Goal: Task Accomplishment & Management: Manage account settings

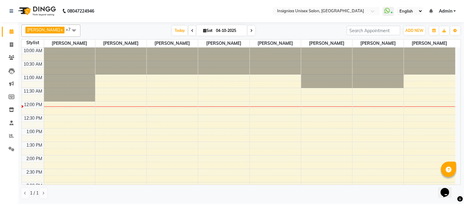
scroll to position [27, 0]
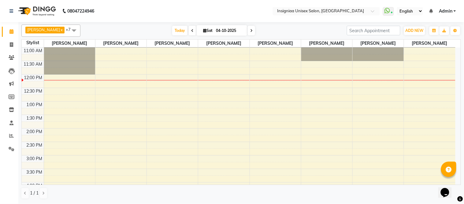
click at [225, 30] on input "04-10-2025" at bounding box center [229, 30] width 31 height 9
select select "10"
select select "2025"
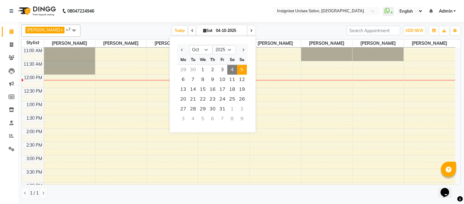
click at [240, 71] on span "5" at bounding box center [242, 70] width 10 height 10
type input "05-10-2025"
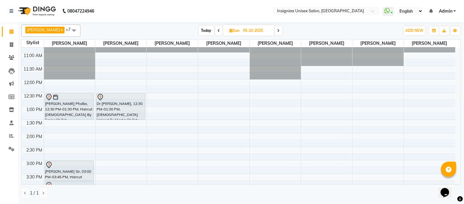
scroll to position [34, 0]
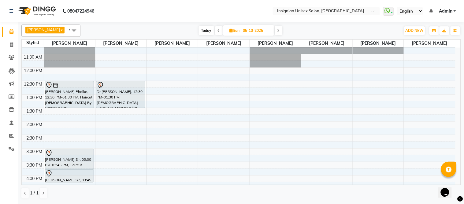
click at [69, 110] on div "10:00 AM 10:30 AM 11:00 AM 11:30 AM 12:00 PM 12:30 PM 1:00 PM 1:30 PM 2:00 PM 2…" at bounding box center [239, 174] width 434 height 323
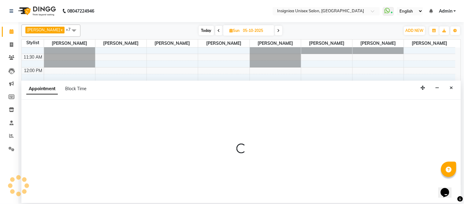
select select "58131"
select select "tentative"
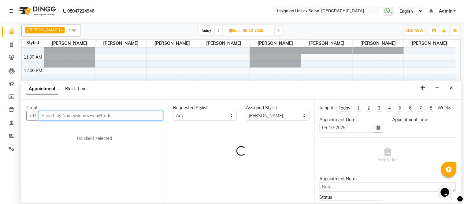
select select "810"
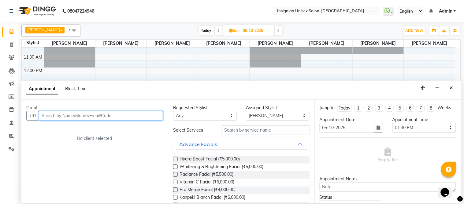
click at [75, 117] on input "text" at bounding box center [101, 115] width 124 height 9
type input "a"
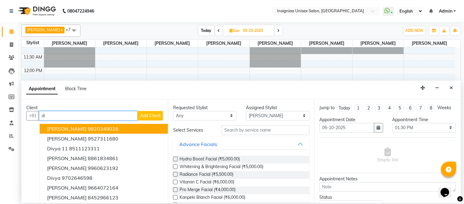
type input "d"
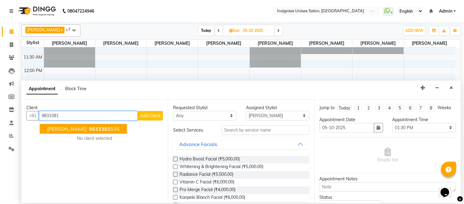
click at [77, 129] on span "[PERSON_NAME]" at bounding box center [66, 128] width 39 height 6
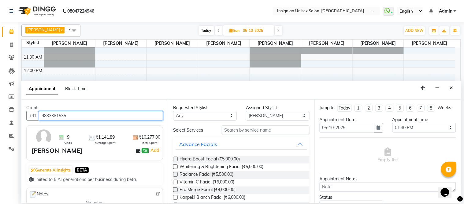
type input "9833381535"
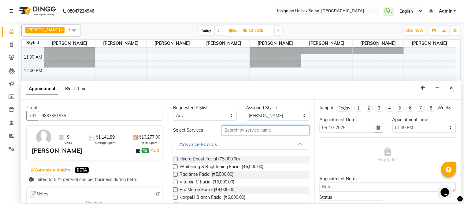
click at [243, 130] on input "text" at bounding box center [266, 129] width 88 height 9
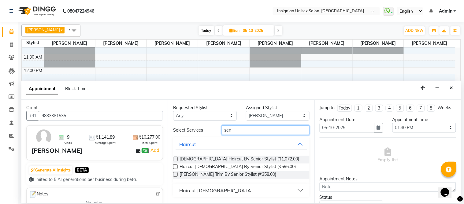
type input "sen"
click at [175, 166] on label at bounding box center [175, 166] width 5 height 5
click at [175, 166] on input "checkbox" at bounding box center [175, 167] width 4 height 4
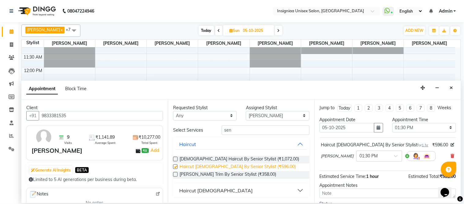
checkbox input "false"
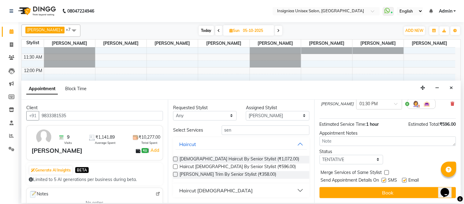
scroll to position [58, 0]
click at [406, 181] on label at bounding box center [404, 179] width 5 height 5
click at [406, 181] on input "checkbox" at bounding box center [404, 180] width 4 height 4
checkbox input "false"
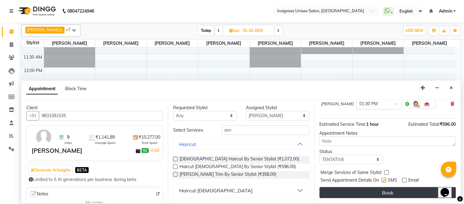
click at [390, 193] on button "Book" at bounding box center [388, 192] width 136 height 11
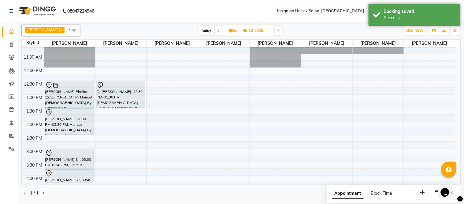
click at [202, 32] on span "Today" at bounding box center [206, 30] width 15 height 9
type input "04-10-2025"
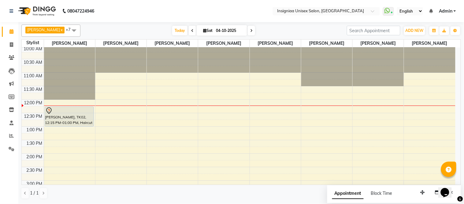
scroll to position [0, 0]
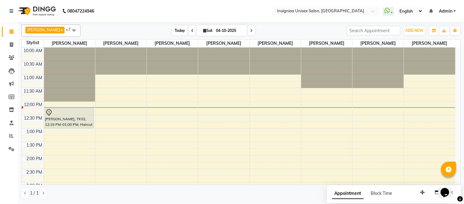
click at [176, 29] on span "Today" at bounding box center [179, 30] width 15 height 9
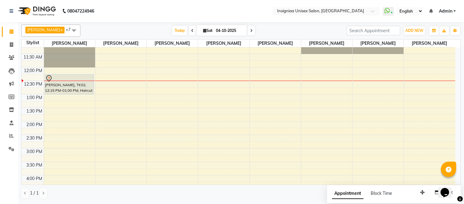
scroll to position [34, 0]
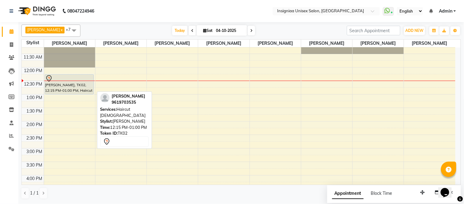
click at [79, 86] on div "[PERSON_NAME], TK02, 12:15 PM-01:00 PM, Haircut [DEMOGRAPHIC_DATA]" at bounding box center [69, 84] width 49 height 20
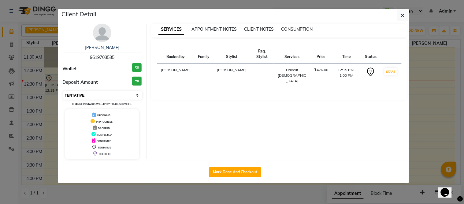
click at [83, 97] on select "Select IN SERVICE CONFIRMED TENTATIVE CHECK IN MARK DONE DROPPED UPCOMING" at bounding box center [102, 95] width 79 height 9
select select "6"
click at [63, 91] on select "Select IN SERVICE CONFIRMED TENTATIVE CHECK IN MARK DONE DROPPED UPCOMING" at bounding box center [102, 95] width 79 height 9
click at [401, 16] on icon "button" at bounding box center [403, 15] width 4 height 5
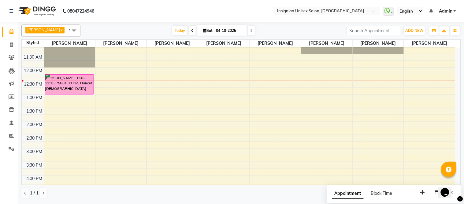
click at [216, 85] on div "10:00 AM 10:30 AM 11:00 AM 11:30 AM 12:00 PM 12:30 PM 1:00 PM 1:30 PM 2:00 PM 2…" at bounding box center [239, 174] width 434 height 323
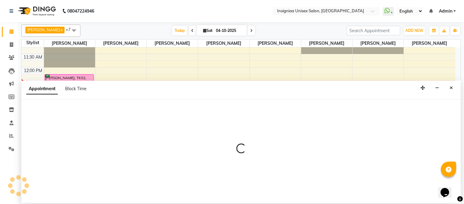
select select "58134"
select select "750"
select select "tentative"
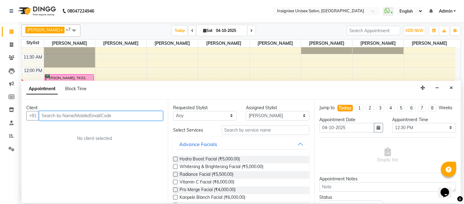
click at [117, 115] on input "text" at bounding box center [101, 115] width 124 height 9
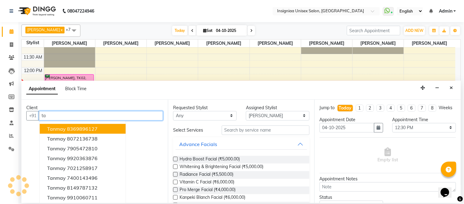
type input "t"
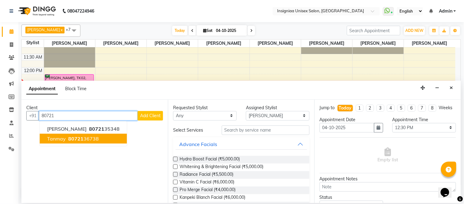
click at [71, 136] on span "80721" at bounding box center [75, 138] width 15 height 6
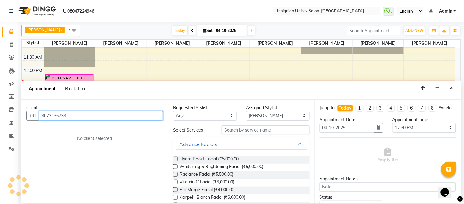
type input "8072136738"
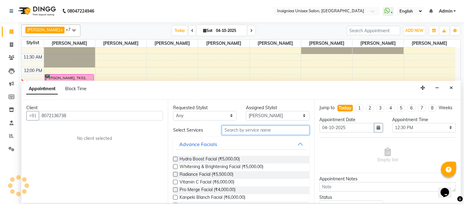
click at [245, 131] on input "text" at bounding box center [266, 129] width 88 height 9
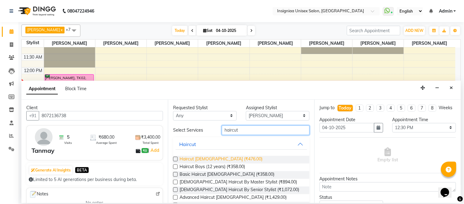
type input "haircut"
click at [198, 157] on span "Haircut [DEMOGRAPHIC_DATA] (₹476.00)" at bounding box center [221, 159] width 83 height 8
checkbox input "false"
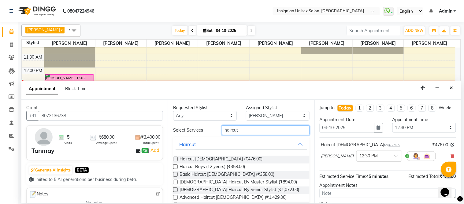
drag, startPoint x: 243, startPoint y: 131, endPoint x: 192, endPoint y: 126, distance: 51.9
click at [191, 130] on div "Select Services haircut" at bounding box center [242, 129] width 146 height 9
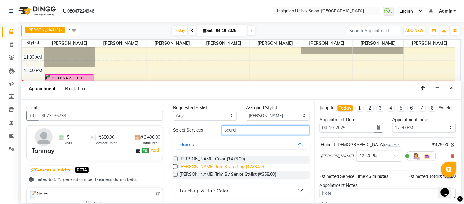
type input "beard"
click at [210, 166] on span "[PERSON_NAME] Trim & Crafting (₹238.00)" at bounding box center [222, 167] width 84 height 8
checkbox input "false"
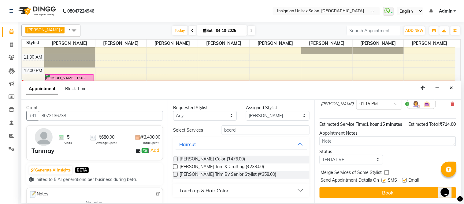
scroll to position [92, 0]
click at [406, 181] on label at bounding box center [404, 179] width 5 height 5
click at [406, 181] on input "checkbox" at bounding box center [404, 180] width 4 height 4
checkbox input "false"
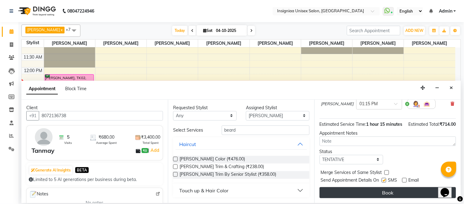
click at [390, 190] on button "Book" at bounding box center [388, 192] width 136 height 11
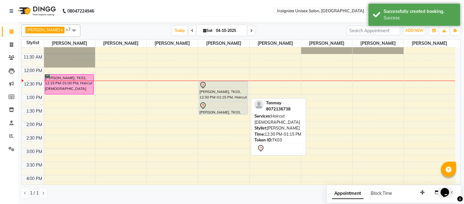
click at [218, 94] on div "[PERSON_NAME], TK03, 12:30 PM-01:15 PM, Haircut [DEMOGRAPHIC_DATA]" at bounding box center [223, 91] width 49 height 20
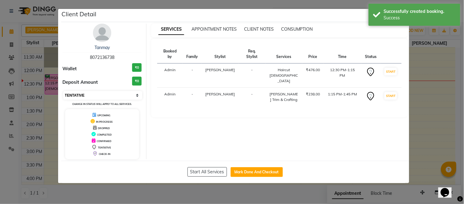
click at [87, 96] on select "Select IN SERVICE CONFIRMED TENTATIVE CHECK IN MARK DONE DROPPED UPCOMING" at bounding box center [102, 95] width 79 height 9
select select "6"
click at [63, 91] on select "Select IN SERVICE CONFIRMED TENTATIVE CHECK IN MARK DONE DROPPED UPCOMING" at bounding box center [102, 95] width 79 height 9
click at [7, 21] on ngb-modal-window "Client Detail [PERSON_NAME] 8072136738 Wallet ₹0 Deposit Amount ₹0 Select IN SE…" at bounding box center [232, 102] width 464 height 204
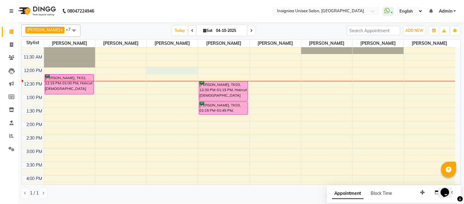
click at [158, 71] on div "10:00 AM 10:30 AM 11:00 AM 11:30 AM 12:00 PM 12:30 PM 1:00 PM 1:30 PM 2:00 PM 2…" at bounding box center [239, 174] width 434 height 323
select select "58133"
select select "720"
select select "tentative"
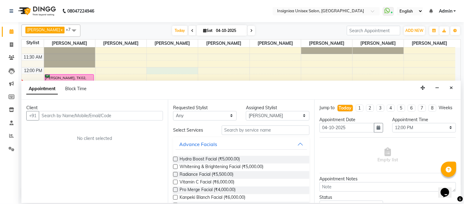
click at [96, 111] on input "text" at bounding box center [101, 115] width 124 height 9
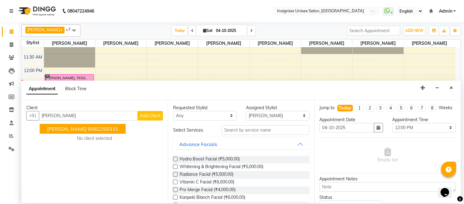
click at [99, 126] on ngb-highlight "9082250331" at bounding box center [103, 128] width 31 height 6
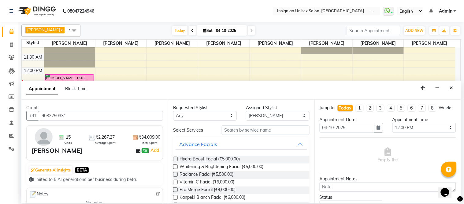
type input "9082250331"
click at [261, 132] on input "text" at bounding box center [266, 129] width 88 height 9
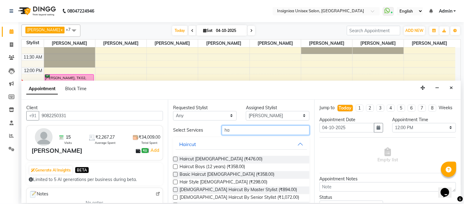
type input "h"
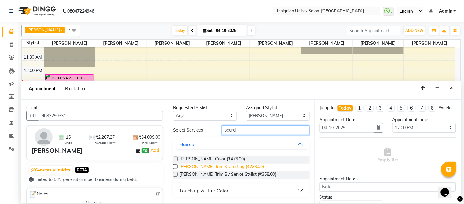
type input "beard"
click at [224, 166] on span "[PERSON_NAME] Trim & Crafting (₹238.00)" at bounding box center [222, 167] width 84 height 8
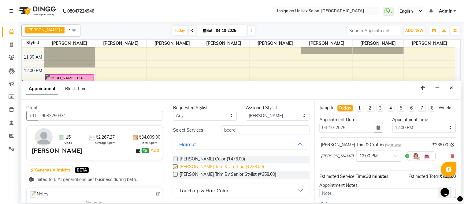
checkbox input "false"
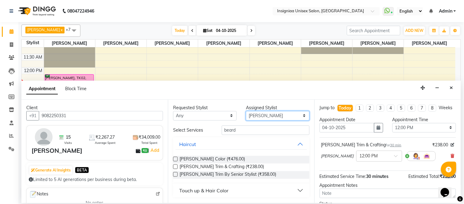
click at [259, 117] on select "Select [PERSON_NAME] [PERSON_NAME] [PERSON_NAME] [PERSON_NAME] [PERSON_NAME] [P…" at bounding box center [278, 115] width 64 height 9
select select "58136"
click at [246, 111] on select "Select [PERSON_NAME] [PERSON_NAME] [PERSON_NAME] [PERSON_NAME] [PERSON_NAME] [P…" at bounding box center [278, 115] width 64 height 9
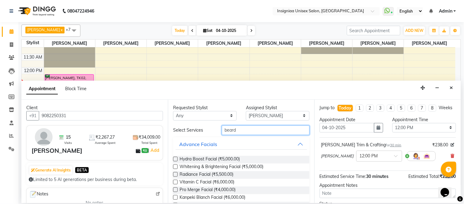
drag, startPoint x: 244, startPoint y: 132, endPoint x: 204, endPoint y: 126, distance: 39.9
click at [204, 132] on div "Select Services [PERSON_NAME]" at bounding box center [242, 129] width 146 height 9
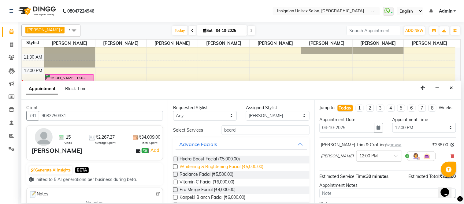
click at [210, 164] on span "Whitening & Brightening Facial (₹5,000.00)" at bounding box center [222, 167] width 84 height 8
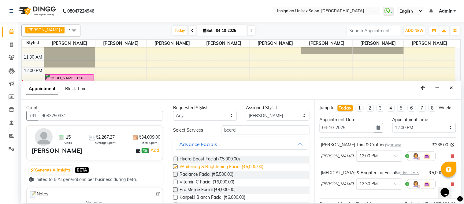
checkbox input "false"
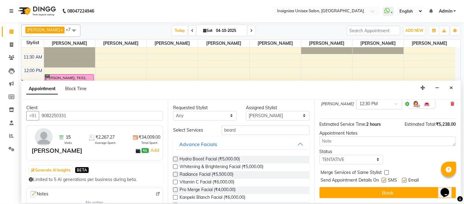
click at [461, 196] on icon at bounding box center [461, 199] width 6 height 6
click at [406, 179] on label at bounding box center [404, 179] width 5 height 5
click at [406, 179] on input "checkbox" at bounding box center [404, 180] width 4 height 4
checkbox input "false"
click at [385, 179] on label at bounding box center [384, 179] width 5 height 5
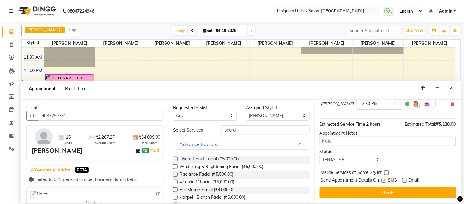
click at [385, 179] on input "checkbox" at bounding box center [384, 180] width 4 height 4
checkbox input "false"
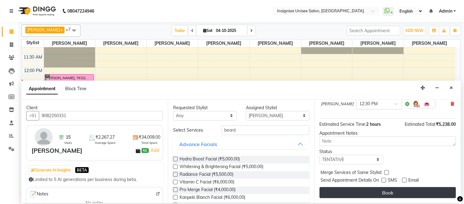
click at [387, 188] on button "Book" at bounding box center [388, 192] width 136 height 11
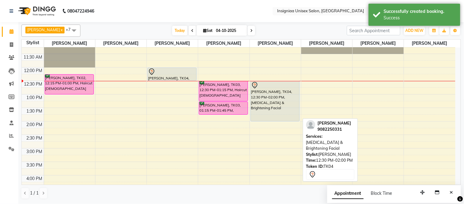
click at [266, 110] on div "[PERSON_NAME], TK04, 12:30 PM-02:00 PM, [MEDICAL_DATA] & Brightening Facial" at bounding box center [275, 101] width 49 height 40
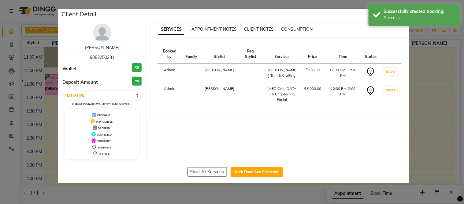
click at [78, 100] on div "Select IN SERVICE CONFIRMED TENTATIVE CHECK IN MARK DONE DROPPED UPCOMING Chang…" at bounding box center [102, 98] width 79 height 16
click at [78, 97] on select "Select IN SERVICE CONFIRMED TENTATIVE CHECK IN MARK DONE DROPPED UPCOMING" at bounding box center [102, 95] width 79 height 9
select select "6"
click at [63, 91] on select "Select IN SERVICE CONFIRMED TENTATIVE CHECK IN MARK DONE DROPPED UPCOMING" at bounding box center [102, 95] width 79 height 9
click at [7, 12] on ngb-modal-window "Client Detail [PERSON_NAME] 9082250331 Wallet ₹0 Deposit Amount ₹0 Select IN SE…" at bounding box center [232, 102] width 464 height 204
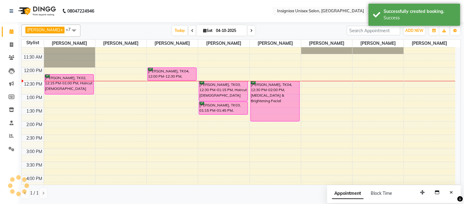
drag, startPoint x: 245, startPoint y: 30, endPoint x: 242, endPoint y: 35, distance: 5.9
click at [248, 30] on span at bounding box center [251, 30] width 7 height 9
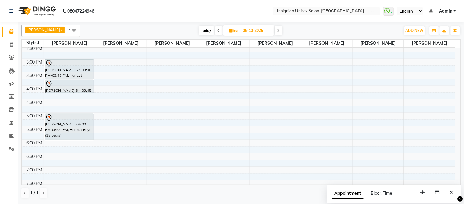
scroll to position [120, 0]
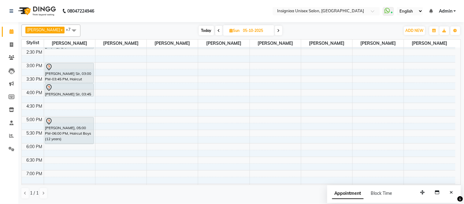
click at [201, 32] on span "Today" at bounding box center [206, 30] width 15 height 9
type input "04-10-2025"
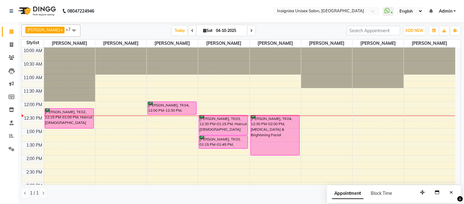
scroll to position [34, 0]
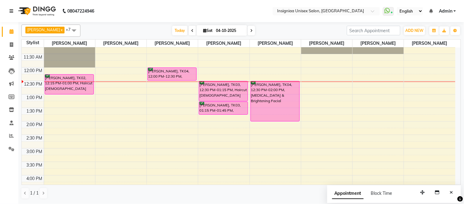
click at [9, 11] on icon at bounding box center [11, 11] width 4 height 4
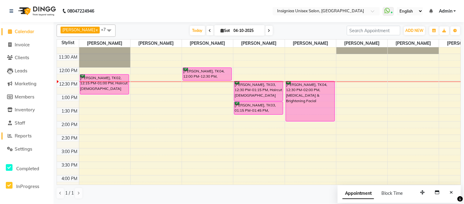
click at [26, 137] on span "Reports" at bounding box center [23, 136] width 17 height 6
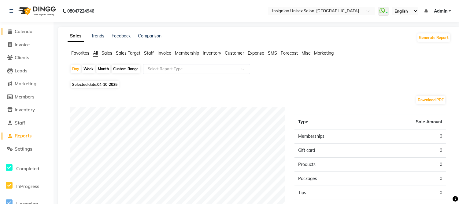
click at [25, 34] on span "Calendar" at bounding box center [25, 31] width 20 height 6
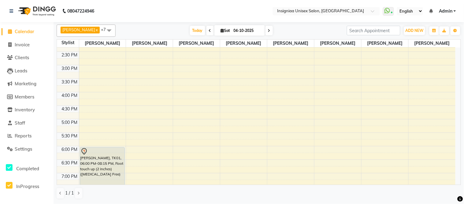
scroll to position [102, 0]
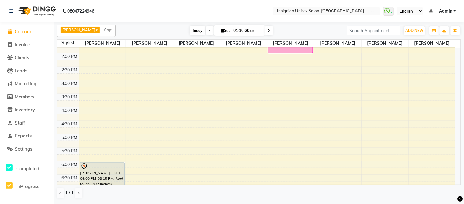
click at [192, 28] on span "Today" at bounding box center [197, 30] width 15 height 9
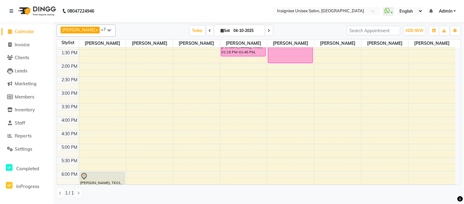
scroll to position [0, 0]
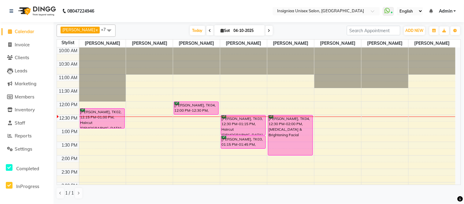
click at [266, 33] on span at bounding box center [269, 30] width 7 height 9
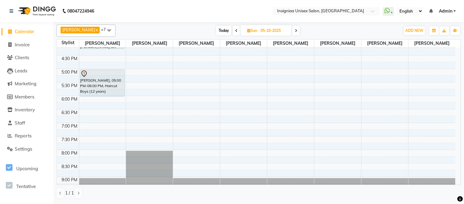
scroll to position [188, 0]
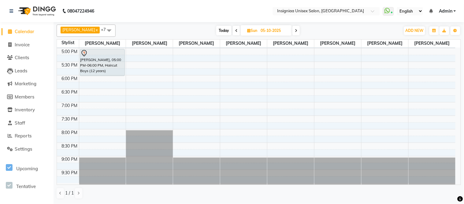
click at [219, 30] on span "Today" at bounding box center [223, 30] width 15 height 9
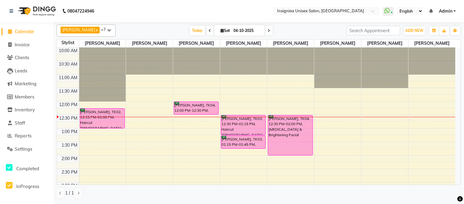
scroll to position [34, 0]
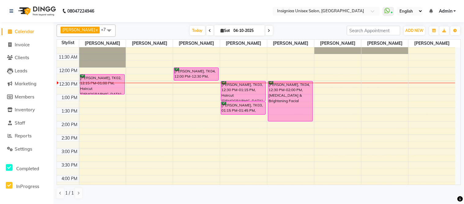
click at [267, 31] on span at bounding box center [269, 30] width 7 height 9
type input "05-10-2025"
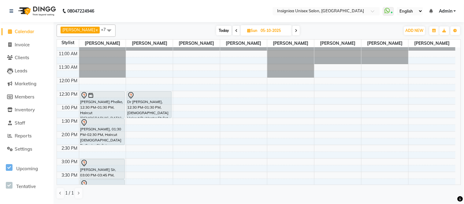
scroll to position [20, 0]
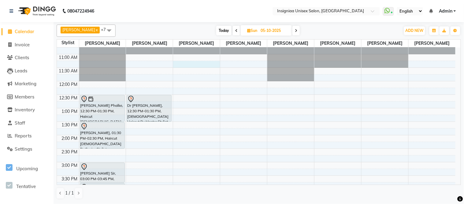
click at [190, 62] on div "10:00 AM 10:30 AM 11:00 AM 11:30 AM 12:00 PM 12:30 PM 1:00 PM 1:30 PM 2:00 PM 2…" at bounding box center [256, 188] width 399 height 323
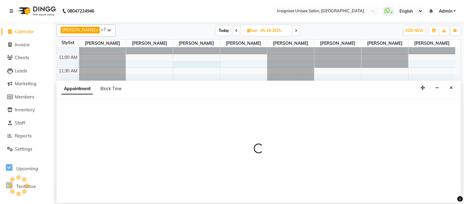
select select "58133"
select select "675"
select select "tentative"
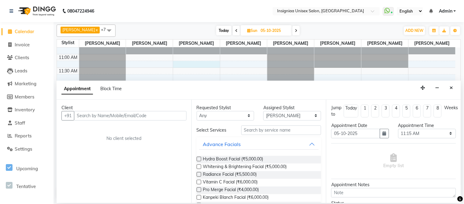
click at [152, 112] on input "text" at bounding box center [130, 115] width 113 height 9
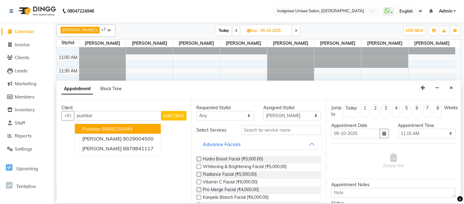
drag, startPoint x: 137, startPoint y: 127, endPoint x: 136, endPoint y: 124, distance: 3.1
click at [137, 126] on button "Pushkar 9969220449" at bounding box center [118, 129] width 86 height 10
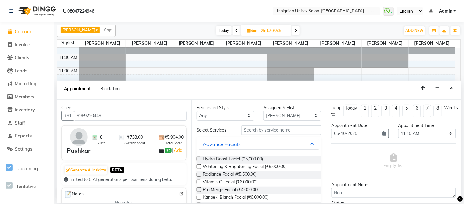
type input "9969220449"
click at [260, 131] on input "text" at bounding box center [281, 129] width 80 height 9
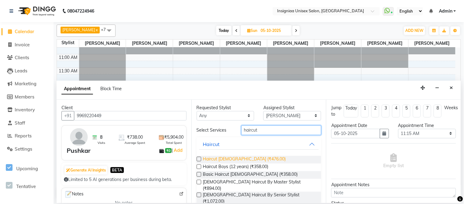
type input "haircut"
click at [222, 156] on span "Haircut [DEMOGRAPHIC_DATA] (₹476.00)" at bounding box center [244, 159] width 83 height 8
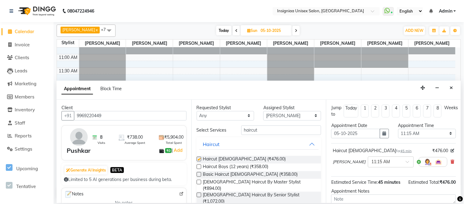
checkbox input "false"
drag, startPoint x: 259, startPoint y: 130, endPoint x: 227, endPoint y: 124, distance: 32.5
click at [225, 130] on div "Select Services haircut" at bounding box center [259, 129] width 134 height 9
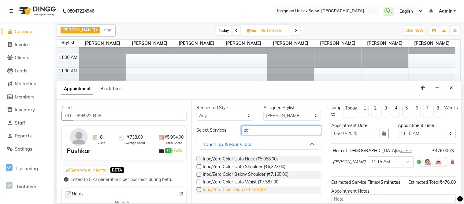
type input "zer"
click at [245, 188] on span "Inoa/Zero Color Men (₹1,429.00)" at bounding box center [234, 190] width 63 height 8
checkbox input "false"
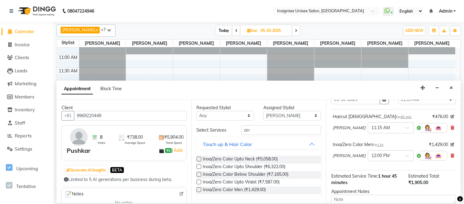
scroll to position [92, 0]
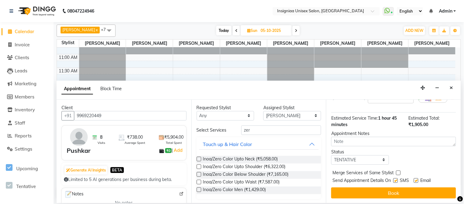
click at [417, 181] on label at bounding box center [416, 180] width 5 height 5
click at [417, 181] on input "checkbox" at bounding box center [416, 181] width 4 height 4
checkbox input "false"
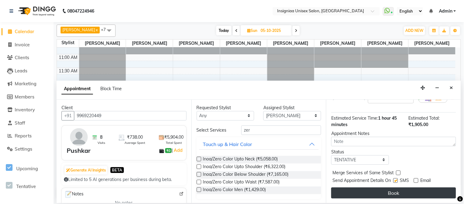
click at [417, 190] on button "Book" at bounding box center [393, 192] width 125 height 11
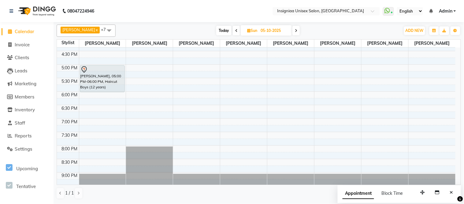
scroll to position [188, 0]
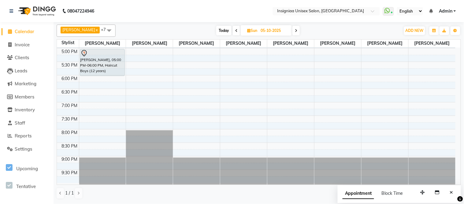
click at [216, 31] on span "Today" at bounding box center [223, 30] width 15 height 9
type input "04-10-2025"
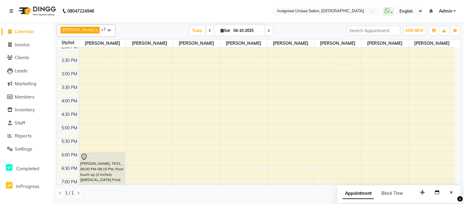
scroll to position [86, 0]
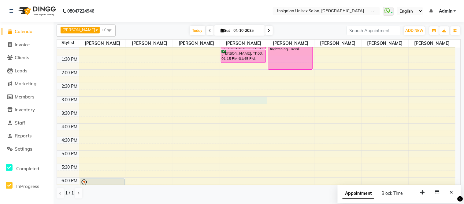
click at [241, 102] on div "10:00 AM 10:30 AM 11:00 AM 11:30 AM 12:00 PM 12:30 PM 1:00 PM 1:30 PM 2:00 PM 2…" at bounding box center [256, 123] width 399 height 323
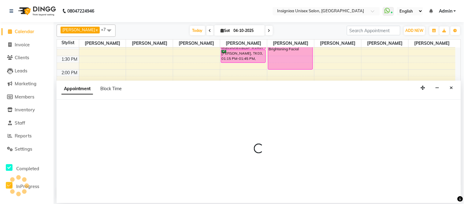
select select "58134"
select select "900"
select select "tentative"
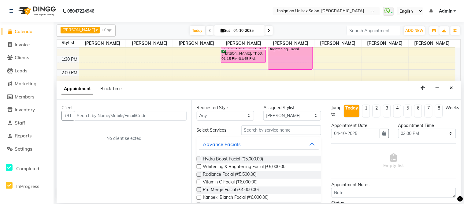
click at [99, 112] on input "text" at bounding box center [130, 115] width 113 height 9
click at [84, 117] on input "text" at bounding box center [130, 115] width 113 height 9
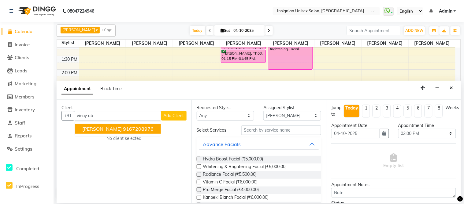
click at [94, 126] on span "[PERSON_NAME]" at bounding box center [101, 128] width 39 height 6
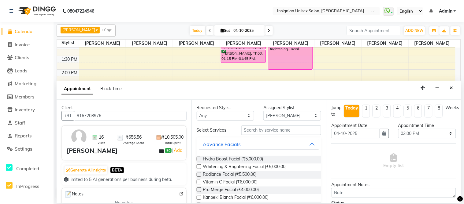
type input "9167208976"
click at [249, 133] on input "text" at bounding box center [281, 129] width 80 height 9
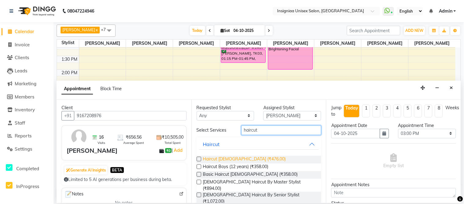
type input "haircut"
click at [223, 159] on span "Haircut [DEMOGRAPHIC_DATA] (₹476.00)" at bounding box center [244, 159] width 83 height 8
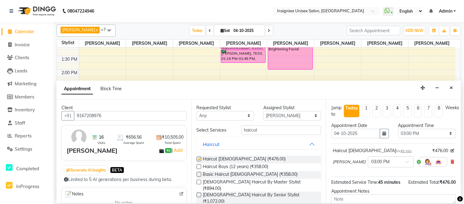
checkbox input "false"
drag, startPoint x: 261, startPoint y: 129, endPoint x: 216, endPoint y: 130, distance: 44.4
click at [216, 130] on div "Select Services haircut" at bounding box center [259, 129] width 134 height 9
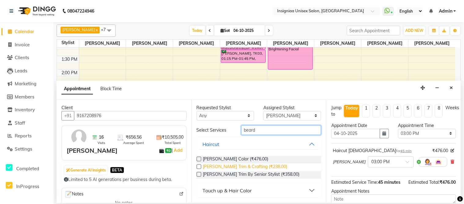
type input "beard"
click at [248, 166] on span "[PERSON_NAME] Trim & Crafting (₹238.00)" at bounding box center [245, 167] width 84 height 8
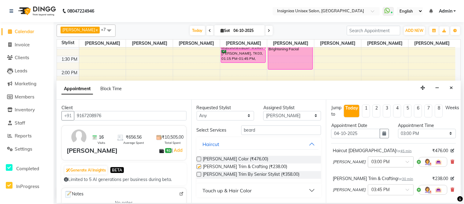
checkbox input "false"
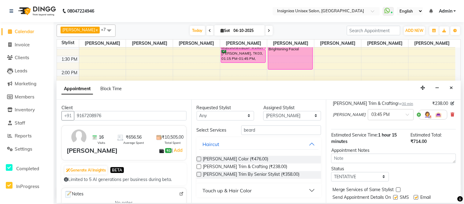
scroll to position [92, 0]
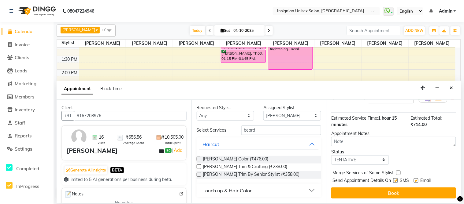
click at [417, 179] on label at bounding box center [416, 180] width 5 height 5
click at [417, 179] on input "checkbox" at bounding box center [416, 181] width 4 height 4
checkbox input "false"
click at [397, 181] on label at bounding box center [396, 180] width 5 height 5
click at [397, 181] on input "checkbox" at bounding box center [396, 181] width 4 height 4
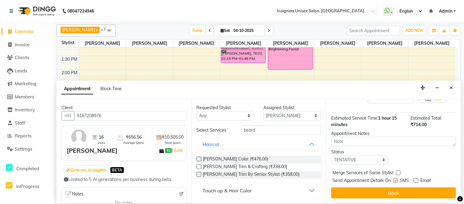
checkbox input "false"
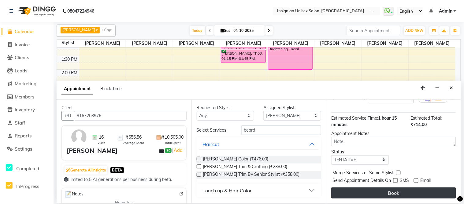
click at [398, 189] on button "Book" at bounding box center [393, 192] width 125 height 11
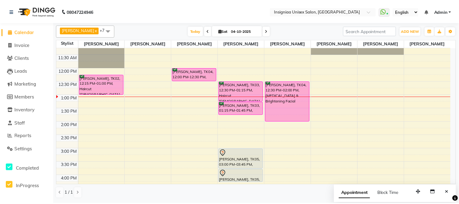
scroll to position [188, 0]
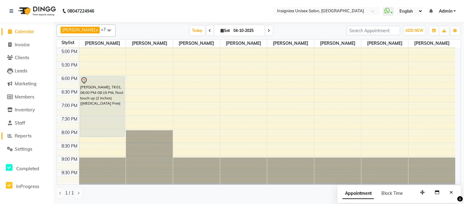
click at [22, 134] on span "Reports" at bounding box center [23, 136] width 17 height 6
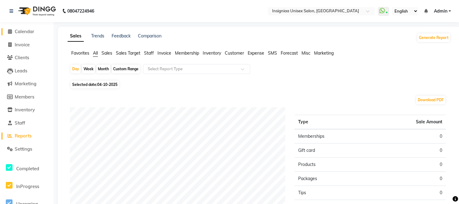
click at [26, 31] on span "Calendar" at bounding box center [25, 31] width 20 height 6
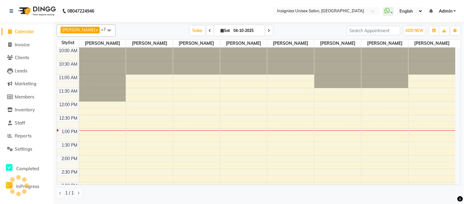
scroll to position [81, 0]
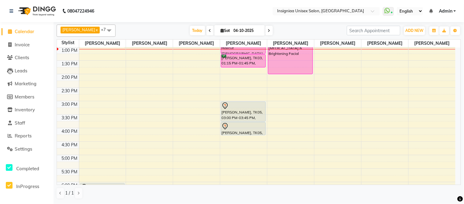
click at [266, 35] on span at bounding box center [269, 30] width 7 height 9
type input "05-10-2025"
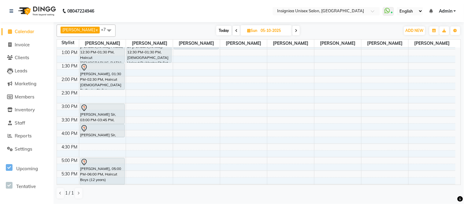
scroll to position [80, 0]
click at [107, 139] on div "10:00 AM 10:30 AM 11:00 AM 11:30 AM 12:00 PM 12:30 PM 1:00 PM 1:30 PM 2:00 PM 2…" at bounding box center [256, 128] width 399 height 323
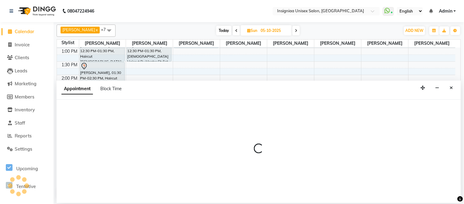
select select "58131"
select select "975"
select select "tentative"
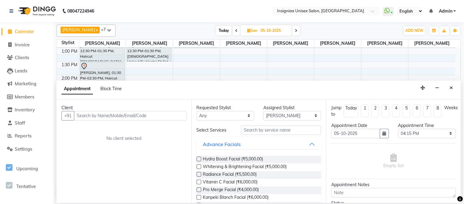
click at [98, 115] on input "text" at bounding box center [130, 115] width 113 height 9
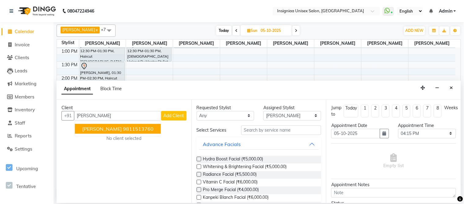
click at [123, 126] on ngb-highlight "9811513760" at bounding box center [138, 128] width 31 height 6
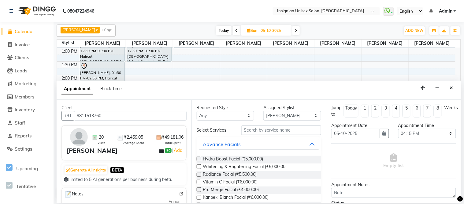
type input "9811513760"
click at [250, 132] on input "text" at bounding box center [281, 129] width 80 height 9
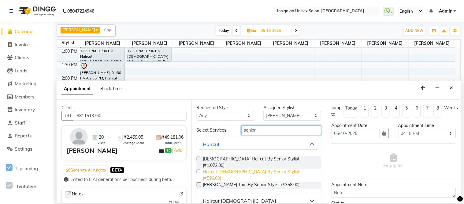
type input "senior"
click at [243, 168] on span "Haircut [DEMOGRAPHIC_DATA] By Senior Stylist (₹596.00)" at bounding box center [260, 174] width 114 height 13
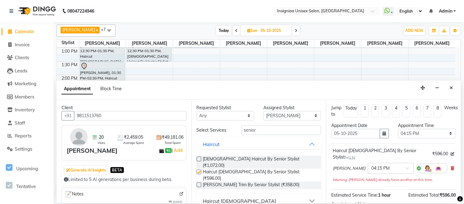
checkbox input "false"
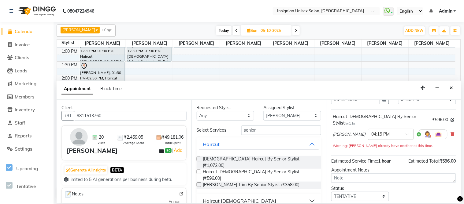
scroll to position [65, 0]
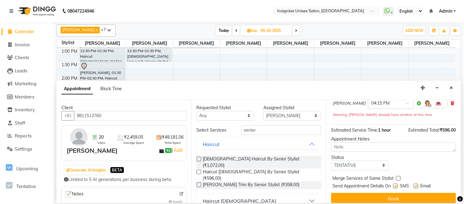
click at [416, 183] on label at bounding box center [416, 185] width 5 height 5
click at [416, 184] on input "checkbox" at bounding box center [416, 186] width 4 height 4
checkbox input "false"
click at [397, 183] on label at bounding box center [396, 185] width 5 height 5
click at [397, 184] on input "checkbox" at bounding box center [396, 186] width 4 height 4
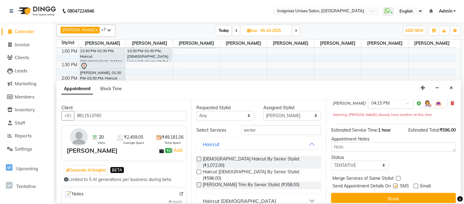
checkbox input "false"
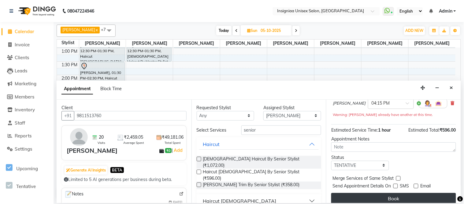
click at [395, 194] on button "Book" at bounding box center [393, 197] width 125 height 11
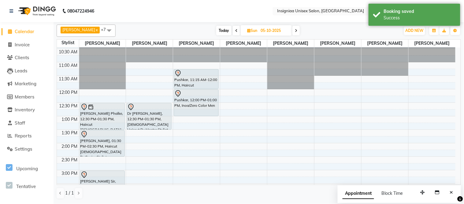
scroll to position [0, 0]
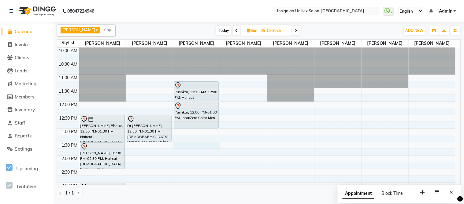
select select "58133"
select select "tentative"
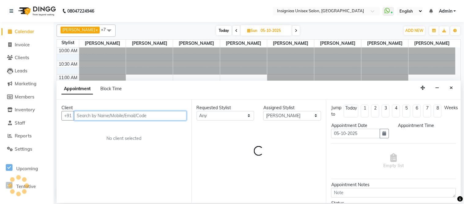
select select "810"
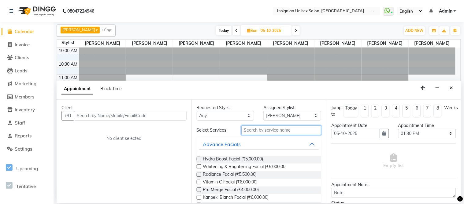
click at [270, 132] on input "text" at bounding box center [281, 129] width 80 height 9
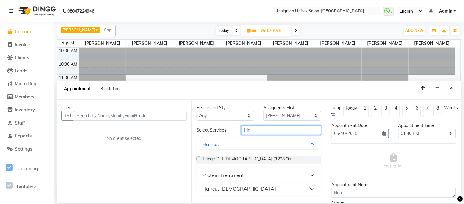
type input "frin"
click at [248, 174] on button "Protein Treatment" at bounding box center [259, 174] width 120 height 11
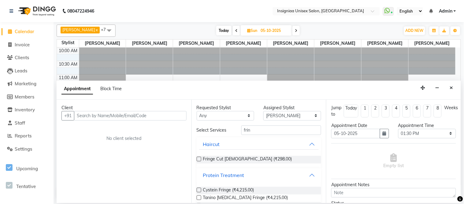
scroll to position [29, 0]
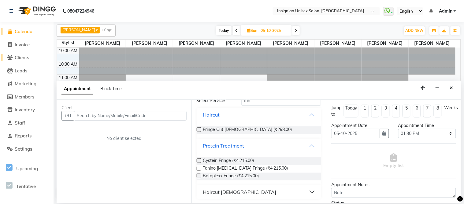
click at [24, 57] on span "Clients" at bounding box center [22, 57] width 14 height 6
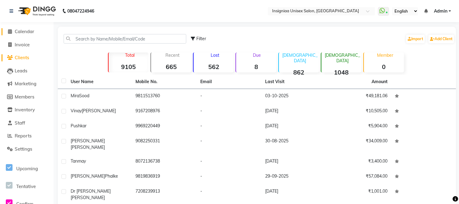
click at [31, 30] on span "Calendar" at bounding box center [25, 31] width 20 height 6
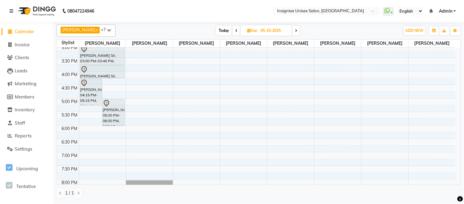
scroll to position [170, 0]
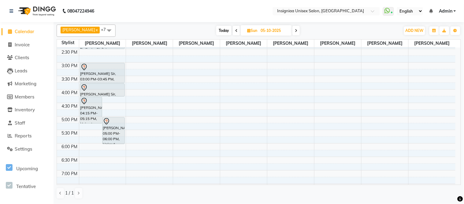
click at [216, 30] on span "Today" at bounding box center [223, 30] width 15 height 9
type input "04-10-2025"
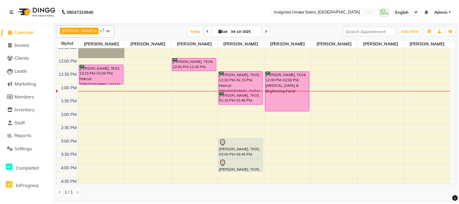
scroll to position [13, 0]
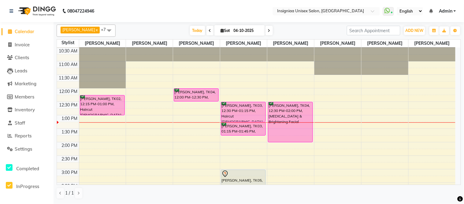
click at [160, 30] on div "[DATE] [DATE]" at bounding box center [231, 30] width 225 height 9
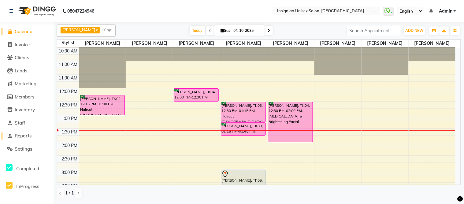
click at [17, 136] on span "Reports" at bounding box center [23, 136] width 17 height 6
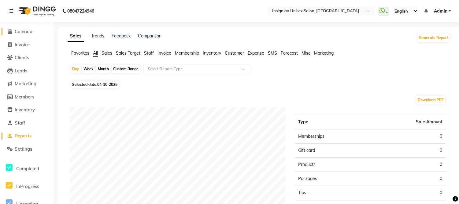
click at [15, 34] on span "Calendar" at bounding box center [25, 31] width 20 height 6
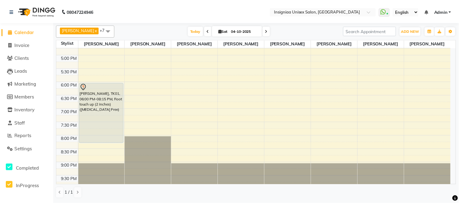
scroll to position [188, 0]
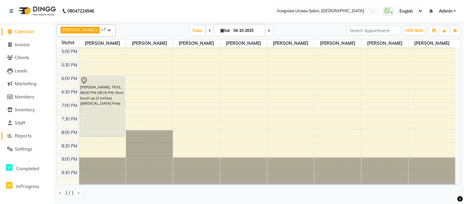
click at [27, 137] on span "Reports" at bounding box center [23, 136] width 17 height 6
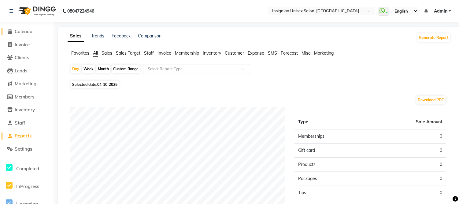
click at [29, 29] on span "Calendar" at bounding box center [25, 31] width 20 height 6
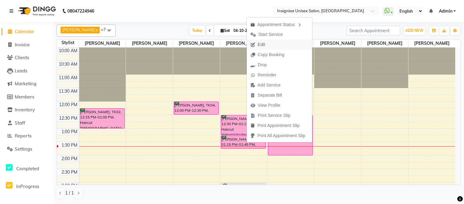
click at [265, 43] on span "Edit" at bounding box center [261, 44] width 7 height 6
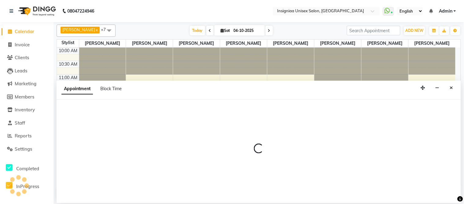
select select "750"
select select "confirm booking"
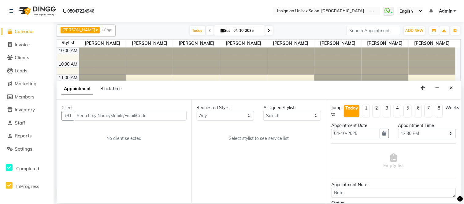
select select "58134"
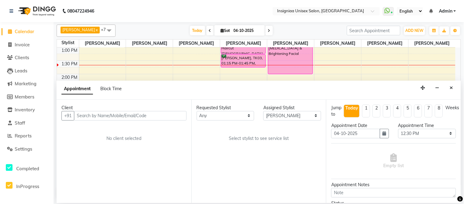
select select "3521"
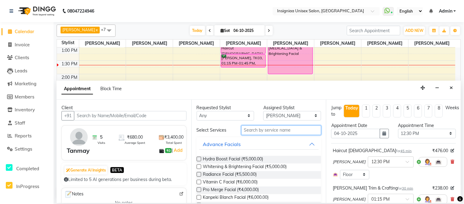
click at [268, 130] on input "text" at bounding box center [281, 129] width 80 height 9
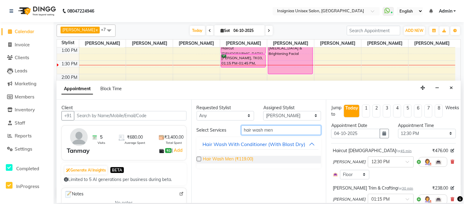
type input "hair wash men"
click at [251, 155] on span "Hair Wash Men (₹119.00)" at bounding box center [228, 159] width 50 height 8
checkbox input "false"
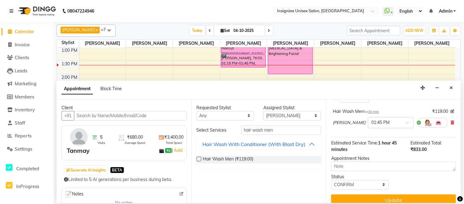
scroll to position [121, 0]
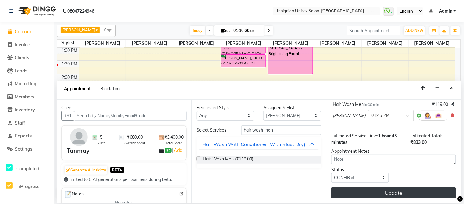
click at [431, 194] on button "Update" at bounding box center [393, 192] width 125 height 11
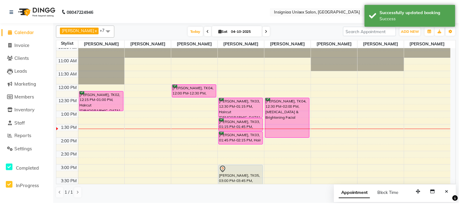
scroll to position [13, 0]
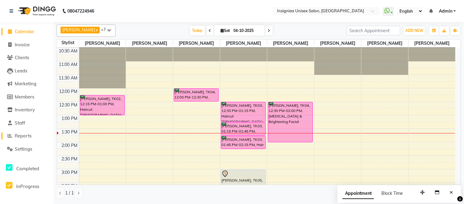
click at [21, 136] on span "Reports" at bounding box center [23, 136] width 17 height 6
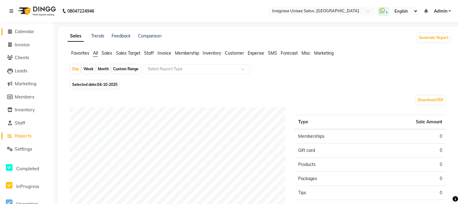
click at [26, 34] on span "Calendar" at bounding box center [25, 31] width 20 height 6
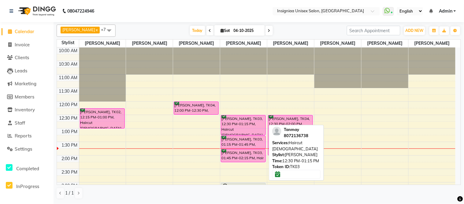
click at [246, 124] on div "[PERSON_NAME], TK03, 12:30 PM-01:15 PM, Haircut [DEMOGRAPHIC_DATA]" at bounding box center [243, 125] width 44 height 20
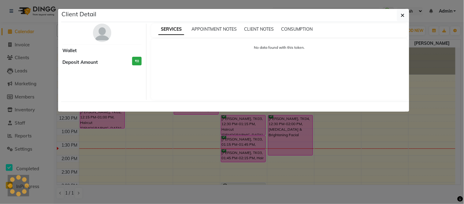
select select "6"
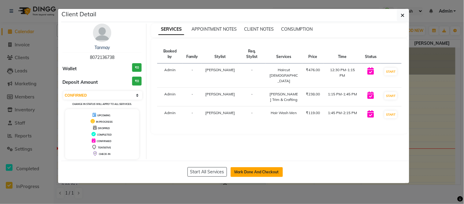
click at [248, 174] on button "Mark Done And Checkout" at bounding box center [257, 172] width 52 height 10
select select "6999"
select select "service"
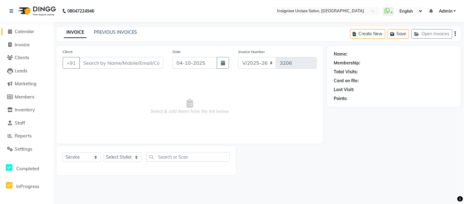
type input "8072136738"
select select "58134"
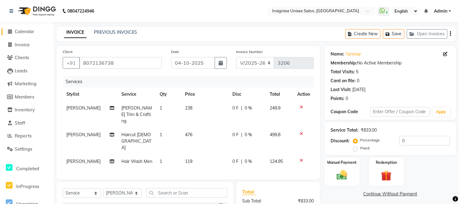
scroll to position [34, 0]
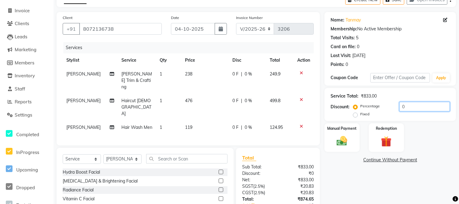
click at [400, 109] on input "0" at bounding box center [425, 106] width 50 height 9
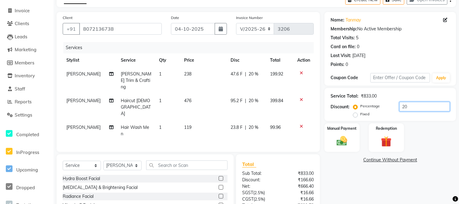
scroll to position [69, 0]
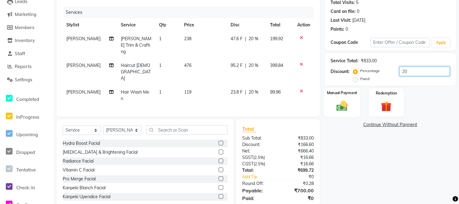
type input "20"
click at [336, 99] on img at bounding box center [342, 105] width 18 height 13
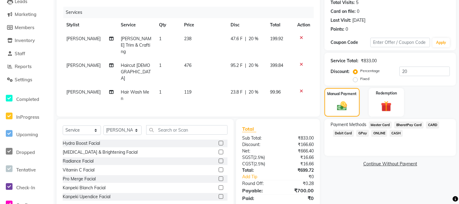
click at [363, 130] on span "GPay" at bounding box center [363, 132] width 13 height 7
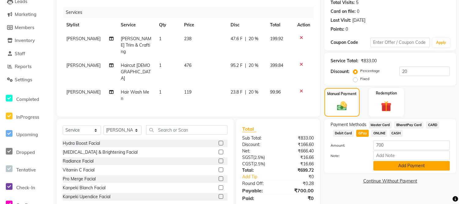
click at [394, 169] on button "Add Payment" at bounding box center [412, 165] width 77 height 9
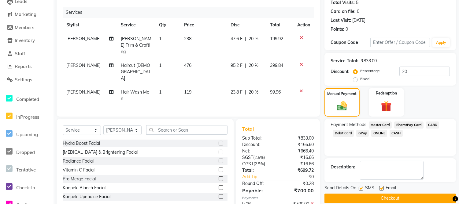
scroll to position [82, 0]
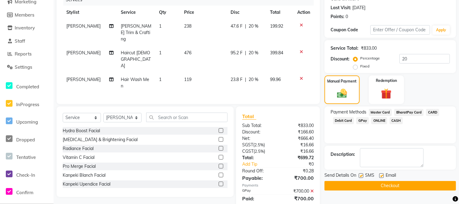
click at [381, 174] on label at bounding box center [381, 175] width 5 height 5
click at [381, 174] on input "checkbox" at bounding box center [381, 176] width 4 height 4
checkbox input "false"
click at [436, 110] on span "CARD" at bounding box center [432, 112] width 13 height 7
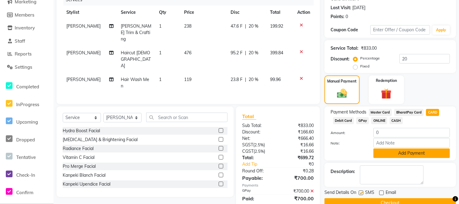
click at [395, 153] on button "Add Payment" at bounding box center [412, 152] width 77 height 9
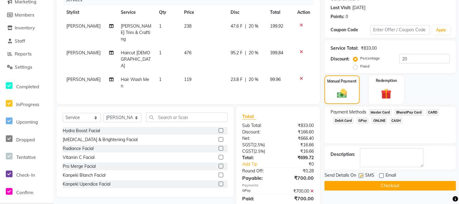
click at [362, 174] on label at bounding box center [361, 175] width 5 height 5
click at [362, 174] on input "checkbox" at bounding box center [361, 176] width 4 height 4
checkbox input "false"
click at [368, 183] on button "Checkout" at bounding box center [391, 185] width 132 height 9
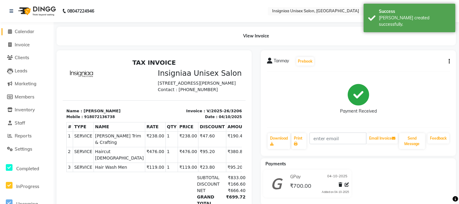
click at [15, 31] on span "Calendar" at bounding box center [25, 31] width 20 height 6
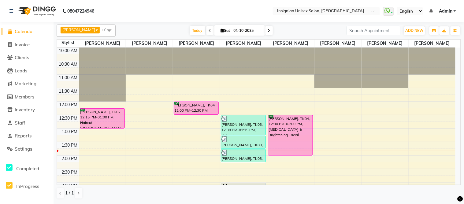
click at [268, 30] on icon at bounding box center [269, 31] width 2 height 4
type input "05-10-2025"
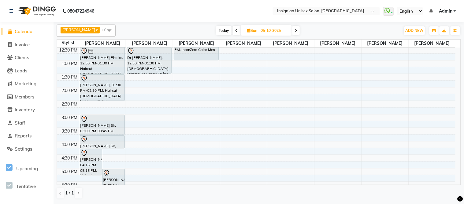
scroll to position [34, 0]
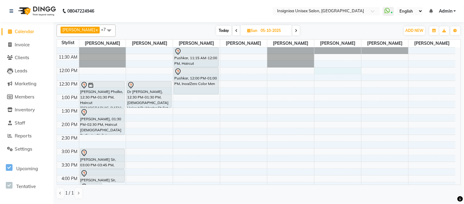
click at [326, 71] on div "10:00 AM 10:30 AM 11:00 AM 11:30 AM 12:00 PM 12:30 PM 1:00 PM 1:30 PM 2:00 PM 2…" at bounding box center [256, 174] width 399 height 323
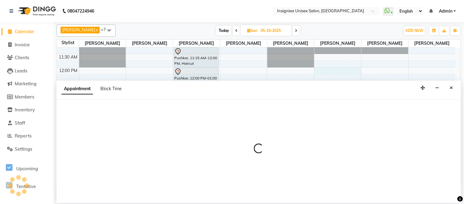
select select "58139"
select select "720"
select select "tentative"
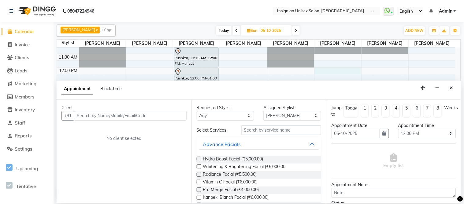
click at [114, 114] on input "text" at bounding box center [130, 115] width 113 height 9
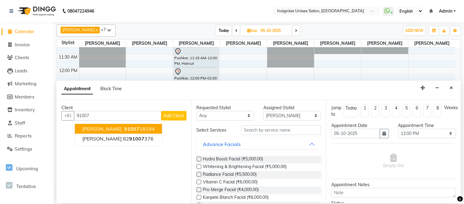
click at [114, 129] on span "[PERSON_NAME]" at bounding box center [101, 128] width 39 height 6
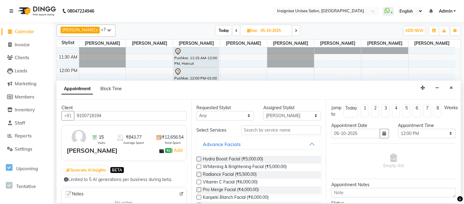
type input "9100718194"
click at [276, 133] on input "text" at bounding box center [281, 129] width 80 height 9
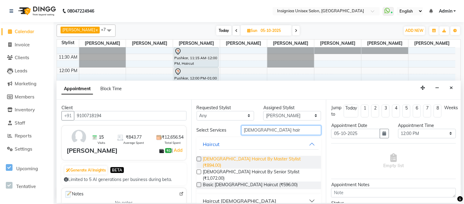
type input "[DEMOGRAPHIC_DATA] hair"
click at [262, 157] on span "[DEMOGRAPHIC_DATA] Haircut By Master Stylist (₹894.00)" at bounding box center [260, 161] width 114 height 13
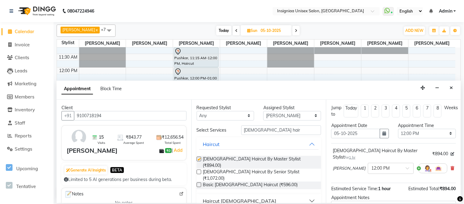
checkbox input "false"
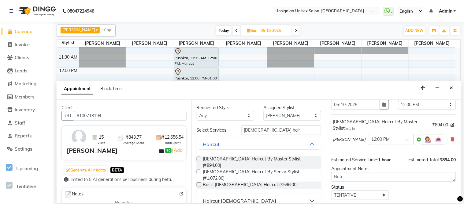
scroll to position [58, 0]
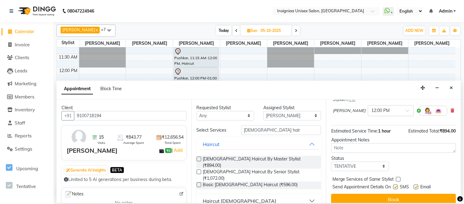
click at [416, 184] on label at bounding box center [416, 186] width 5 height 5
click at [416, 185] on input "checkbox" at bounding box center [416, 187] width 4 height 4
checkbox input "false"
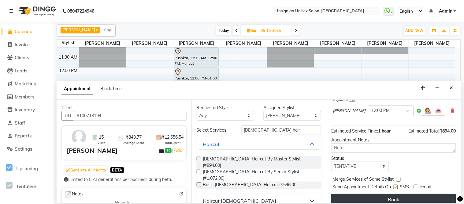
drag, startPoint x: 396, startPoint y: 181, endPoint x: 398, endPoint y: 188, distance: 7.8
click at [397, 184] on label at bounding box center [396, 186] width 5 height 5
click at [397, 185] on input "checkbox" at bounding box center [396, 187] width 4 height 4
checkbox input "false"
click at [398, 193] on button "Book" at bounding box center [393, 198] width 125 height 11
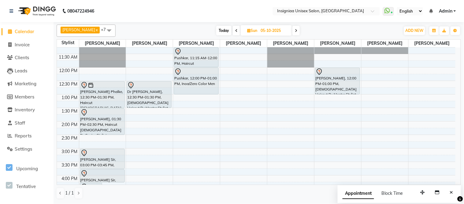
click at [235, 30] on icon at bounding box center [236, 31] width 2 height 4
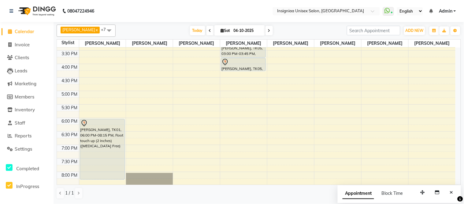
scroll to position [154, 0]
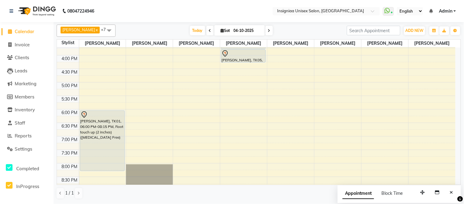
click at [268, 30] on icon at bounding box center [269, 31] width 2 height 4
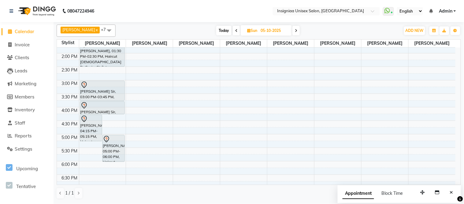
scroll to position [136, 0]
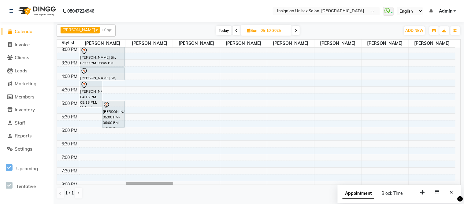
click at [222, 32] on span "Today" at bounding box center [223, 30] width 15 height 9
type input "04-10-2025"
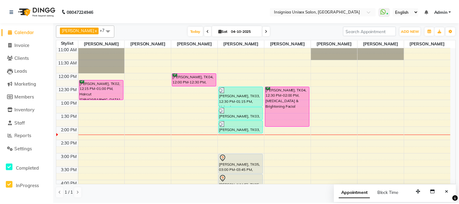
scroll to position [7, 0]
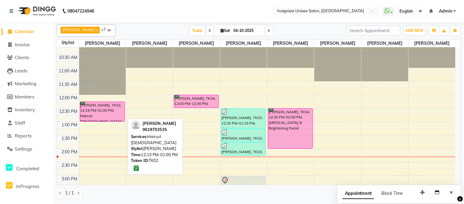
click at [82, 115] on div "[PERSON_NAME], TK02, 12:15 PM-01:00 PM, Haircut [DEMOGRAPHIC_DATA]" at bounding box center [102, 112] width 44 height 20
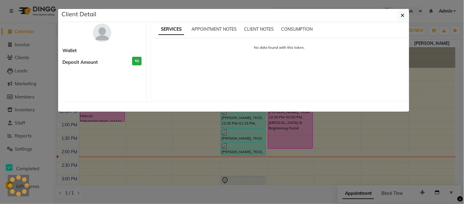
select select "6"
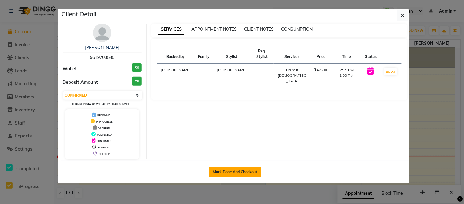
click at [229, 172] on button "Mark Done And Checkout" at bounding box center [235, 172] width 52 height 10
select select "6999"
select select "service"
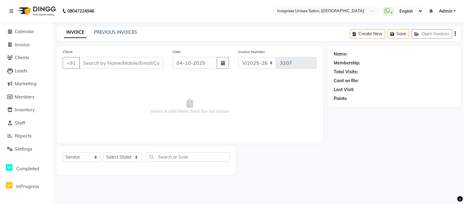
type input "9619703535"
select select "58131"
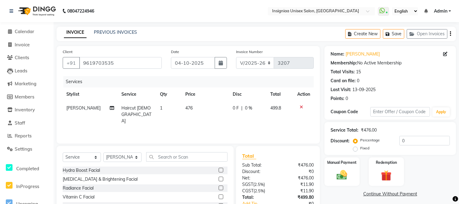
scroll to position [47, 0]
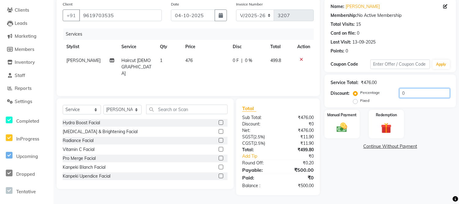
click at [401, 92] on input "0" at bounding box center [425, 92] width 50 height 9
type input "20"
click at [347, 123] on img at bounding box center [342, 127] width 18 height 13
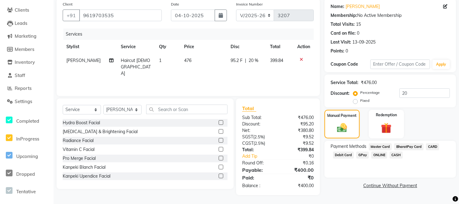
click at [359, 153] on span "GPay" at bounding box center [363, 154] width 13 height 7
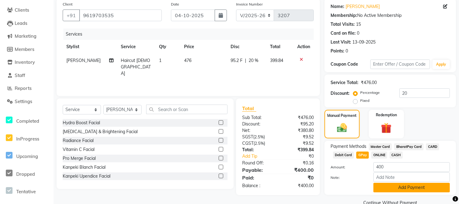
click at [378, 188] on button "Add Payment" at bounding box center [412, 186] width 77 height 9
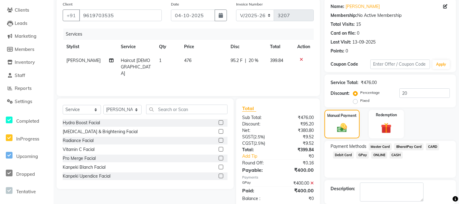
scroll to position [77, 0]
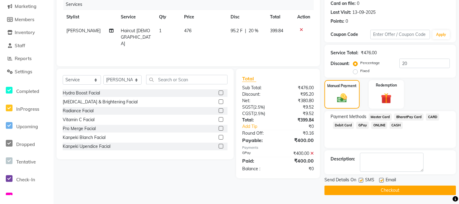
click at [382, 179] on label at bounding box center [381, 179] width 5 height 5
click at [382, 179] on input "checkbox" at bounding box center [381, 180] width 4 height 4
checkbox input "false"
click at [363, 181] on label at bounding box center [361, 179] width 5 height 5
click at [363, 181] on input "checkbox" at bounding box center [361, 180] width 4 height 4
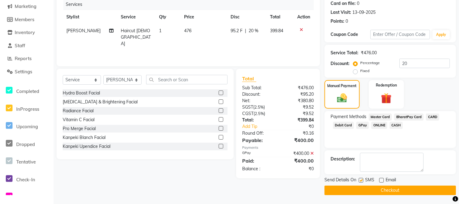
checkbox input "false"
click at [365, 187] on button "Checkout" at bounding box center [391, 189] width 132 height 9
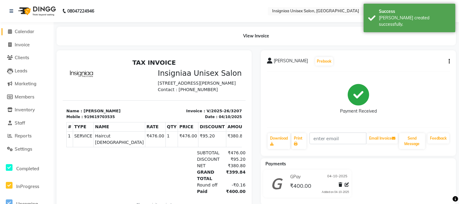
click at [24, 29] on span "Calendar" at bounding box center [25, 31] width 20 height 6
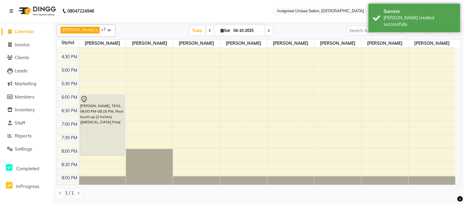
scroll to position [170, 0]
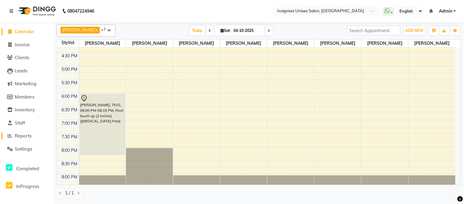
click at [24, 133] on span "Reports" at bounding box center [23, 136] width 17 height 6
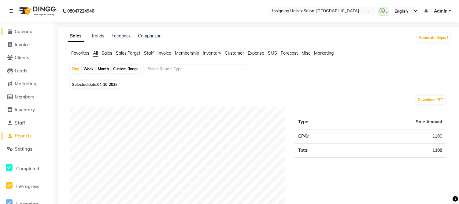
click at [28, 31] on span "Calendar" at bounding box center [25, 31] width 20 height 6
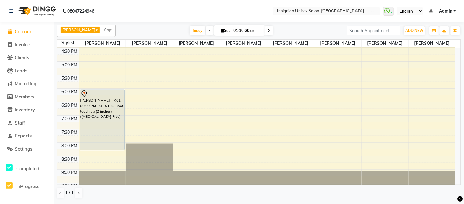
scroll to position [188, 0]
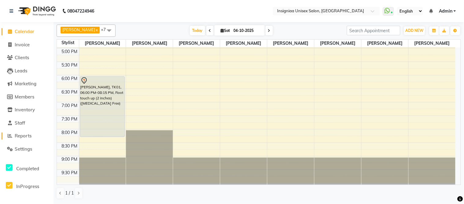
click at [23, 135] on span "Reports" at bounding box center [23, 136] width 17 height 6
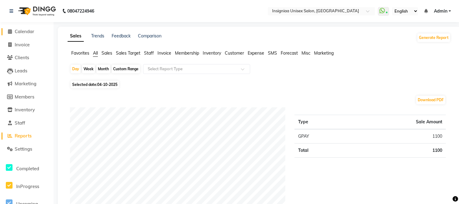
click at [22, 29] on span "Calendar" at bounding box center [25, 31] width 20 height 6
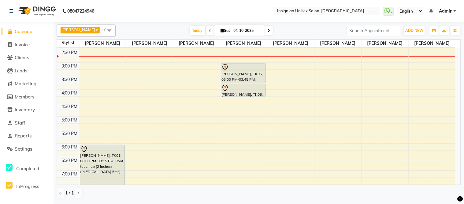
scroll to position [120, 0]
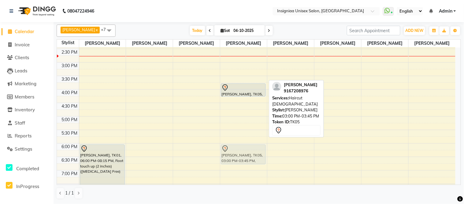
drag, startPoint x: 245, startPoint y: 71, endPoint x: 235, endPoint y: 148, distance: 78.4
click at [235, 149] on div "[GEOGRAPHIC_DATA], TK03, 12:30 PM-01:15 PM, Haircut [DEMOGRAPHIC_DATA] [PERSON_…" at bounding box center [243, 89] width 47 height 323
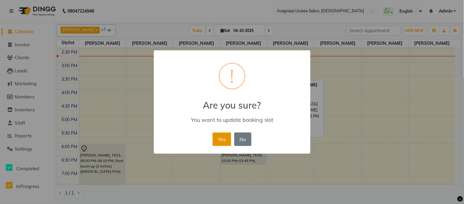
click at [220, 138] on button "Yes" at bounding box center [222, 138] width 19 height 13
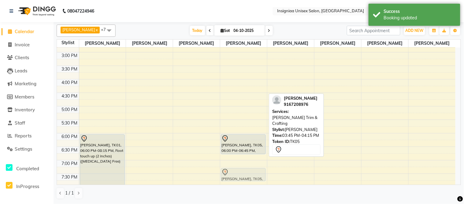
scroll to position [130, 0]
drag, startPoint x: 243, startPoint y: 89, endPoint x: 243, endPoint y: 162, distance: 72.2
click at [243, 162] on div "[GEOGRAPHIC_DATA], TK03, 12:30 PM-01:15 PM, Haircut [DEMOGRAPHIC_DATA] [PERSON_…" at bounding box center [243, 78] width 47 height 323
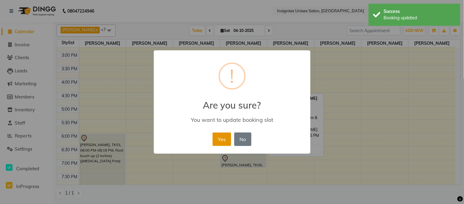
click at [221, 142] on button "Yes" at bounding box center [222, 138] width 19 height 13
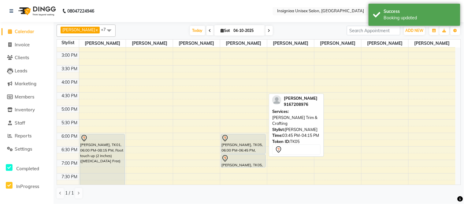
scroll to position [188, 0]
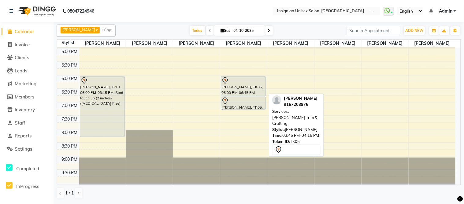
click at [86, 141] on div "10:00 AM 10:30 AM 11:00 AM 11:30 AM 12:00 PM 12:30 PM 1:00 PM 1:30 PM 2:00 PM 2…" at bounding box center [256, 21] width 399 height 323
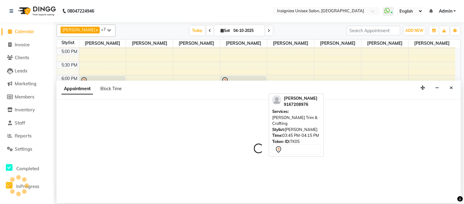
select select "58131"
select select "1215"
select select "tentative"
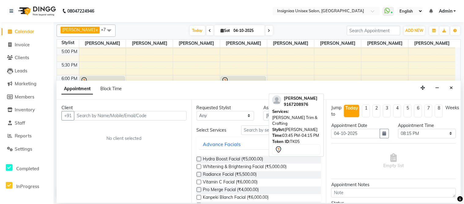
click at [120, 115] on input "text" at bounding box center [130, 115] width 113 height 9
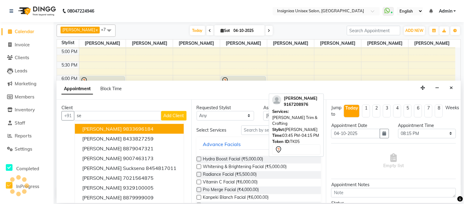
type input "s"
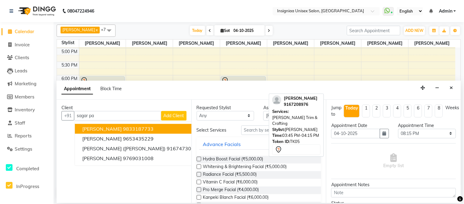
click at [137, 128] on ngb-highlight "9833187733" at bounding box center [138, 128] width 31 height 6
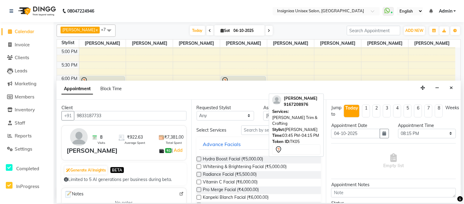
type input "9833187733"
click at [248, 131] on input "text" at bounding box center [281, 129] width 80 height 9
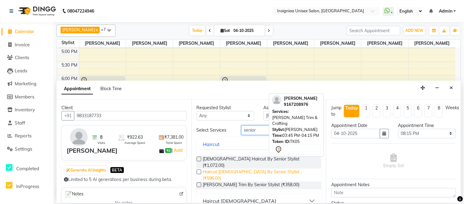
type input "senior"
click at [221, 168] on span "Haircut [DEMOGRAPHIC_DATA] By Senior Stylist (₹596.00)" at bounding box center [260, 174] width 114 height 13
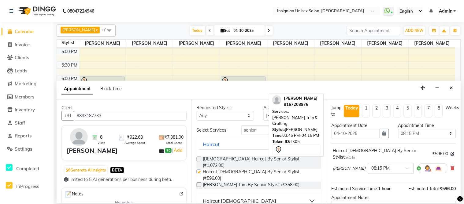
checkbox input "false"
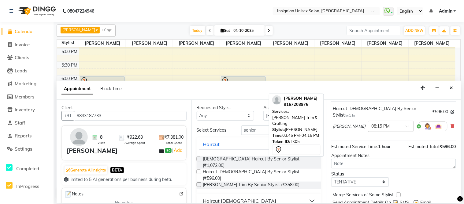
scroll to position [58, 0]
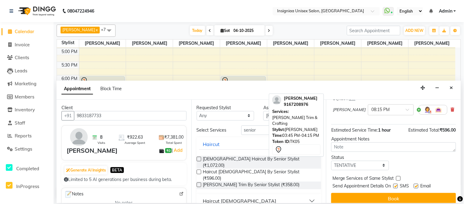
click at [416, 183] on label at bounding box center [416, 185] width 5 height 5
click at [416, 184] on input "checkbox" at bounding box center [416, 186] width 4 height 4
checkbox input "false"
drag, startPoint x: 395, startPoint y: 180, endPoint x: 397, endPoint y: 184, distance: 4.7
click at [396, 183] on label at bounding box center [396, 185] width 5 height 5
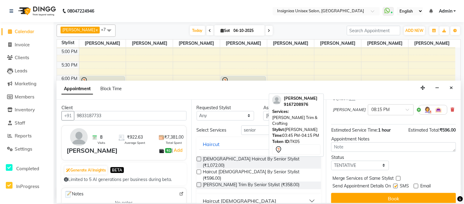
click at [396, 184] on input "checkbox" at bounding box center [396, 186] width 4 height 4
checkbox input "false"
click at [397, 186] on div "Jump to [DATE] 1 2 3 4 5 6 7 8 Weeks Appointment Date [DATE] Appointment Time S…" at bounding box center [393, 150] width 135 height 103
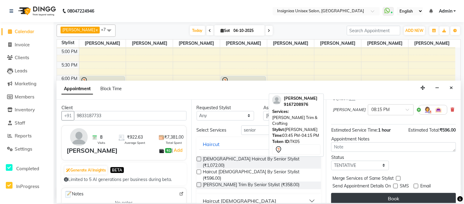
click at [403, 192] on button "Book" at bounding box center [393, 197] width 125 height 11
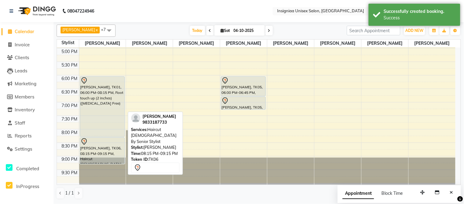
click at [106, 148] on div "[PERSON_NAME], TK06, 08:15 PM-09:15 PM, Haircut [DEMOGRAPHIC_DATA] By Senior St…" at bounding box center [102, 150] width 44 height 26
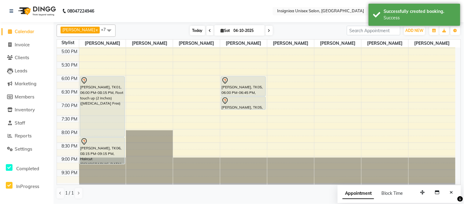
click at [191, 30] on span "Today" at bounding box center [197, 30] width 15 height 9
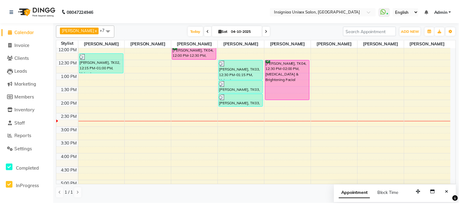
scroll to position [75, 0]
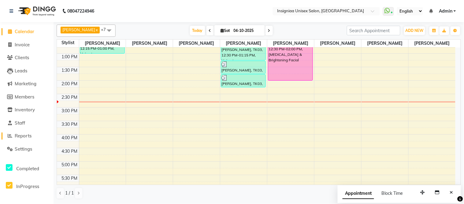
click at [26, 135] on span "Reports" at bounding box center [23, 136] width 17 height 6
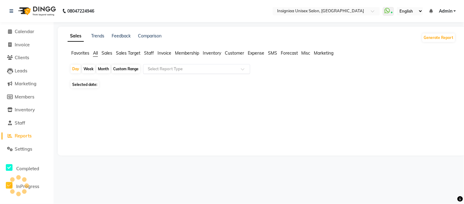
click at [193, 71] on input "text" at bounding box center [191, 69] width 88 height 6
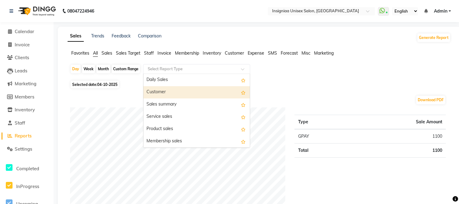
click at [182, 91] on div "Customer" at bounding box center [197, 92] width 106 height 12
select select "full_report"
select select "csv"
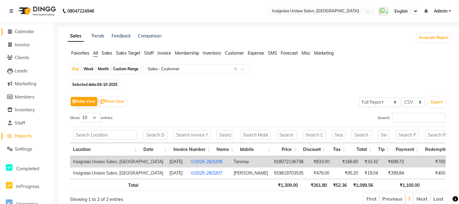
click at [28, 32] on span "Calendar" at bounding box center [25, 31] width 20 height 6
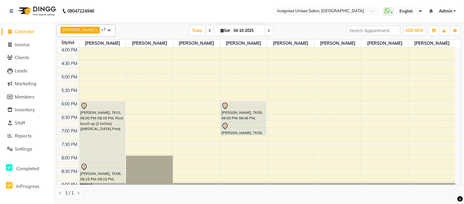
scroll to position [170, 0]
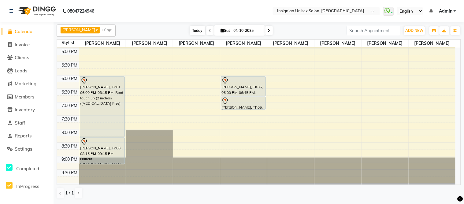
click at [192, 32] on span "Today" at bounding box center [197, 30] width 15 height 9
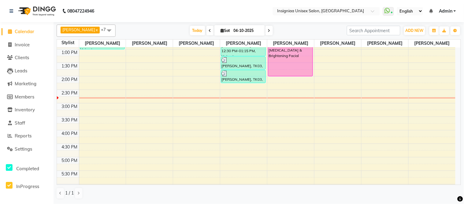
scroll to position [0, 0]
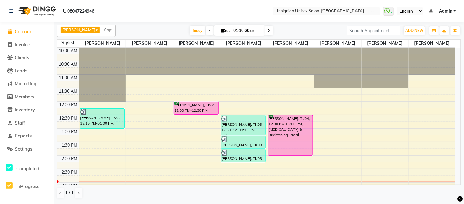
click at [154, 149] on td at bounding box center [267, 151] width 377 height 7
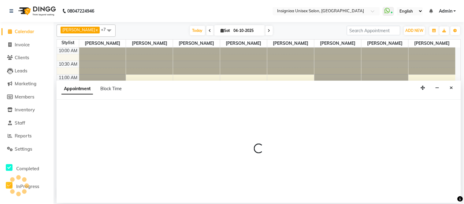
select select "58132"
select select "810"
select select "tentative"
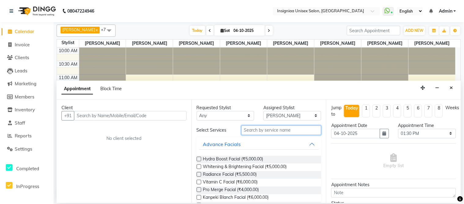
click at [249, 131] on input "text" at bounding box center [281, 129] width 80 height 9
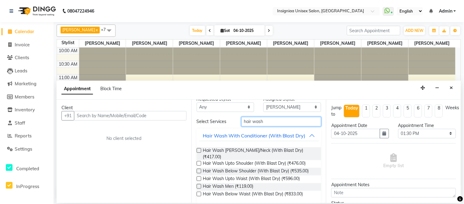
scroll to position [16, 0]
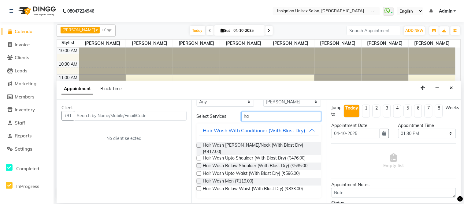
type input "h"
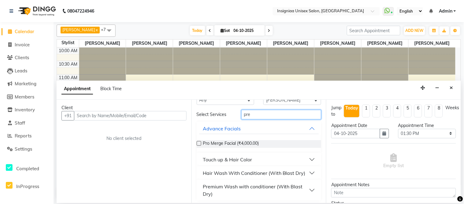
type input "prem"
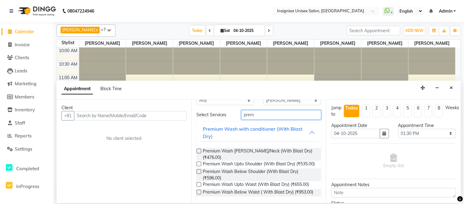
scroll to position [0, 0]
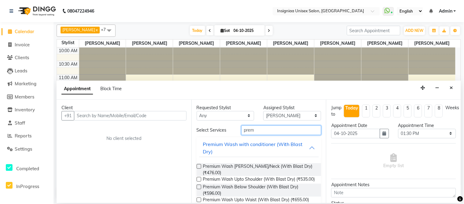
drag, startPoint x: 242, startPoint y: 106, endPoint x: 228, endPoint y: 103, distance: 14.3
click at [228, 103] on div "Requested Stylist Any [PERSON_NAME] [PERSON_NAME] [PERSON_NAME] [PERSON_NAME] […" at bounding box center [259, 150] width 135 height 103
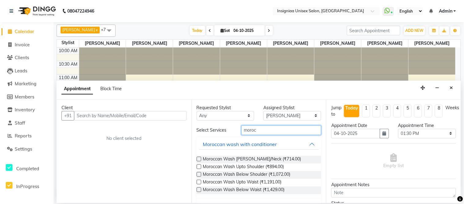
type input "moroc"
click at [169, 130] on div "Client +91 No client selected" at bounding box center [124, 150] width 135 height 103
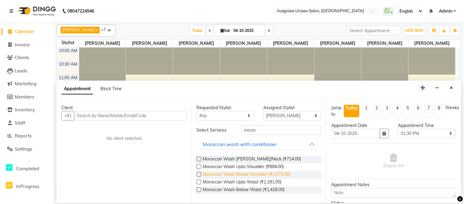
scroll to position [14, 0]
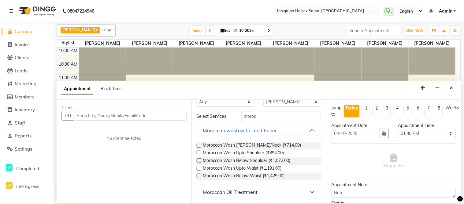
click at [237, 190] on div "Moroccan Oil Treatment" at bounding box center [230, 191] width 55 height 7
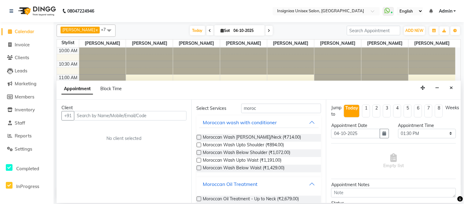
scroll to position [0, 0]
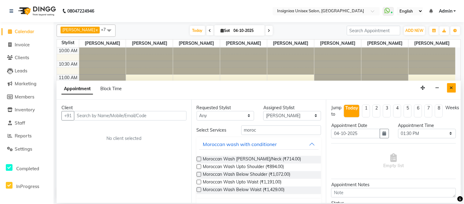
click at [453, 88] on icon "Close" at bounding box center [451, 87] width 3 height 4
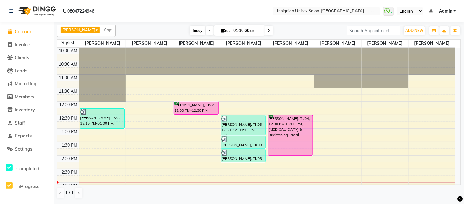
click at [190, 31] on span "Today" at bounding box center [197, 30] width 15 height 9
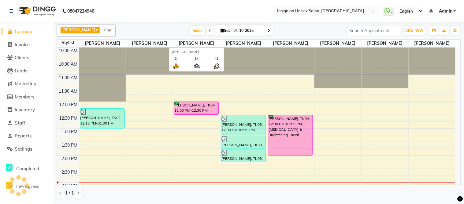
scroll to position [109, 0]
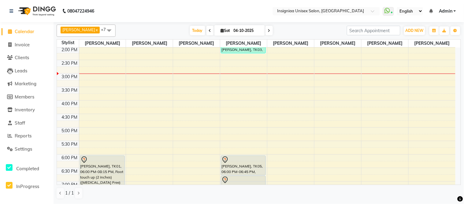
click at [266, 29] on span at bounding box center [269, 30] width 7 height 9
type input "05-10-2025"
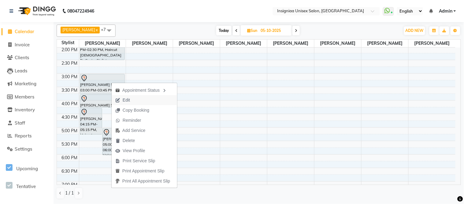
click at [127, 97] on span "Edit" at bounding box center [126, 100] width 7 height 6
select select "tentative"
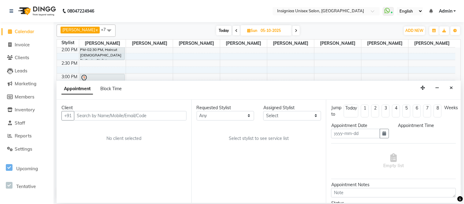
type input "05-10-2025"
select select "58131"
select select "900"
select select "3521"
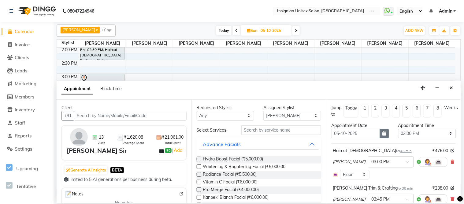
click at [383, 133] on icon "button" at bounding box center [385, 133] width 4 height 4
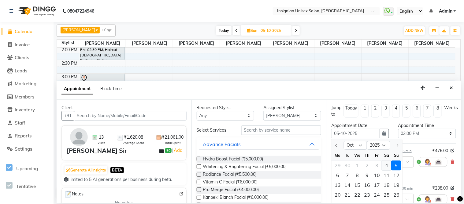
click at [388, 165] on div "4" at bounding box center [387, 165] width 10 height 10
type input "04-10-2025"
select select "900"
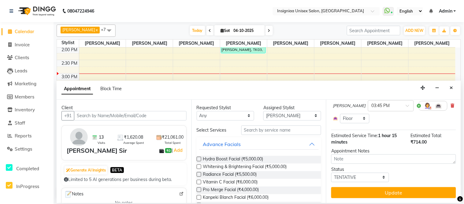
scroll to position [95, 0]
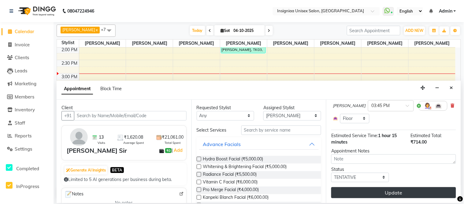
click at [395, 193] on button "Update" at bounding box center [393, 192] width 125 height 11
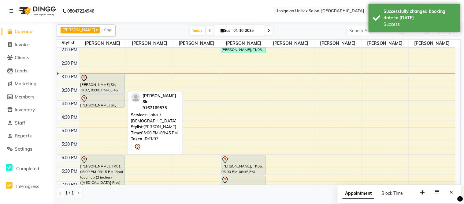
click at [102, 80] on div at bounding box center [102, 77] width 44 height 7
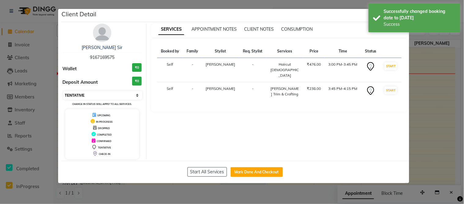
click at [80, 94] on select "Select IN SERVICE CONFIRMED TENTATIVE CHECK IN MARK DONE DROPPED UPCOMING" at bounding box center [102, 95] width 79 height 9
select select "6"
click at [63, 91] on select "Select IN SERVICE CONFIRMED TENTATIVE CHECK IN MARK DONE DROPPED UPCOMING" at bounding box center [102, 95] width 79 height 9
click at [2, 14] on ngb-modal-window "Client Detail [PERSON_NAME] Sir 9167169575 Wallet ₹0 Deposit Amount ₹0 Select I…" at bounding box center [232, 102] width 464 height 204
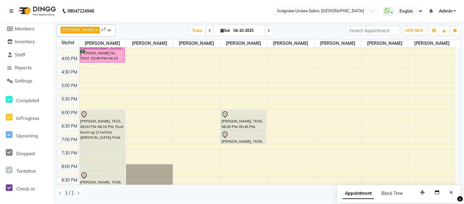
scroll to position [0, 0]
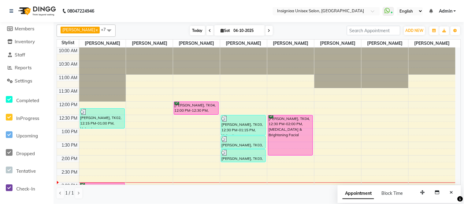
click at [192, 28] on span "Today" at bounding box center [197, 30] width 15 height 9
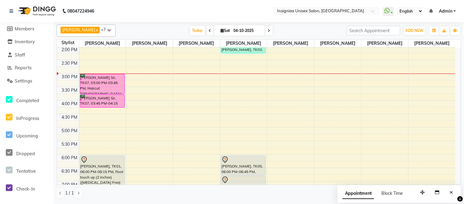
click at [149, 30] on div "[DATE] [DATE]" at bounding box center [231, 30] width 225 height 9
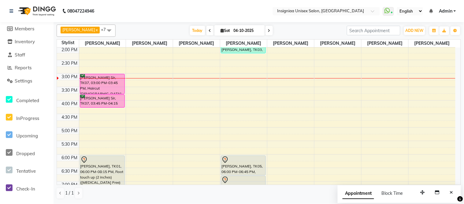
click at [167, 26] on div "[DATE] [DATE]" at bounding box center [231, 30] width 225 height 9
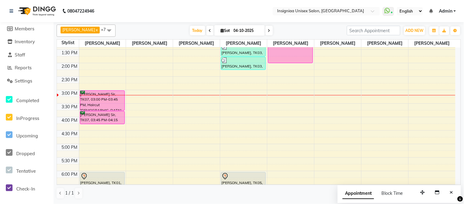
scroll to position [75, 0]
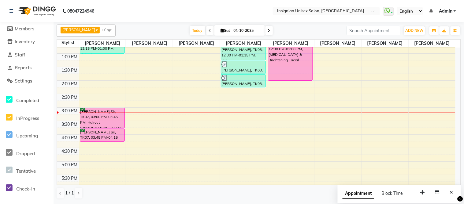
click at [372, 78] on div "10:00 AM 10:30 AM 11:00 AM 11:30 AM 12:00 PM 12:30 PM 1:00 PM 1:30 PM 2:00 PM 2…" at bounding box center [256, 134] width 399 height 323
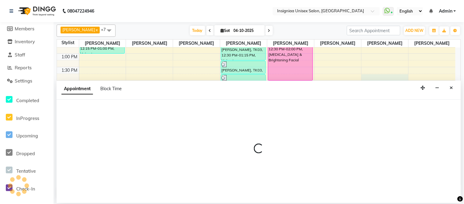
select select "67590"
select select "825"
select select "tentative"
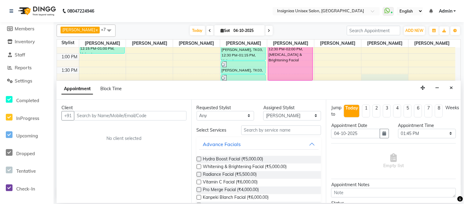
click at [112, 112] on input "text" at bounding box center [130, 115] width 113 height 9
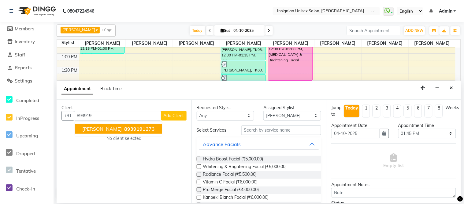
click at [124, 126] on span "893919" at bounding box center [133, 128] width 18 height 6
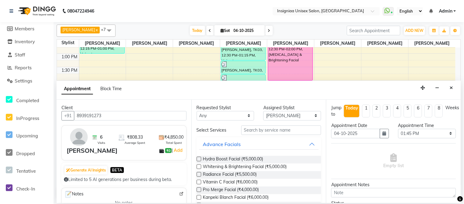
type input "8939191273"
click at [248, 129] on input "text" at bounding box center [281, 129] width 80 height 9
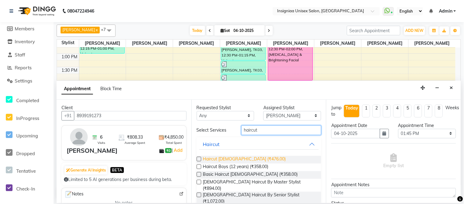
type input "haircut"
click at [230, 158] on span "Haircut [DEMOGRAPHIC_DATA] (₹476.00)" at bounding box center [244, 159] width 83 height 8
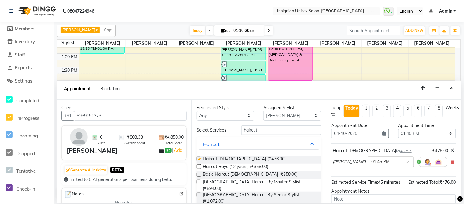
checkbox input "false"
drag, startPoint x: 274, startPoint y: 130, endPoint x: 206, endPoint y: 126, distance: 67.7
click at [206, 126] on div "Select Services haircut" at bounding box center [259, 129] width 134 height 9
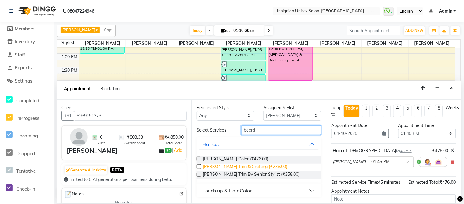
type input "beard"
click at [227, 164] on span "[PERSON_NAME] Trim & Crafting (₹238.00)" at bounding box center [245, 167] width 84 height 8
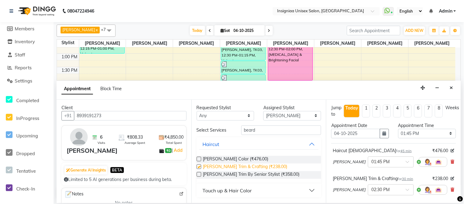
checkbox input "false"
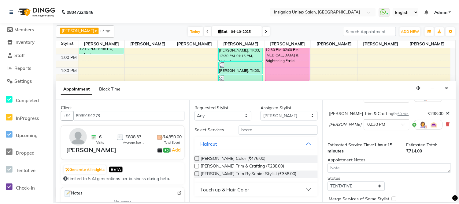
scroll to position [92, 0]
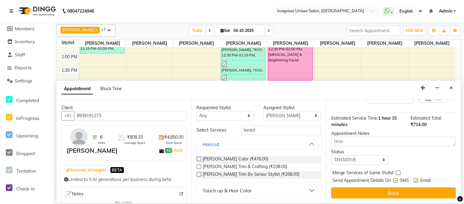
drag, startPoint x: 417, startPoint y: 179, endPoint x: 400, endPoint y: 182, distance: 17.5
click at [416, 179] on label at bounding box center [416, 180] width 5 height 5
click at [416, 179] on input "checkbox" at bounding box center [416, 181] width 4 height 4
checkbox input "false"
drag, startPoint x: 398, startPoint y: 179, endPoint x: 397, endPoint y: 183, distance: 4.2
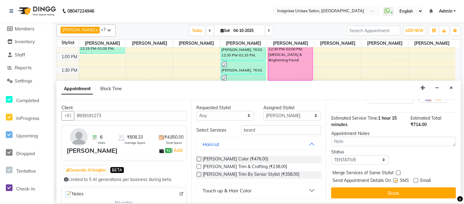
click at [398, 179] on label at bounding box center [396, 180] width 5 height 5
click at [398, 179] on input "checkbox" at bounding box center [396, 181] width 4 height 4
checkbox input "false"
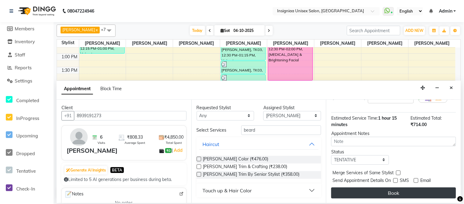
click at [396, 189] on button "Book" at bounding box center [393, 192] width 125 height 11
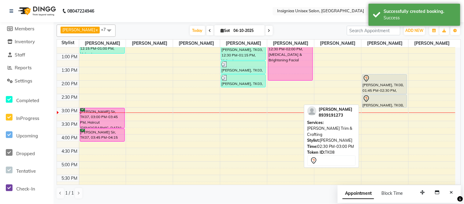
click at [383, 99] on div at bounding box center [385, 98] width 44 height 7
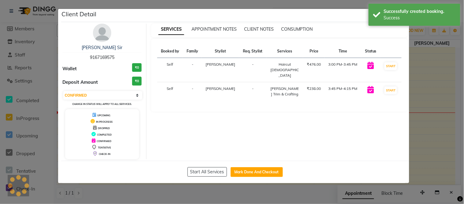
select select "7"
click at [253, 171] on button "Mark Done And Checkout" at bounding box center [257, 172] width 52 height 10
select select "6999"
select select "service"
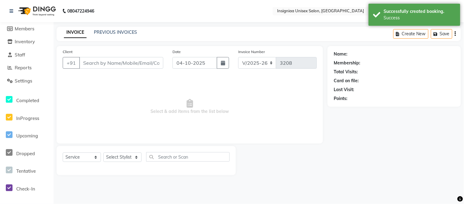
select select "3"
type input "8939191273"
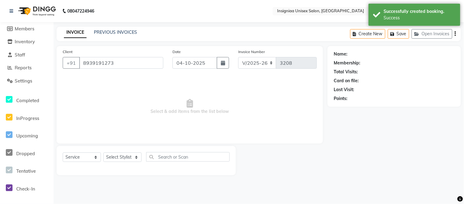
select select "67590"
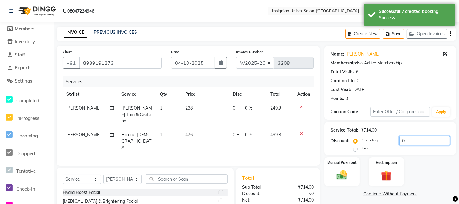
click at [400, 141] on input "0" at bounding box center [425, 140] width 50 height 9
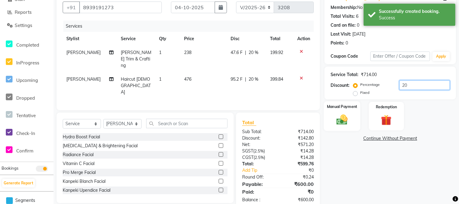
type input "20"
click at [338, 122] on img at bounding box center [342, 119] width 18 height 13
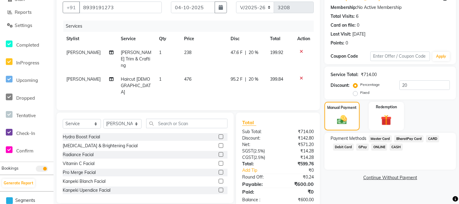
click at [364, 148] on span "GPay" at bounding box center [363, 146] width 13 height 7
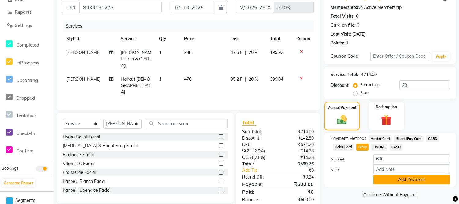
click at [380, 177] on button "Add Payment" at bounding box center [412, 178] width 77 height 9
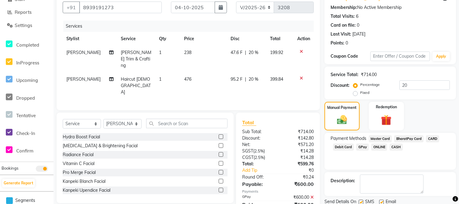
scroll to position [77, 0]
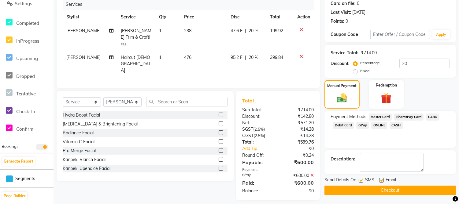
click at [383, 179] on label at bounding box center [381, 179] width 5 height 5
click at [383, 179] on input "checkbox" at bounding box center [381, 180] width 4 height 4
checkbox input "false"
click at [360, 179] on label at bounding box center [361, 179] width 5 height 5
click at [360, 179] on input "checkbox" at bounding box center [361, 180] width 4 height 4
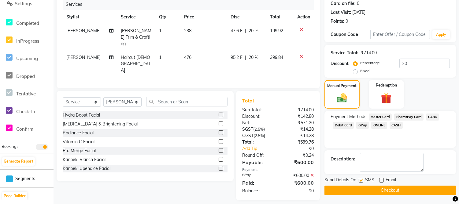
checkbox input "false"
click at [362, 189] on button "Checkout" at bounding box center [391, 189] width 132 height 9
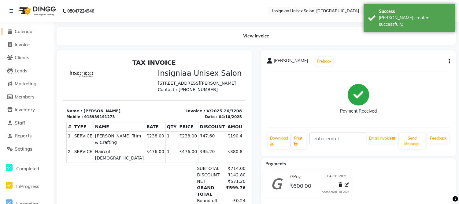
click at [28, 30] on span "Calendar" at bounding box center [25, 31] width 20 height 6
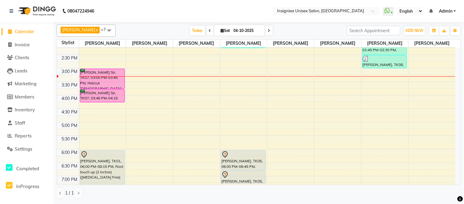
scroll to position [102, 0]
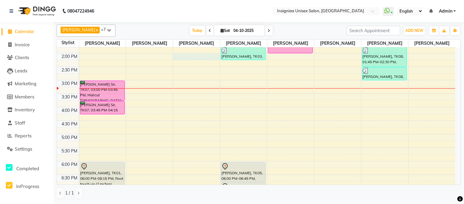
click at [184, 58] on div "10:00 AM 10:30 AM 11:00 AM 11:30 AM 12:00 PM 12:30 PM 1:00 PM 1:30 PM 2:00 PM 2…" at bounding box center [256, 107] width 399 height 323
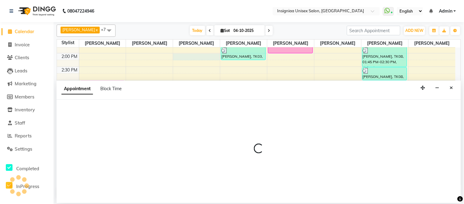
select select "58133"
select select "840"
select select "tentative"
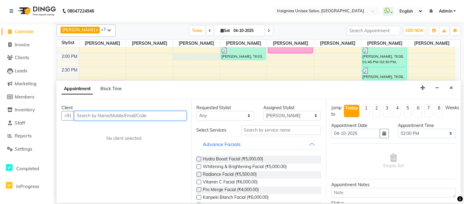
click at [141, 113] on input "text" at bounding box center [130, 115] width 113 height 9
click at [138, 115] on input "text" at bounding box center [130, 115] width 113 height 9
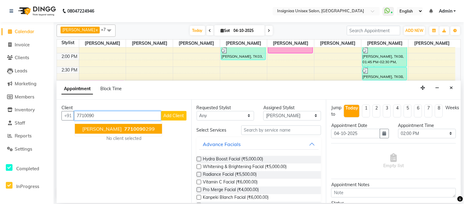
click at [114, 128] on span "[PERSON_NAME]" at bounding box center [101, 128] width 39 height 6
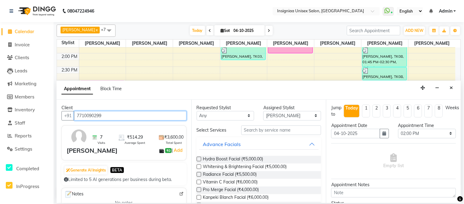
type input "7710090299"
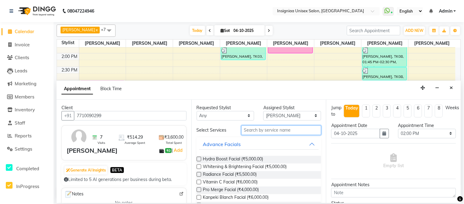
click at [283, 128] on input "text" at bounding box center [281, 129] width 80 height 9
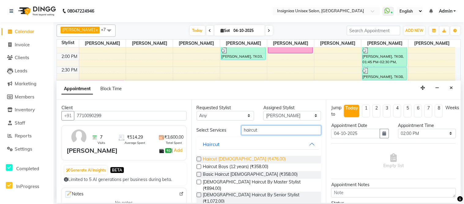
type input "haircut"
click at [228, 158] on span "Haircut [DEMOGRAPHIC_DATA] (₹476.00)" at bounding box center [244, 159] width 83 height 8
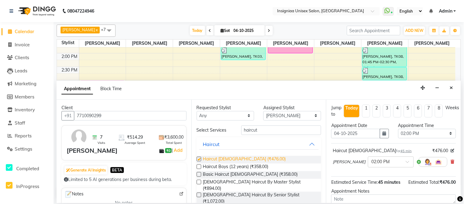
checkbox input "false"
drag, startPoint x: 276, startPoint y: 124, endPoint x: 240, endPoint y: 132, distance: 37.3
click at [240, 132] on div "Requested Stylist Any [PERSON_NAME] [PERSON_NAME] [PERSON_NAME] [PERSON_NAME] […" at bounding box center [259, 150] width 135 height 103
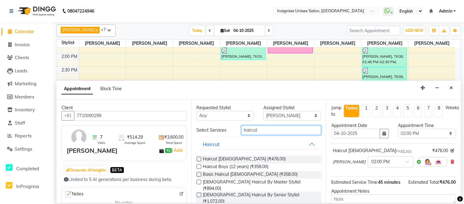
drag, startPoint x: 269, startPoint y: 132, endPoint x: 222, endPoint y: 132, distance: 46.5
click at [222, 132] on div "Select Services haircut" at bounding box center [259, 129] width 134 height 9
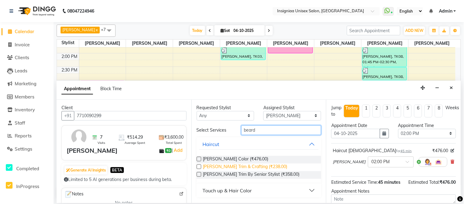
type input "beard"
click at [218, 166] on span "[PERSON_NAME] Trim & Crafting (₹238.00)" at bounding box center [245, 167] width 84 height 8
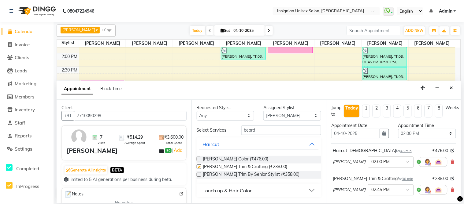
checkbox input "false"
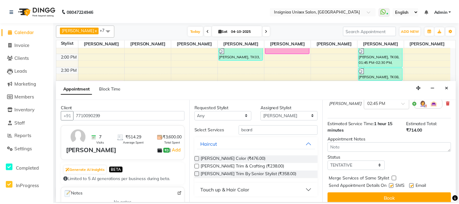
scroll to position [92, 0]
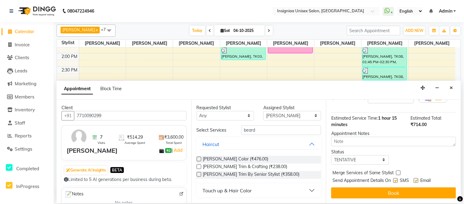
click at [417, 181] on label at bounding box center [416, 180] width 5 height 5
click at [417, 181] on input "checkbox" at bounding box center [416, 181] width 4 height 4
checkbox input "false"
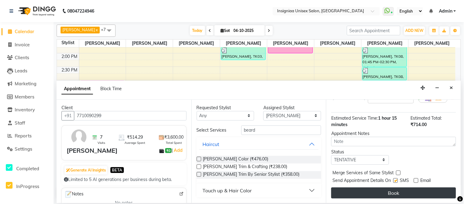
drag, startPoint x: 396, startPoint y: 179, endPoint x: 399, endPoint y: 188, distance: 9.6
click at [396, 179] on label at bounding box center [396, 180] width 5 height 5
click at [396, 179] on input "checkbox" at bounding box center [396, 181] width 4 height 4
checkbox input "false"
click at [399, 190] on button "Book" at bounding box center [393, 192] width 125 height 11
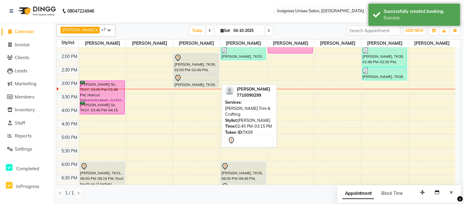
click at [207, 78] on div at bounding box center [196, 77] width 44 height 7
select select "7"
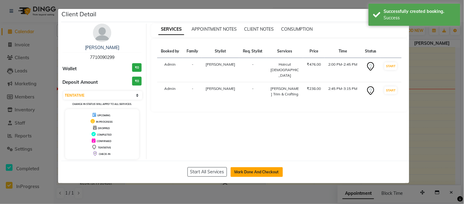
click at [256, 173] on button "Mark Done And Checkout" at bounding box center [257, 172] width 52 height 10
select select "6999"
select select "service"
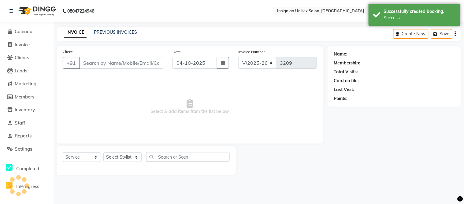
type input "7710090299"
select select "58133"
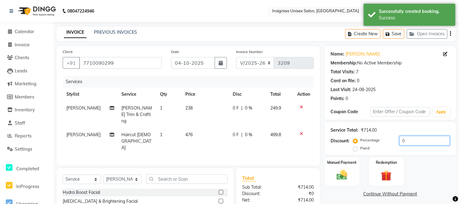
click at [401, 142] on input "0" at bounding box center [425, 140] width 50 height 9
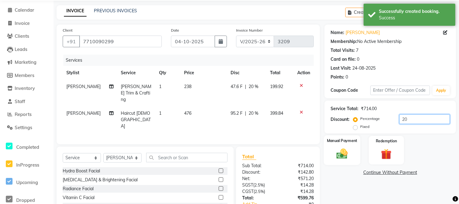
type input "20"
click at [341, 154] on img at bounding box center [342, 153] width 18 height 13
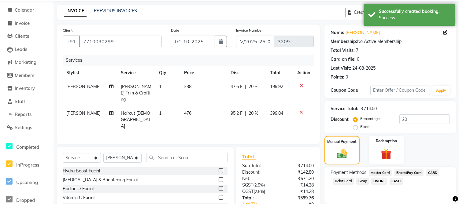
scroll to position [55, 0]
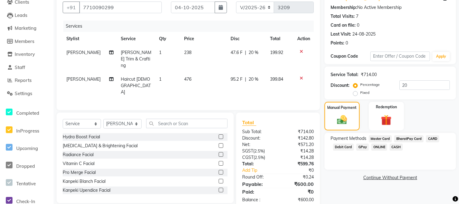
click at [363, 146] on span "GPay" at bounding box center [363, 146] width 13 height 7
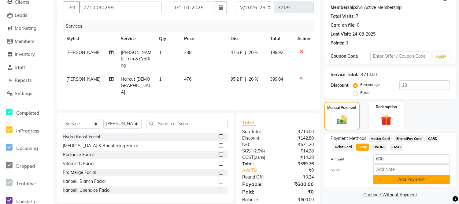
click at [380, 176] on button "Add Payment" at bounding box center [412, 178] width 77 height 9
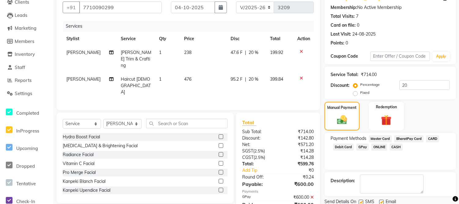
scroll to position [77, 0]
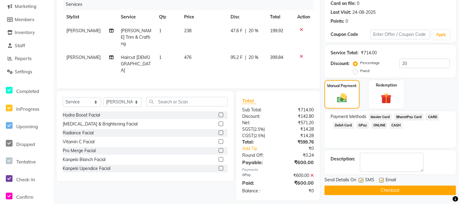
click at [380, 178] on label at bounding box center [381, 179] width 5 height 5
click at [380, 178] on input "checkbox" at bounding box center [381, 180] width 4 height 4
checkbox input "false"
click at [363, 180] on label at bounding box center [361, 179] width 5 height 5
click at [363, 180] on input "checkbox" at bounding box center [361, 180] width 4 height 4
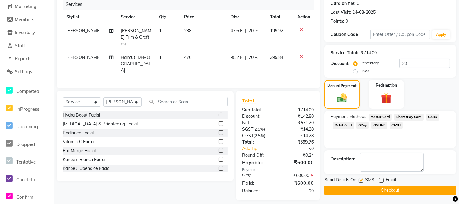
checkbox input "false"
click at [364, 189] on button "Checkout" at bounding box center [391, 189] width 132 height 9
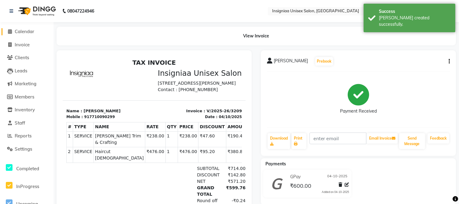
drag, startPoint x: 25, startPoint y: 30, endPoint x: 29, endPoint y: 39, distance: 10.3
click at [25, 30] on span "Calendar" at bounding box center [25, 31] width 20 height 6
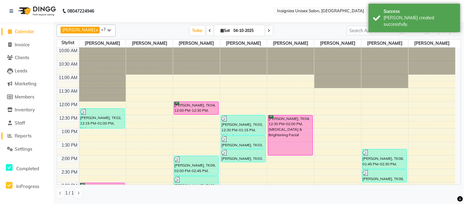
click at [31, 135] on span "Reports" at bounding box center [23, 136] width 17 height 6
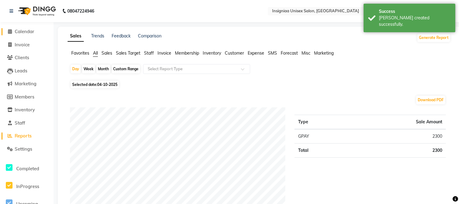
click at [23, 28] on span "Calendar" at bounding box center [25, 31] width 20 height 6
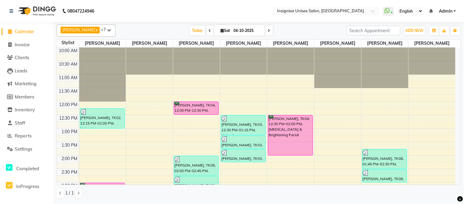
click at [150, 31] on div "[DATE] [DATE]" at bounding box center [231, 30] width 225 height 9
click at [285, 24] on div "[PERSON_NAME] x [PERSON_NAME] x [PERSON_NAME] x [PERSON_NAME] x [PERSON_NAME] x…" at bounding box center [259, 30] width 405 height 12
click at [166, 8] on nav "08047224946 Select Location × Insigniaa Unisex Salon, Kharghar WhatsApp Status …" at bounding box center [232, 11] width 464 height 22
click at [316, 26] on div "[DATE] [DATE]" at bounding box center [231, 30] width 225 height 9
click at [164, 32] on div "[DATE] [DATE]" at bounding box center [231, 30] width 225 height 9
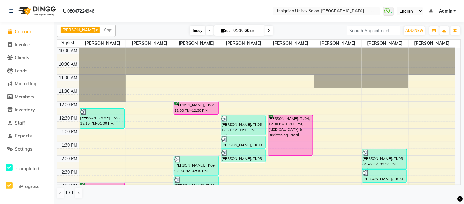
click at [193, 33] on span "Today" at bounding box center [197, 30] width 15 height 9
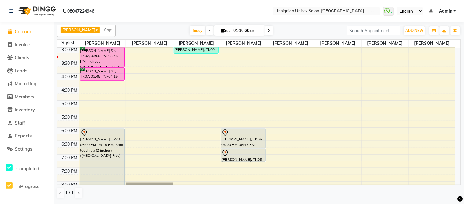
click at [268, 32] on icon at bounding box center [269, 31] width 2 height 4
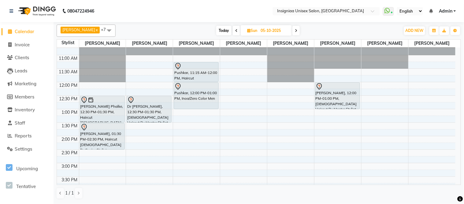
scroll to position [0, 0]
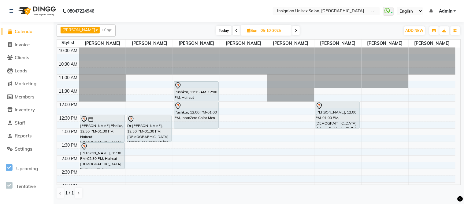
click at [220, 32] on span "Today" at bounding box center [223, 30] width 15 height 9
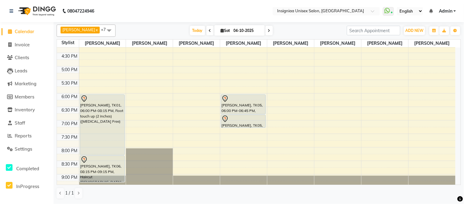
scroll to position [188, 0]
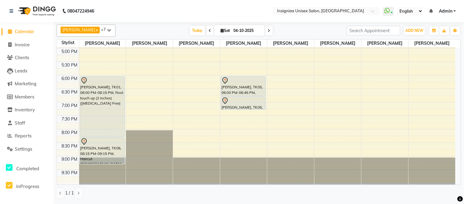
click at [209, 32] on icon at bounding box center [210, 31] width 2 height 4
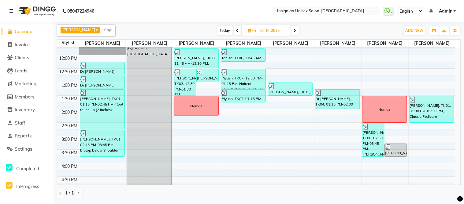
scroll to position [0, 0]
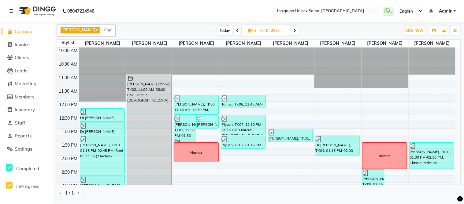
click at [221, 29] on span "Today" at bounding box center [225, 30] width 15 height 9
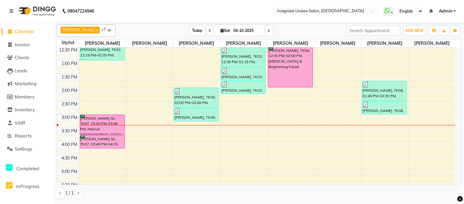
click at [191, 32] on span "Today" at bounding box center [197, 30] width 15 height 9
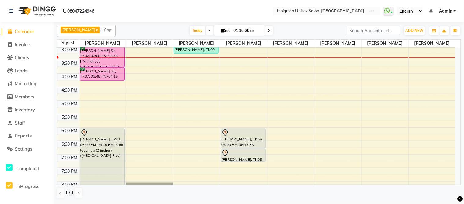
click at [209, 31] on icon at bounding box center [210, 31] width 2 height 4
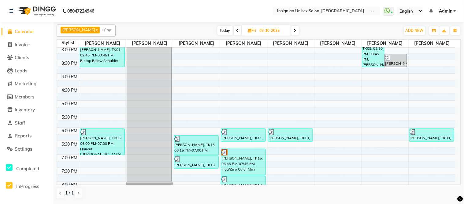
click at [234, 31] on span at bounding box center [237, 30] width 7 height 9
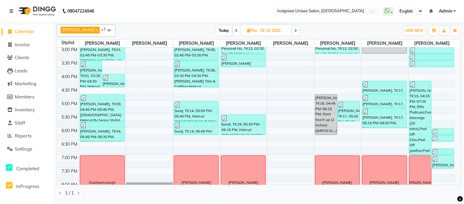
click at [223, 28] on span "Today" at bounding box center [224, 30] width 15 height 9
type input "04-10-2025"
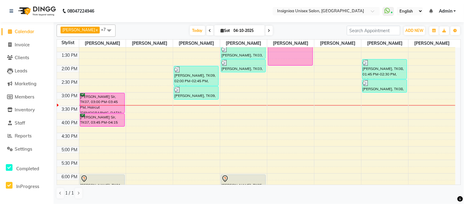
scroll to position [102, 0]
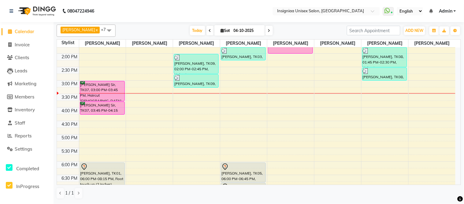
click at [234, 100] on div "10:00 AM 10:30 AM 11:00 AM 11:30 AM 12:00 PM 12:30 PM 1:00 PM 1:30 PM 2:00 PM 2…" at bounding box center [256, 107] width 399 height 323
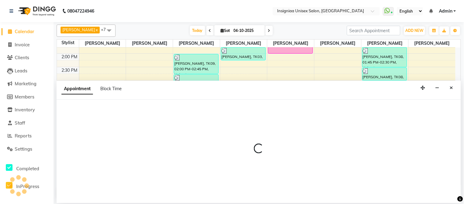
select select "58134"
select select "930"
select select "tentative"
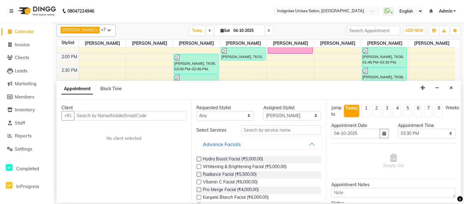
click at [136, 117] on input "text" at bounding box center [130, 115] width 113 height 9
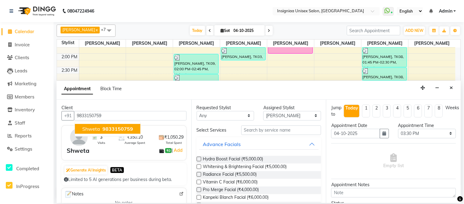
click at [128, 128] on span "9833150759" at bounding box center [118, 128] width 31 height 6
type input "9833150759"
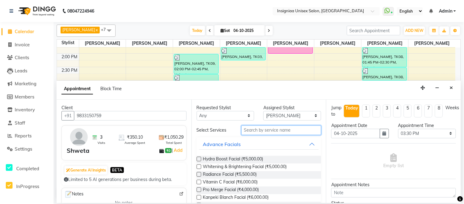
click at [262, 130] on input "text" at bounding box center [281, 129] width 80 height 9
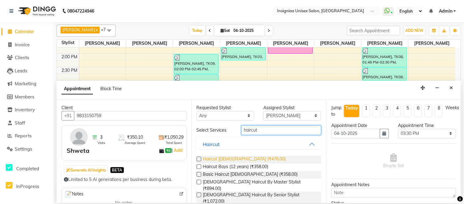
type input "haircut"
click at [240, 155] on span "Haircut [DEMOGRAPHIC_DATA] (₹476.00)" at bounding box center [244, 159] width 83 height 8
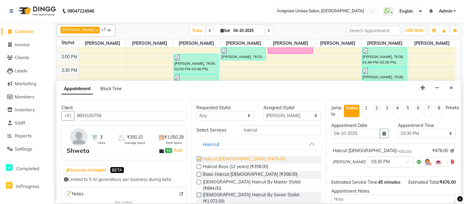
checkbox input "false"
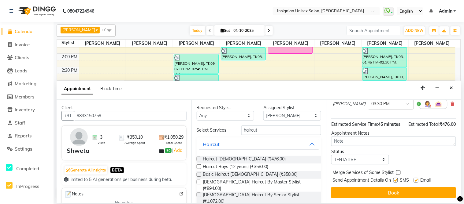
scroll to position [62, 0]
click at [417, 182] on label at bounding box center [416, 179] width 5 height 5
click at [417, 182] on input "checkbox" at bounding box center [416, 180] width 4 height 4
checkbox input "false"
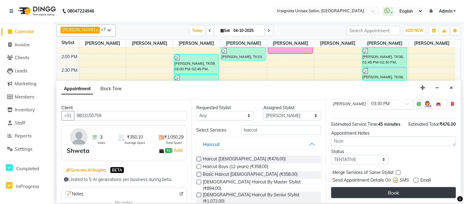
click at [417, 193] on button "Book" at bounding box center [393, 192] width 125 height 11
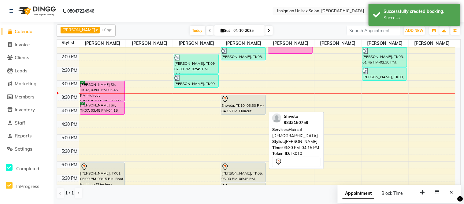
click at [232, 103] on div "Shweta, TK10, 03:30 PM-04:15 PM, Haircut [DEMOGRAPHIC_DATA]" at bounding box center [243, 104] width 44 height 19
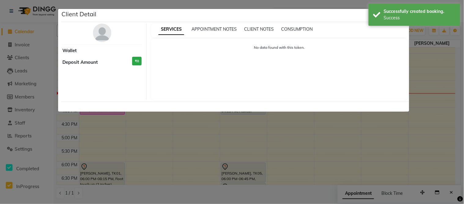
select select "7"
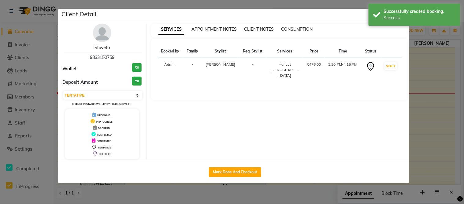
click at [104, 48] on link "Shweta" at bounding box center [102, 48] width 15 height 6
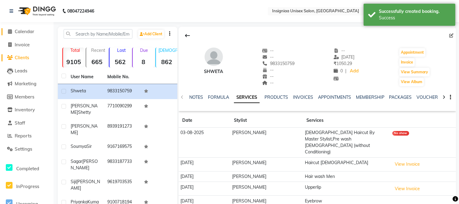
click at [30, 34] on span "Calendar" at bounding box center [25, 31] width 20 height 6
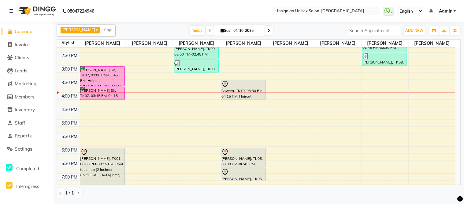
scroll to position [102, 0]
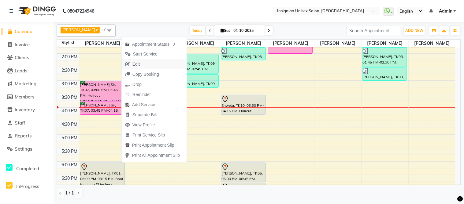
click at [139, 66] on span "Edit" at bounding box center [136, 64] width 7 height 6
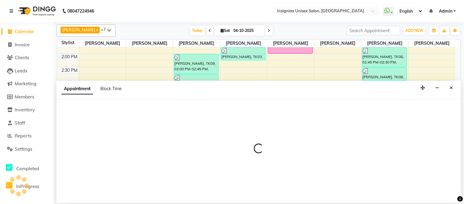
select select "confirm booking"
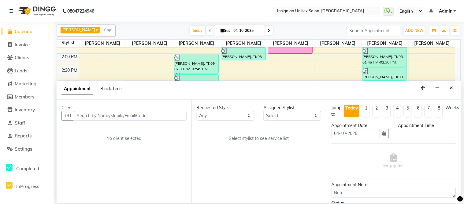
select select "58131"
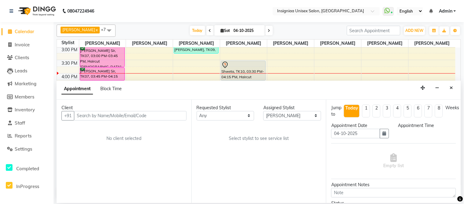
select select "900"
select select "3521"
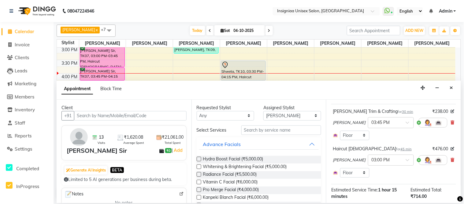
scroll to position [68, 0]
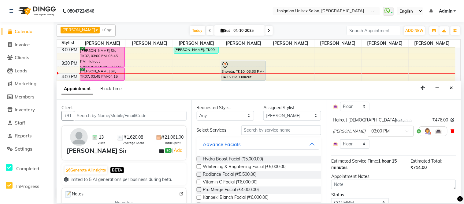
click at [451, 131] on icon at bounding box center [453, 131] width 4 height 4
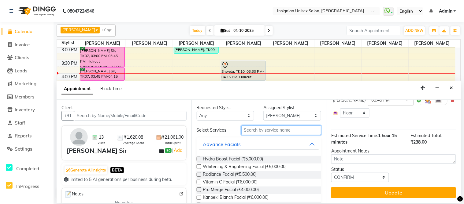
click at [303, 131] on input "text" at bounding box center [281, 129] width 80 height 9
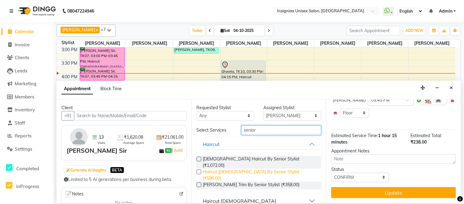
type input "senior"
drag, startPoint x: 265, startPoint y: 164, endPoint x: 255, endPoint y: 164, distance: 9.5
click at [255, 168] on span "Haircut [DEMOGRAPHIC_DATA] By Senior Stylist (₹596.00)" at bounding box center [260, 174] width 114 height 13
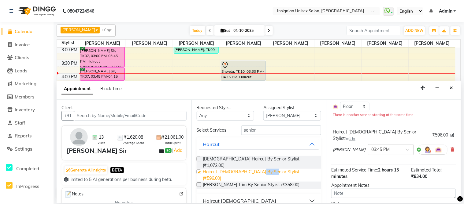
checkbox input "false"
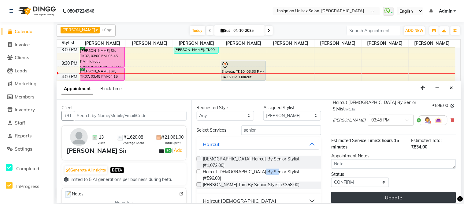
click at [437, 192] on button "Update" at bounding box center [393, 197] width 125 height 11
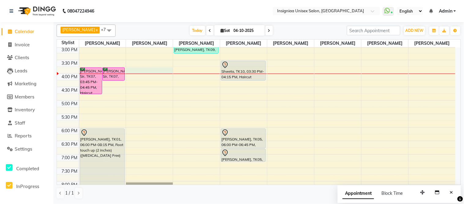
click at [147, 72] on div "10:00 AM 10:30 AM 11:00 AM 11:30 AM 12:00 PM 12:30 PM 1:00 PM 1:30 PM 2:00 PM 2…" at bounding box center [256, 73] width 399 height 323
select select "58132"
select select "945"
select select "tentative"
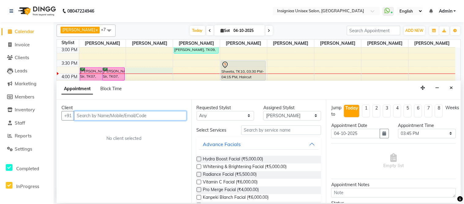
click at [133, 112] on input "text" at bounding box center [130, 115] width 113 height 9
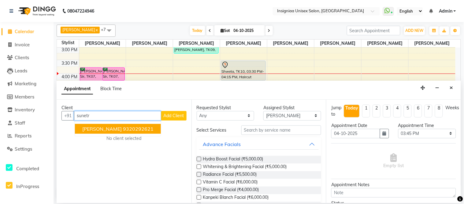
click at [123, 128] on ngb-highlight "9320292621" at bounding box center [138, 128] width 31 height 6
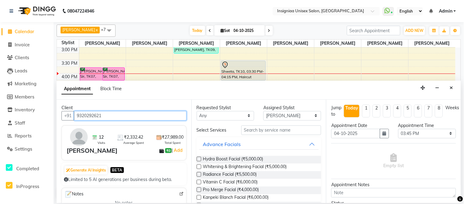
type input "9320292621"
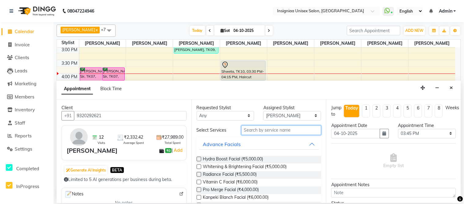
click at [252, 128] on input "text" at bounding box center [281, 129] width 80 height 9
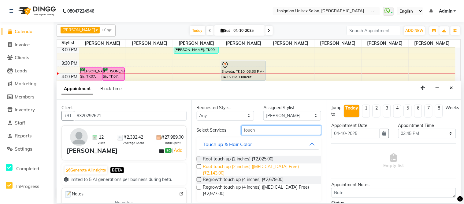
type input "touch"
click at [235, 166] on span "Root touch up (2 inches) ([MEDICAL_DATA] Free) (₹2,143.00)" at bounding box center [260, 169] width 114 height 13
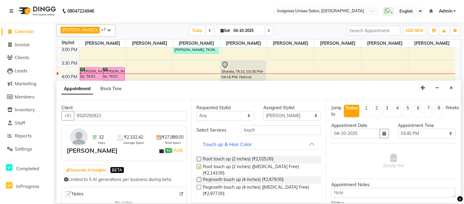
checkbox input "false"
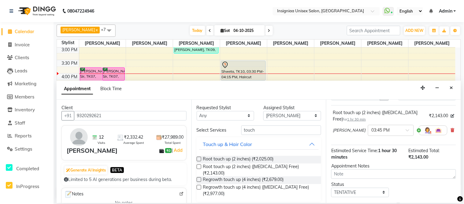
scroll to position [68, 0]
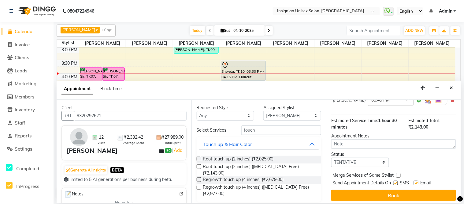
click at [416, 184] on label at bounding box center [416, 182] width 5 height 5
click at [416, 184] on input "checkbox" at bounding box center [416, 183] width 4 height 4
checkbox input "false"
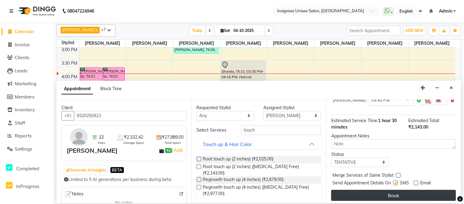
click at [408, 194] on button "Book" at bounding box center [393, 194] width 125 height 11
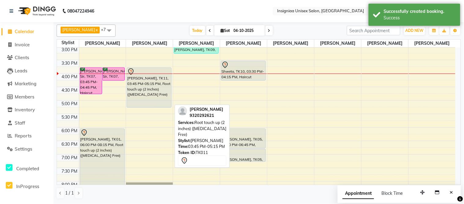
click at [146, 98] on div "[PERSON_NAME], TK11, 03:45 PM-05:15 PM, Root touch up (2 inches) ([MEDICAL_DATA…" at bounding box center [149, 87] width 44 height 39
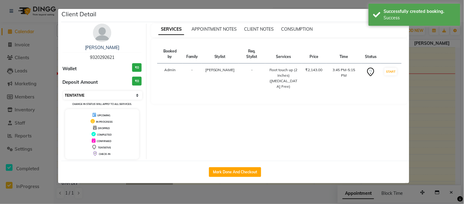
click at [67, 96] on select "Select IN SERVICE CONFIRMED TENTATIVE CHECK IN MARK DONE DROPPED UPCOMING" at bounding box center [102, 95] width 79 height 9
select select "6"
click at [63, 91] on select "Select IN SERVICE CONFIRMED TENTATIVE CHECK IN MARK DONE DROPPED UPCOMING" at bounding box center [102, 95] width 79 height 9
click at [0, 17] on ngb-modal-window "Client Detail [PERSON_NAME] 9320292621 Wallet ₹0 Deposit Amount ₹0 Select IN SE…" at bounding box center [232, 102] width 464 height 204
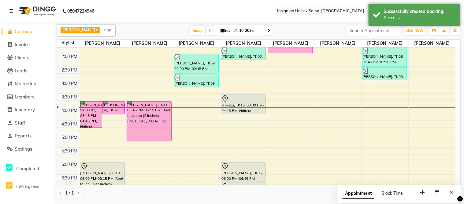
scroll to position [102, 0]
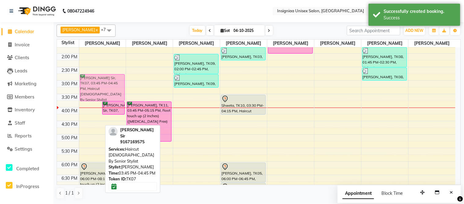
drag, startPoint x: 88, startPoint y: 113, endPoint x: 94, endPoint y: 85, distance: 28.7
click at [94, 85] on div "[PERSON_NAME] Sir, TK07, 03:45 PM-04:45 PM, Haircut [DEMOGRAPHIC_DATA] By Senio…" at bounding box center [102, 107] width 47 height 323
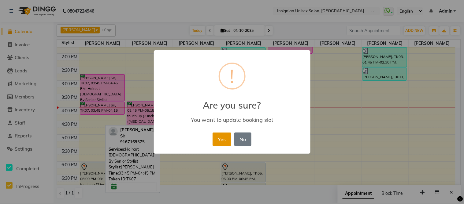
click at [227, 140] on button "Yes" at bounding box center [222, 138] width 19 height 13
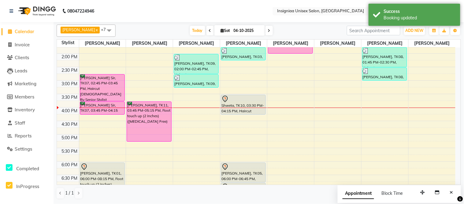
click at [125, 31] on div "[DATE] [DATE]" at bounding box center [231, 30] width 225 height 9
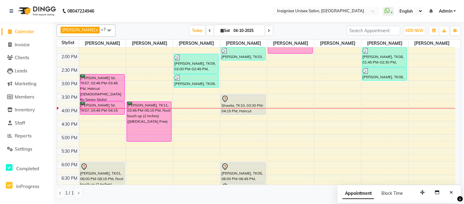
click at [268, 31] on icon at bounding box center [269, 31] width 2 height 4
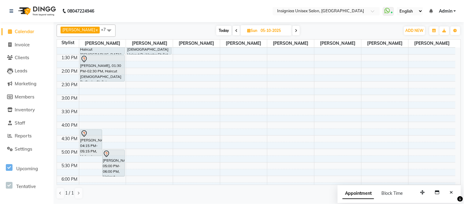
scroll to position [86, 0]
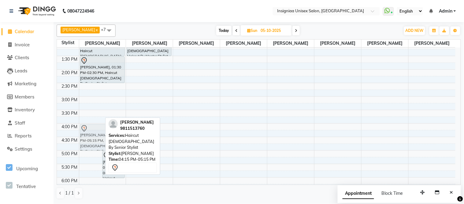
drag, startPoint x: 87, startPoint y: 140, endPoint x: 85, endPoint y: 135, distance: 5.3
click at [85, 135] on div "[PERSON_NAME], 04:15 PM-05:15 PM, Haircut [DEMOGRAPHIC_DATA] By Senior Stylist …" at bounding box center [102, 123] width 47 height 323
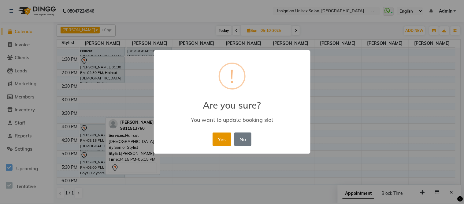
click at [225, 139] on button "Yes" at bounding box center [222, 138] width 19 height 13
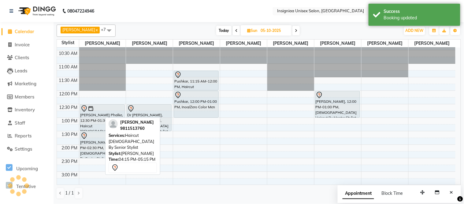
scroll to position [0, 0]
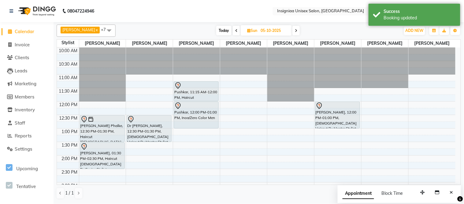
click at [217, 29] on span "Today" at bounding box center [223, 30] width 15 height 9
type input "04-10-2025"
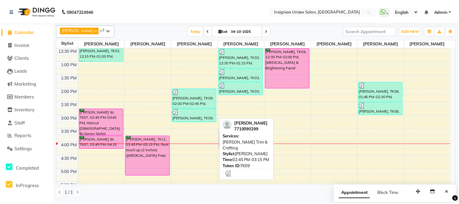
scroll to position [68, 0]
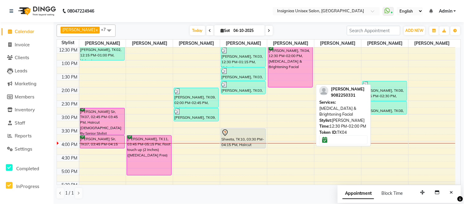
click at [289, 75] on div "[PERSON_NAME], TK04, 12:30 PM-02:00 PM, [MEDICAL_DATA] & Brightening Facial" at bounding box center [290, 67] width 44 height 40
select select "6"
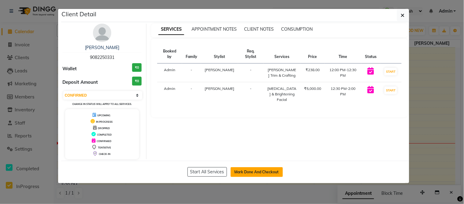
click at [252, 174] on button "Mark Done And Checkout" at bounding box center [257, 172] width 52 height 10
select select "service"
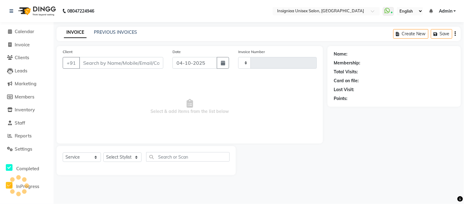
type input "3210"
select select "3"
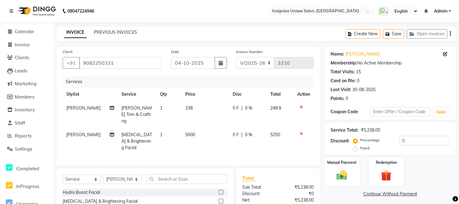
scroll to position [62, 0]
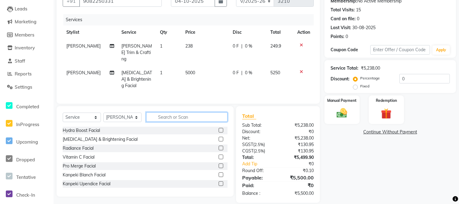
click at [163, 112] on input "text" at bounding box center [186, 116] width 81 height 9
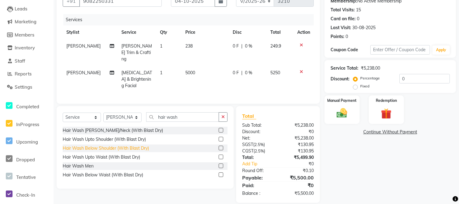
click at [85, 162] on div "Hair Wash Men" at bounding box center [78, 165] width 31 height 6
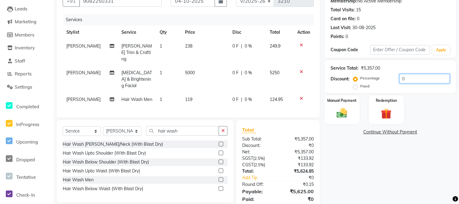
click at [400, 79] on input "0" at bounding box center [425, 78] width 50 height 9
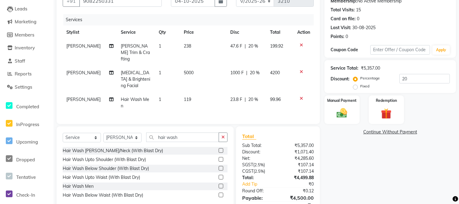
click at [123, 69] on td "[MEDICAL_DATA] & Brightening Facial" at bounding box center [136, 79] width 38 height 27
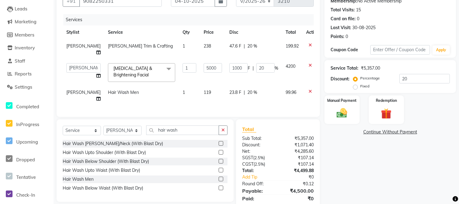
click at [122, 70] on span "[MEDICAL_DATA] & Brightening Facial" at bounding box center [133, 71] width 39 height 12
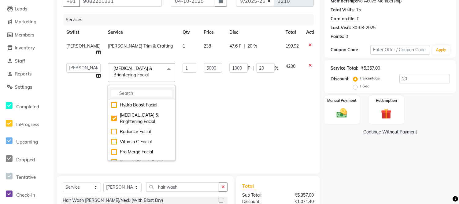
click at [120, 91] on input "multiselect-search" at bounding box center [141, 93] width 61 height 6
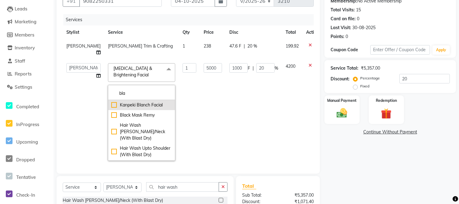
click at [133, 104] on div "Kanpeki Blanch Facial" at bounding box center [141, 105] width 61 height 6
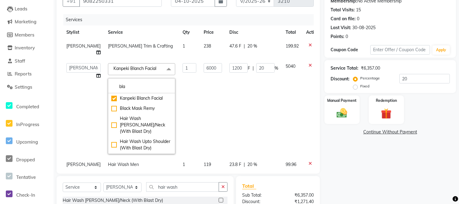
click at [158, 52] on td "[PERSON_NAME] Trim & Crafting" at bounding box center [141, 49] width 75 height 20
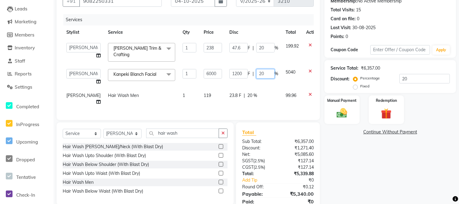
drag, startPoint x: 255, startPoint y: 72, endPoint x: 238, endPoint y: 73, distance: 16.8
click at [237, 72] on div "1200 F | 20 %" at bounding box center [254, 73] width 49 height 9
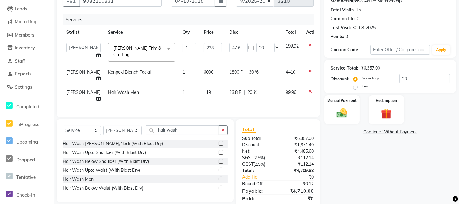
click at [226, 61] on td "47.6 F | 20 %" at bounding box center [254, 52] width 56 height 26
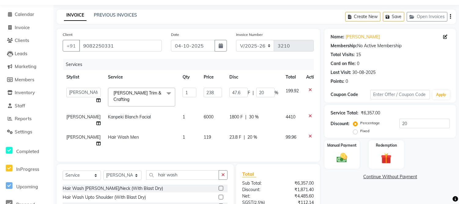
scroll to position [85, 0]
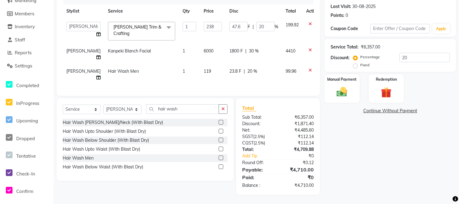
click at [354, 155] on div "Name: [PERSON_NAME] Membership: No Active Membership Total Visits: 15 Card on f…" at bounding box center [393, 78] width 136 height 231
click at [342, 80] on div "Manual Payment" at bounding box center [342, 88] width 37 height 30
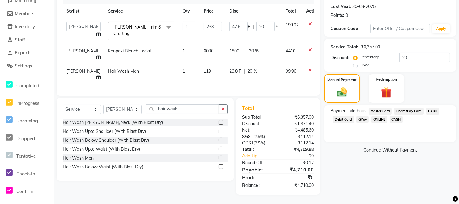
click at [364, 117] on span "GPay" at bounding box center [363, 119] width 13 height 7
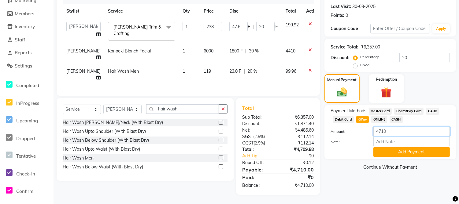
drag, startPoint x: 393, startPoint y: 128, endPoint x: 367, endPoint y: 126, distance: 26.7
click at [367, 126] on div "Amount: 4710" at bounding box center [390, 131] width 129 height 10
click at [416, 154] on button "Add Payment" at bounding box center [412, 151] width 77 height 9
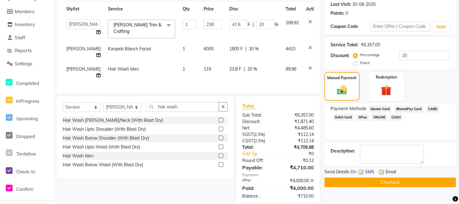
click at [356, 116] on div "GPay" at bounding box center [361, 118] width 15 height 8
click at [360, 117] on span "GPay" at bounding box center [363, 117] width 13 height 7
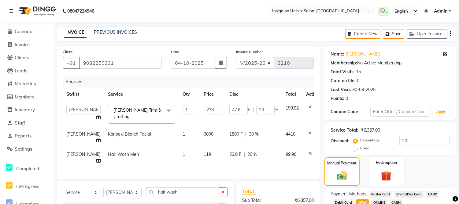
scroll to position [98, 0]
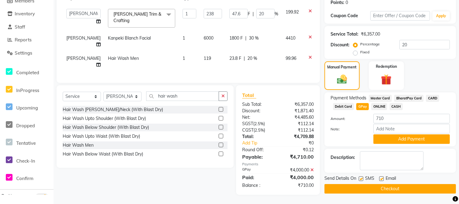
click at [311, 170] on icon at bounding box center [312, 169] width 3 height 4
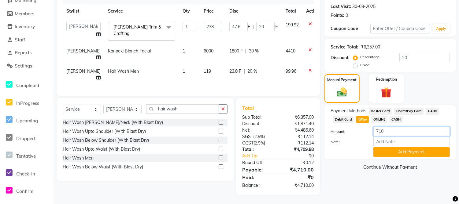
drag, startPoint x: 390, startPoint y: 129, endPoint x: 373, endPoint y: 129, distance: 16.2
click at [374, 129] on input "710" at bounding box center [412, 130] width 77 height 9
click at [393, 118] on span "CASH" at bounding box center [396, 119] width 13 height 7
drag, startPoint x: 393, startPoint y: 131, endPoint x: 364, endPoint y: 131, distance: 28.5
click at [364, 131] on div "Amount: 4710" at bounding box center [390, 131] width 129 height 10
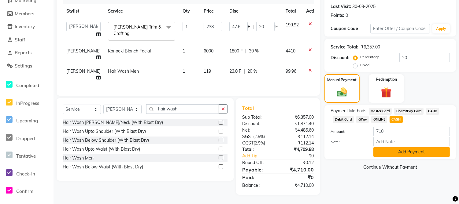
click at [390, 151] on button "Add Payment" at bounding box center [412, 151] width 77 height 9
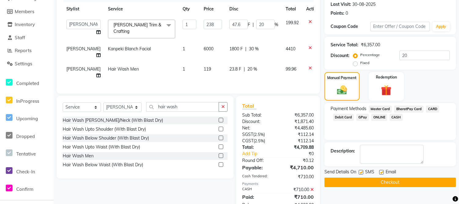
click at [361, 116] on span "GPay" at bounding box center [363, 117] width 13 height 7
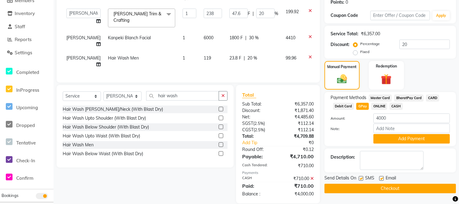
scroll to position [106, 0]
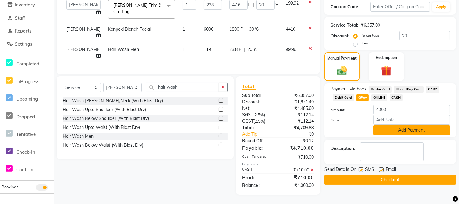
click at [388, 131] on button "Add Payment" at bounding box center [412, 129] width 77 height 9
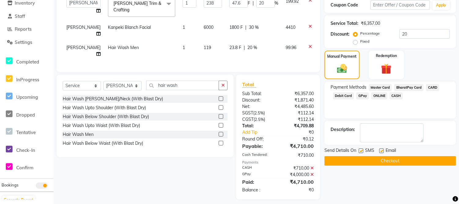
click at [383, 150] on label at bounding box center [381, 150] width 5 height 5
click at [383, 150] on input "checkbox" at bounding box center [381, 151] width 4 height 4
click at [360, 151] on label at bounding box center [361, 150] width 5 height 5
click at [360, 151] on input "checkbox" at bounding box center [361, 151] width 4 height 4
click at [364, 162] on button "Checkout" at bounding box center [391, 160] width 132 height 9
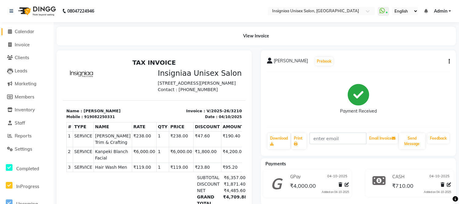
click at [25, 32] on span "Calendar" at bounding box center [25, 31] width 20 height 6
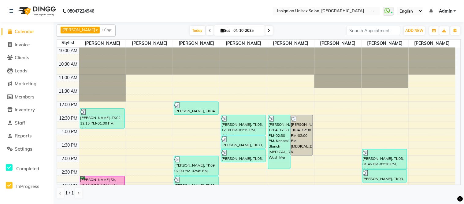
scroll to position [23, 0]
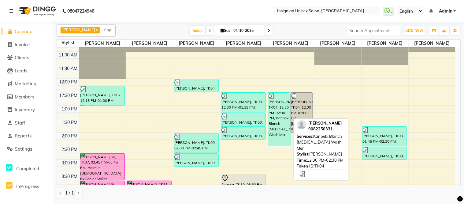
click at [277, 102] on div "[PERSON_NAME], TK04, 12:30 PM-02:30 PM, Kanpeki Blanch [MEDICAL_DATA] Wash Men" at bounding box center [279, 118] width 22 height 53
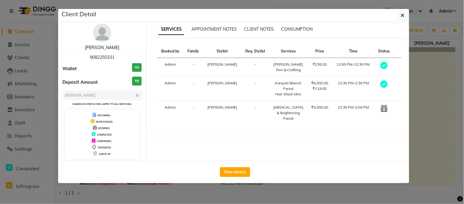
click at [106, 48] on link "[PERSON_NAME]" at bounding box center [102, 48] width 34 height 6
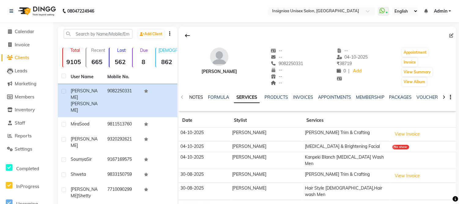
click at [197, 96] on link "NOTES" at bounding box center [196, 97] width 14 height 6
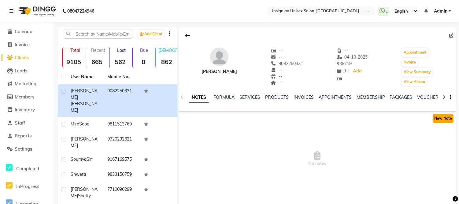
click at [439, 119] on button "New Note" at bounding box center [443, 118] width 21 height 9
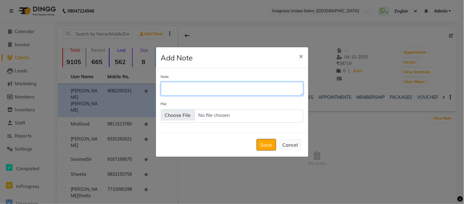
click at [193, 91] on textarea "Note" at bounding box center [232, 88] width 143 height 13
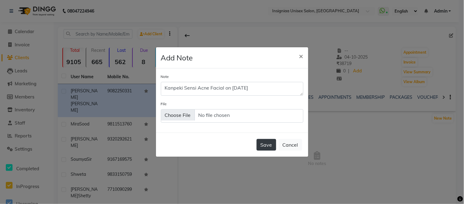
click at [267, 144] on button "Save" at bounding box center [267, 145] width 20 height 12
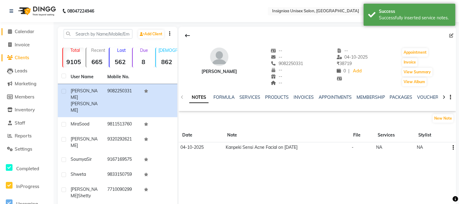
click at [19, 31] on span "Calendar" at bounding box center [25, 31] width 20 height 6
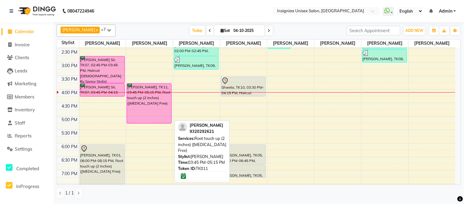
scroll to position [86, 0]
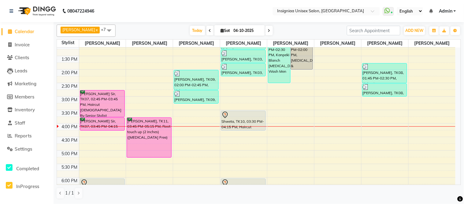
click at [328, 101] on div "10:00 AM 10:30 AM 11:00 AM 11:30 AM 12:00 PM 12:30 PM 1:00 PM 1:30 PM 2:00 PM 2…" at bounding box center [256, 123] width 399 height 323
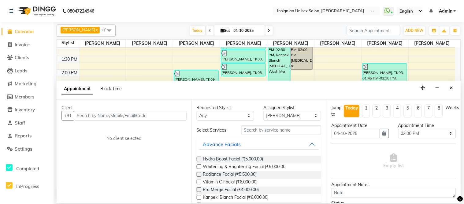
click at [113, 110] on div "Client" at bounding box center [124, 107] width 125 height 6
click at [114, 111] on input "text" at bounding box center [130, 115] width 113 height 9
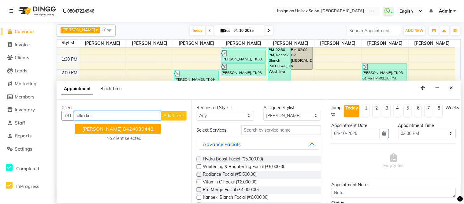
click at [123, 128] on ngb-highlight "8424030442" at bounding box center [138, 128] width 31 height 6
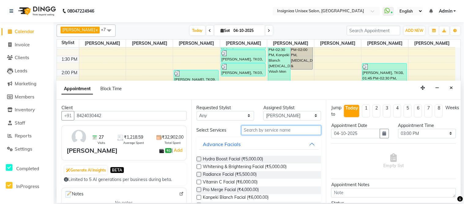
click at [255, 130] on input "text" at bounding box center [281, 129] width 80 height 9
click at [255, 129] on input "text" at bounding box center [281, 129] width 80 height 9
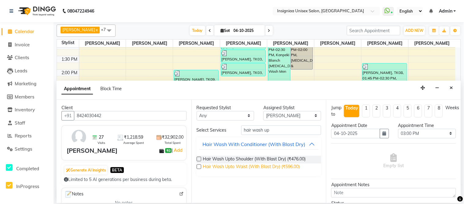
click at [234, 166] on span "Hair Wash Upto Waist (With Blast Dry) (₹596.00)" at bounding box center [251, 167] width 97 height 8
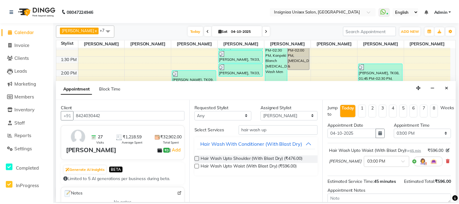
scroll to position [70, 0]
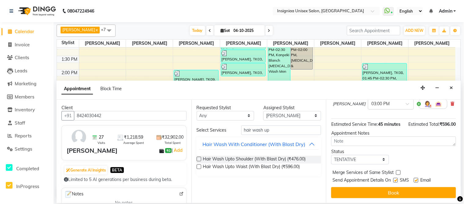
click at [416, 182] on label at bounding box center [416, 179] width 5 height 5
click at [416, 182] on input "checkbox" at bounding box center [416, 180] width 4 height 4
click at [396, 181] on label at bounding box center [396, 179] width 5 height 5
click at [396, 181] on input "checkbox" at bounding box center [396, 180] width 4 height 4
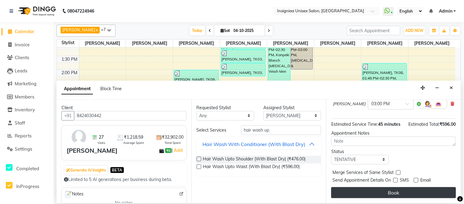
click at [396, 190] on button "Book" at bounding box center [393, 192] width 125 height 11
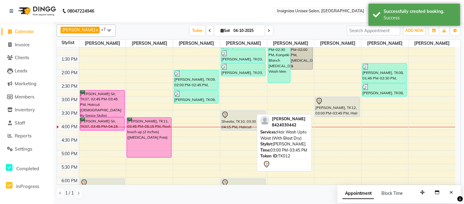
click at [330, 106] on div "[PERSON_NAME], TK12, 03:00 PM-03:45 PM, Hair Wash Upto Waist (With Blast Dry)" at bounding box center [338, 107] width 44 height 20
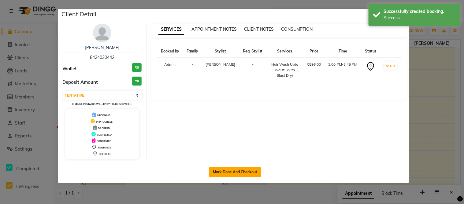
click at [240, 172] on button "Mark Done And Checkout" at bounding box center [235, 172] width 52 height 10
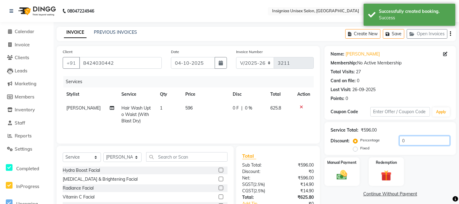
click at [400, 142] on input "0" at bounding box center [425, 140] width 50 height 9
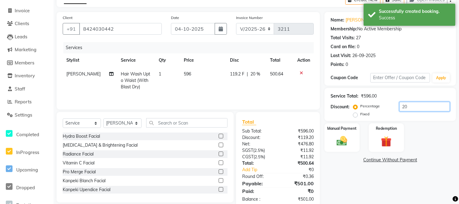
scroll to position [48, 0]
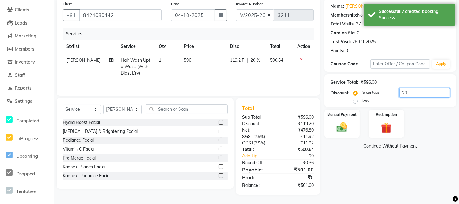
click at [415, 92] on input "20" at bounding box center [425, 92] width 50 height 9
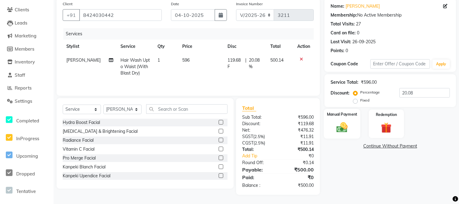
click at [335, 130] on img at bounding box center [342, 127] width 18 height 13
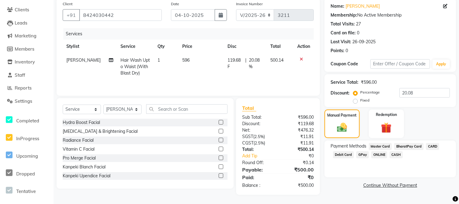
click at [363, 154] on span "GPay" at bounding box center [363, 154] width 13 height 7
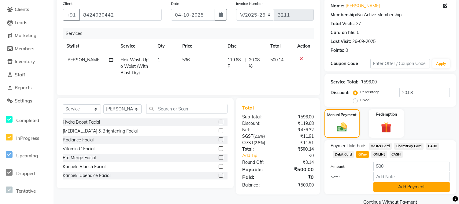
click at [385, 187] on button "Add Payment" at bounding box center [412, 186] width 77 height 9
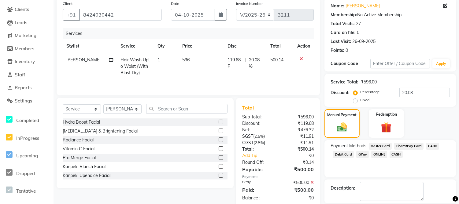
scroll to position [77, 0]
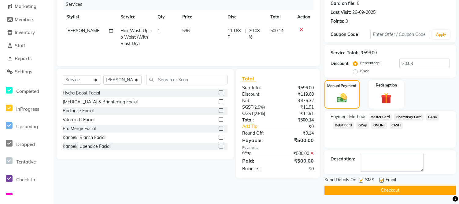
click at [381, 181] on label at bounding box center [381, 179] width 5 height 5
click at [381, 181] on input "checkbox" at bounding box center [381, 180] width 4 height 4
click at [361, 180] on label at bounding box center [361, 179] width 5 height 5
click at [361, 180] on input "checkbox" at bounding box center [361, 180] width 4 height 4
click at [366, 190] on button "Checkout" at bounding box center [391, 189] width 132 height 9
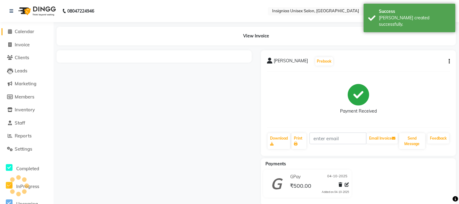
click at [26, 34] on link "Calendar" at bounding box center [27, 31] width 50 height 7
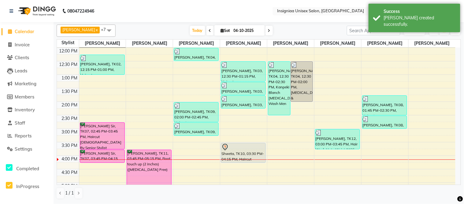
scroll to position [102, 0]
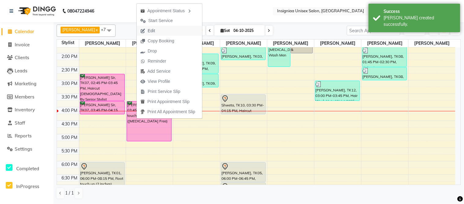
click at [156, 28] on span "Edit" at bounding box center [148, 31] width 22 height 10
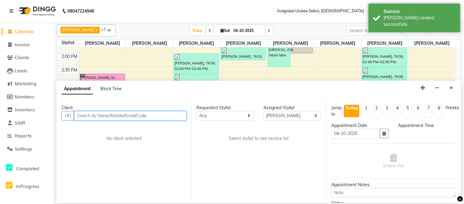
scroll to position [162, 0]
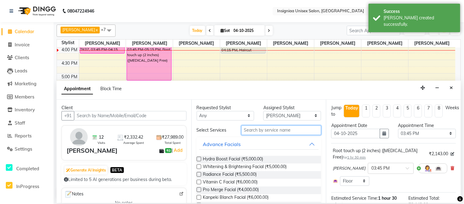
click at [274, 129] on input "text" at bounding box center [281, 129] width 80 height 9
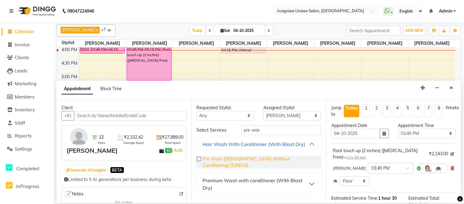
click at [268, 159] on span "Pre Wash [DEMOGRAPHIC_DATA] (Without Conditioning) (₹298.00)" at bounding box center [260, 161] width 114 height 13
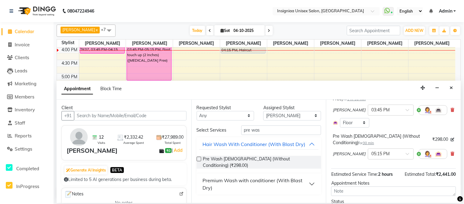
scroll to position [92, 0]
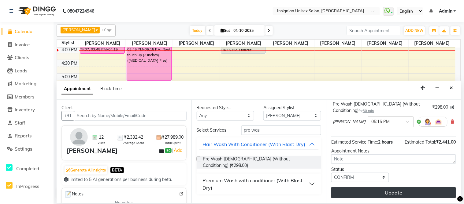
click at [405, 191] on button "Update" at bounding box center [393, 192] width 125 height 11
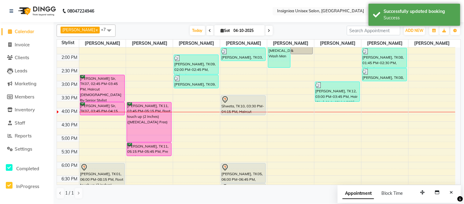
scroll to position [86, 0]
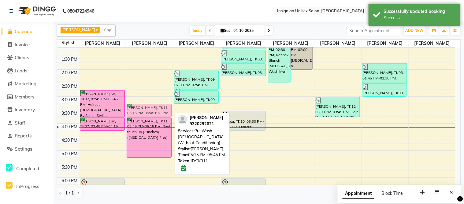
drag, startPoint x: 155, startPoint y: 165, endPoint x: 152, endPoint y: 110, distance: 55.7
click at [152, 110] on div "[PERSON_NAME], TK11, 03:45 PM-05:15 PM, Root touch up (2 inches) ([MEDICAL_DATA…" at bounding box center [149, 123] width 47 height 323
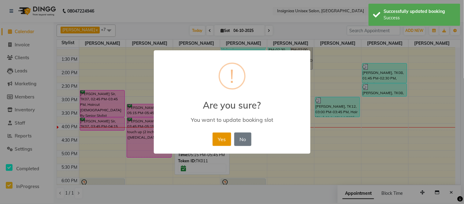
click at [219, 140] on button "Yes" at bounding box center [222, 138] width 19 height 13
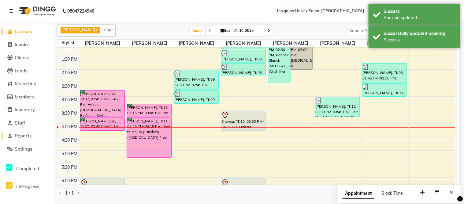
click at [20, 136] on span "Reports" at bounding box center [23, 136] width 17 height 6
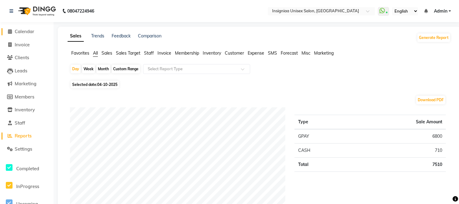
click at [21, 31] on span "Calendar" at bounding box center [25, 31] width 20 height 6
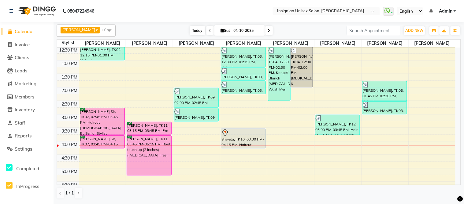
click at [190, 32] on span "Today" at bounding box center [197, 30] width 15 height 9
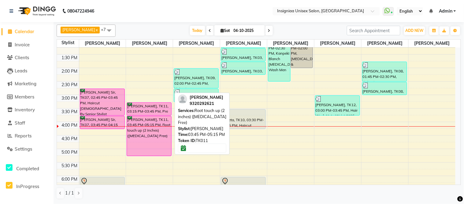
scroll to position [129, 0]
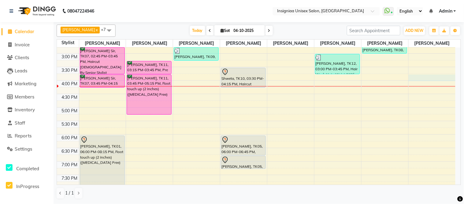
click at [414, 80] on div "10:00 AM 10:30 AM 11:00 AM 11:30 AM 12:00 PM 12:30 PM 1:00 PM 1:30 PM 2:00 PM 2…" at bounding box center [256, 80] width 399 height 323
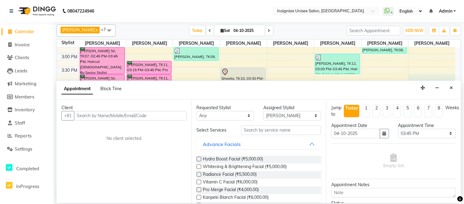
click at [147, 113] on input "text" at bounding box center [130, 115] width 113 height 9
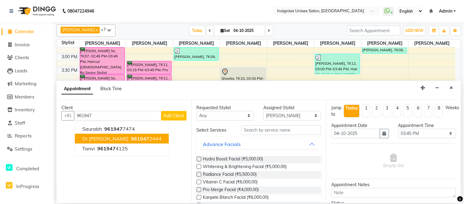
click at [131, 136] on span "961947" at bounding box center [140, 138] width 18 height 6
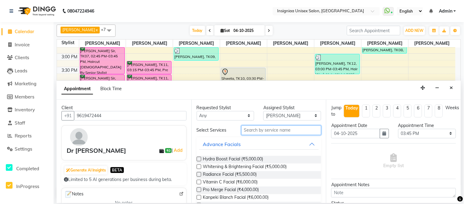
click at [275, 129] on input "text" at bounding box center [281, 129] width 80 height 9
click at [274, 128] on input "text" at bounding box center [281, 129] width 80 height 9
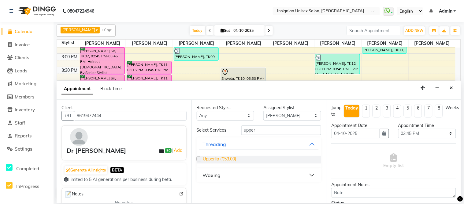
click at [211, 157] on span "Upperlip (₹53.00)" at bounding box center [219, 159] width 33 height 8
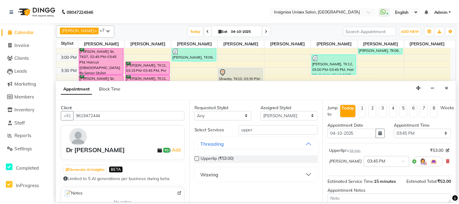
scroll to position [58, 0]
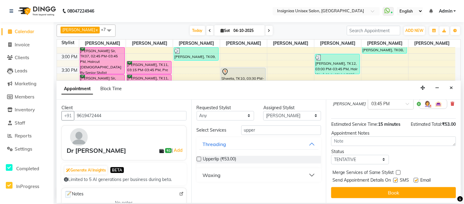
click at [416, 181] on label at bounding box center [416, 179] width 5 height 5
click at [416, 181] on input "checkbox" at bounding box center [416, 180] width 4 height 4
click at [395, 181] on label at bounding box center [396, 179] width 5 height 5
click at [395, 181] on input "checkbox" at bounding box center [396, 180] width 4 height 4
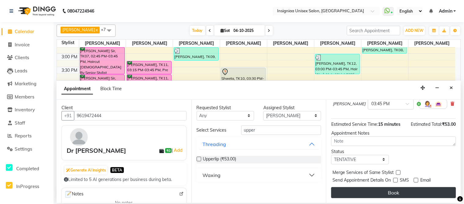
click at [396, 189] on button "Book" at bounding box center [393, 192] width 125 height 11
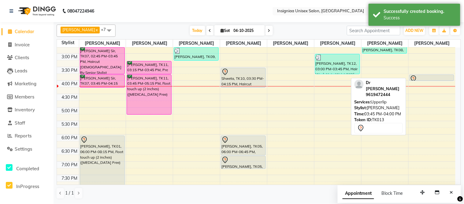
click at [436, 78] on div at bounding box center [432, 78] width 44 height 7
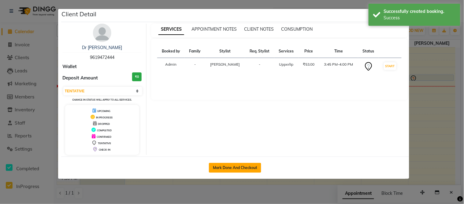
click at [245, 170] on button "Mark Done And Checkout" at bounding box center [235, 167] width 52 height 10
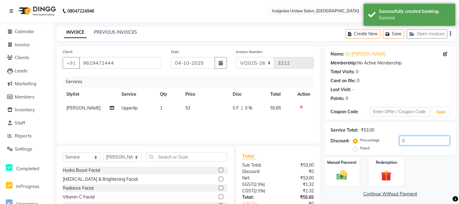
click at [402, 141] on input "0" at bounding box center [425, 140] width 50 height 9
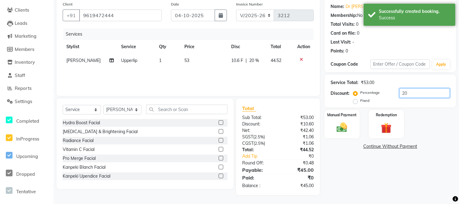
drag, startPoint x: 409, startPoint y: 92, endPoint x: 373, endPoint y: 98, distance: 37.3
click at [383, 93] on div "Percentage Fixed 20" at bounding box center [402, 96] width 95 height 17
click at [338, 131] on img at bounding box center [342, 127] width 18 height 13
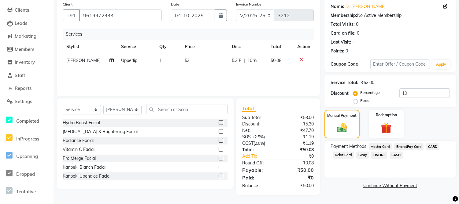
click at [365, 153] on span "GPay" at bounding box center [363, 154] width 13 height 7
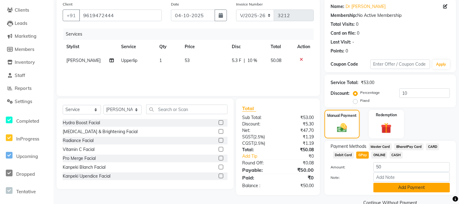
click at [385, 186] on button "Add Payment" at bounding box center [412, 186] width 77 height 9
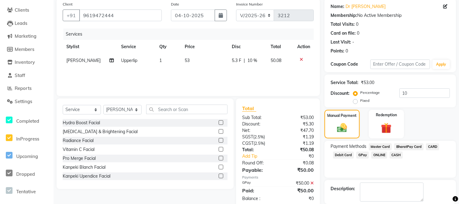
scroll to position [77, 0]
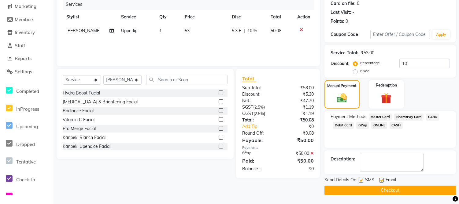
click at [384, 180] on div "Email" at bounding box center [390, 180] width 22 height 8
click at [383, 181] on label at bounding box center [381, 179] width 5 height 5
click at [383, 181] on input "checkbox" at bounding box center [381, 180] width 4 height 4
click at [360, 181] on label at bounding box center [361, 179] width 5 height 5
click at [360, 181] on input "checkbox" at bounding box center [361, 180] width 4 height 4
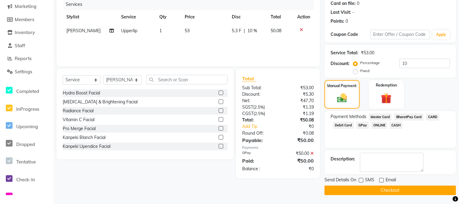
click at [364, 188] on button "Checkout" at bounding box center [391, 189] width 132 height 9
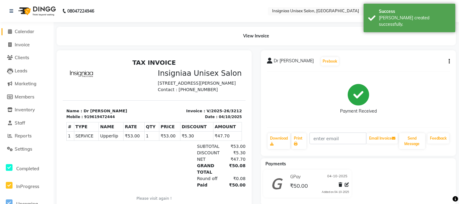
drag, startPoint x: 21, startPoint y: 34, endPoint x: 25, endPoint y: 43, distance: 9.8
click at [21, 34] on span "Calendar" at bounding box center [25, 31] width 20 height 6
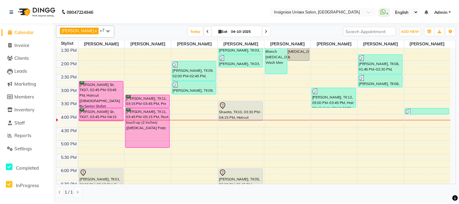
scroll to position [94, 0]
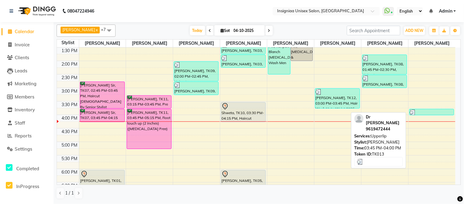
click at [438, 110] on div at bounding box center [432, 112] width 44 height 6
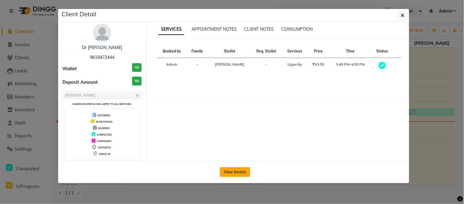
click at [227, 170] on button "View Invoice" at bounding box center [235, 172] width 30 height 10
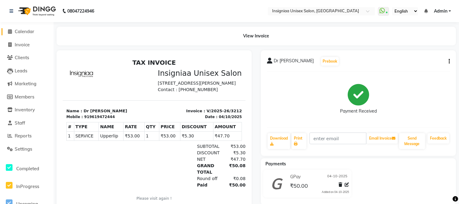
click at [25, 29] on span "Calendar" at bounding box center [25, 31] width 20 height 6
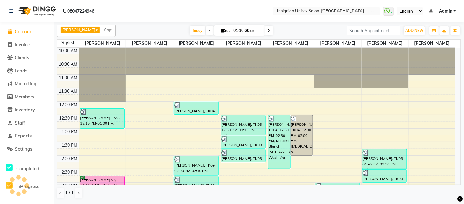
scroll to position [162, 0]
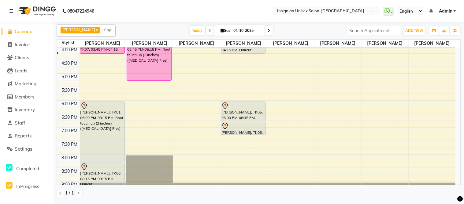
click at [244, 32] on input "04-10-2025" at bounding box center [247, 30] width 31 height 9
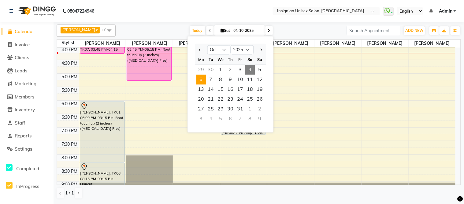
click at [197, 81] on span "6" at bounding box center [201, 80] width 10 height 10
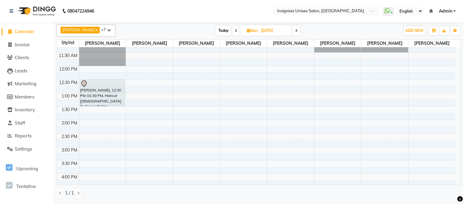
scroll to position [32, 0]
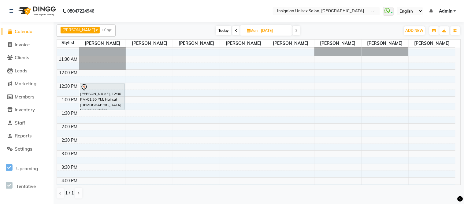
click at [218, 33] on span "Today" at bounding box center [223, 30] width 15 height 9
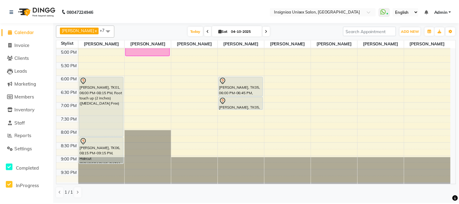
scroll to position [154, 0]
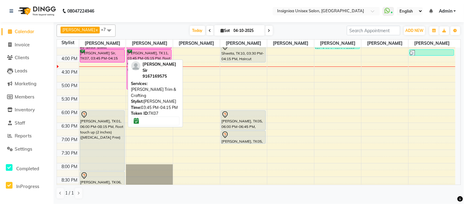
click at [103, 57] on div "[PERSON_NAME] Sir, TK07, 03:45 PM-04:15 PM, [PERSON_NAME] Trim & Crafting" at bounding box center [102, 56] width 44 height 13
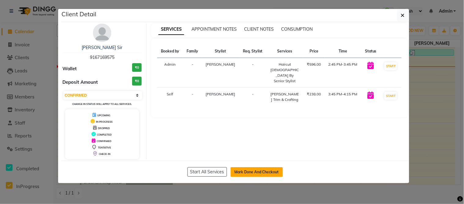
click at [242, 168] on button "Mark Done And Checkout" at bounding box center [257, 172] width 52 height 10
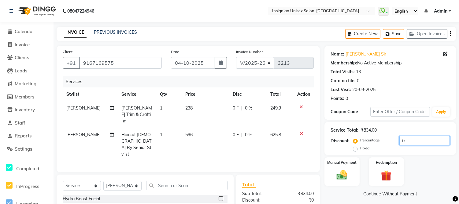
click at [400, 137] on input "0" at bounding box center [425, 140] width 50 height 9
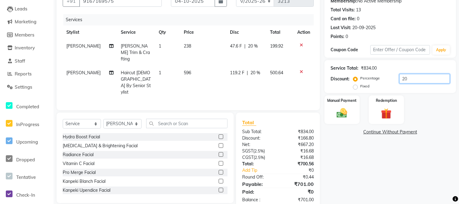
drag, startPoint x: 417, startPoint y: 81, endPoint x: 409, endPoint y: 80, distance: 8.6
click at [415, 81] on input "20" at bounding box center [425, 78] width 50 height 9
click at [337, 111] on img at bounding box center [342, 112] width 18 height 13
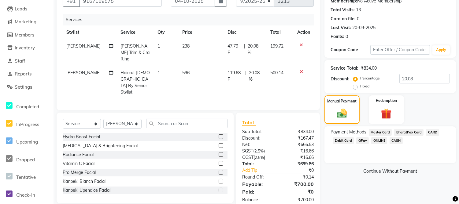
click at [431, 132] on span "CARD" at bounding box center [432, 132] width 13 height 7
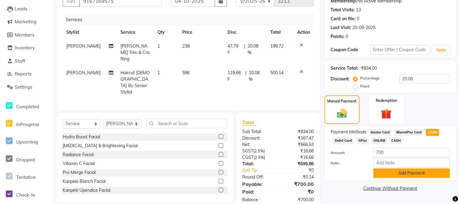
click at [408, 168] on button "Add Payment" at bounding box center [412, 172] width 77 height 9
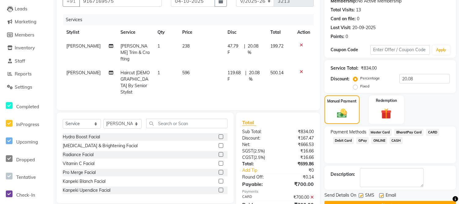
scroll to position [77, 0]
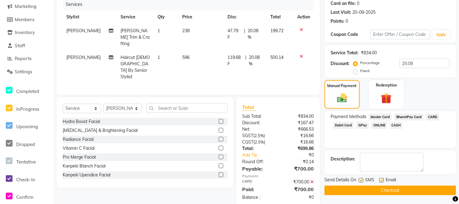
click at [382, 180] on label at bounding box center [381, 179] width 5 height 5
click at [382, 180] on input "checkbox" at bounding box center [381, 180] width 4 height 4
click at [361, 181] on label at bounding box center [361, 179] width 5 height 5
click at [361, 181] on input "checkbox" at bounding box center [361, 180] width 4 height 4
click at [364, 189] on button "Checkout" at bounding box center [391, 189] width 132 height 9
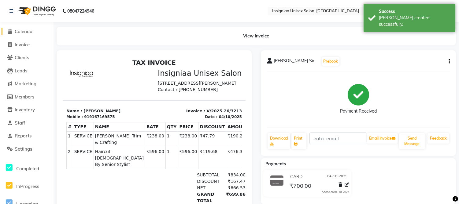
drag, startPoint x: 21, startPoint y: 30, endPoint x: 28, endPoint y: 38, distance: 10.9
click at [21, 30] on span "Calendar" at bounding box center [25, 31] width 20 height 6
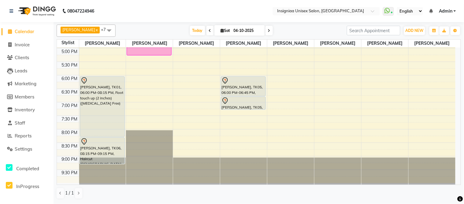
scroll to position [154, 0]
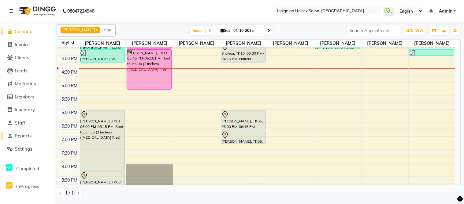
click at [25, 136] on span "Reports" at bounding box center [23, 136] width 17 height 6
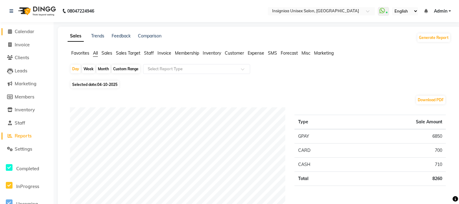
click at [24, 29] on span "Calendar" at bounding box center [25, 31] width 20 height 6
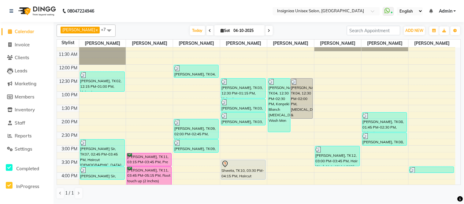
scroll to position [34, 0]
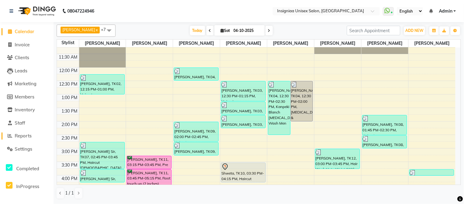
click at [20, 139] on link "Reports" at bounding box center [27, 135] width 50 height 7
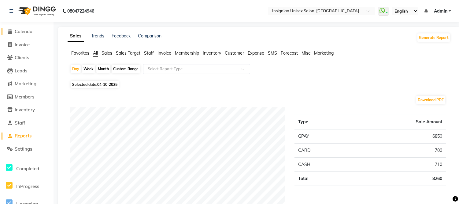
click at [21, 33] on span "Calendar" at bounding box center [25, 31] width 20 height 6
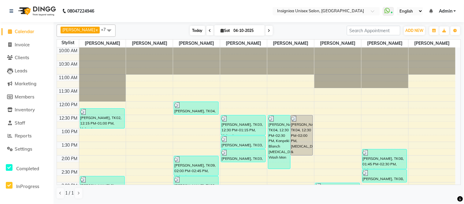
click at [193, 29] on span "Today" at bounding box center [197, 30] width 15 height 9
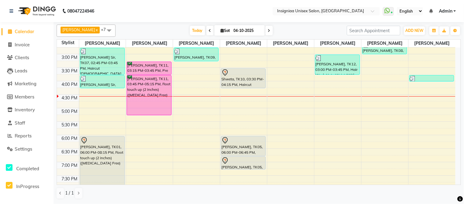
scroll to position [94, 0]
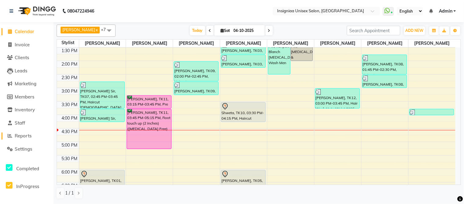
click at [23, 137] on span "Reports" at bounding box center [23, 136] width 17 height 6
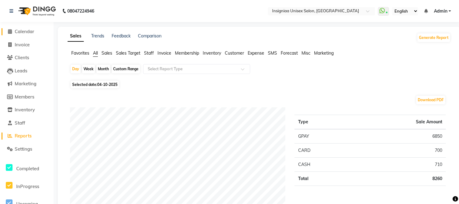
click at [25, 30] on span "Calendar" at bounding box center [25, 31] width 20 height 6
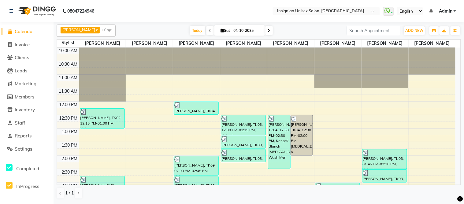
click at [267, 32] on span at bounding box center [269, 30] width 7 height 9
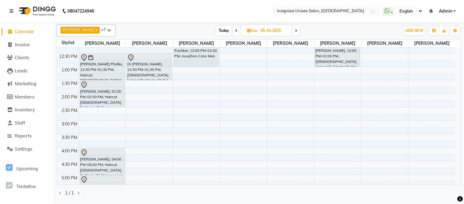
scroll to position [60, 0]
drag, startPoint x: 297, startPoint y: 29, endPoint x: 289, endPoint y: 38, distance: 12.3
click at [297, 29] on div "[DATE] [DATE]" at bounding box center [258, 30] width 85 height 9
click at [295, 32] on icon at bounding box center [296, 31] width 2 height 4
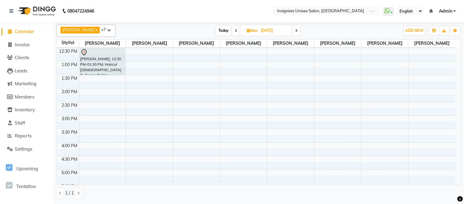
scroll to position [68, 0]
click at [295, 32] on icon at bounding box center [296, 31] width 2 height 4
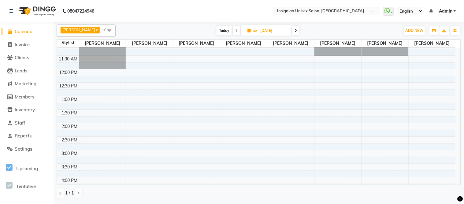
scroll to position [0, 0]
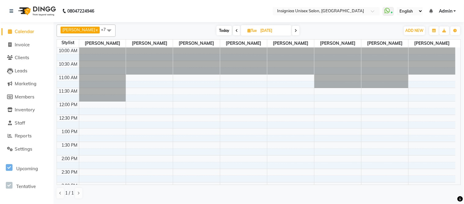
click at [217, 33] on span "Today" at bounding box center [224, 30] width 15 height 9
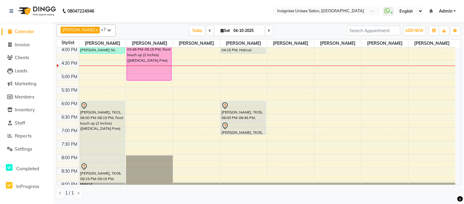
click at [266, 34] on span at bounding box center [269, 30] width 7 height 9
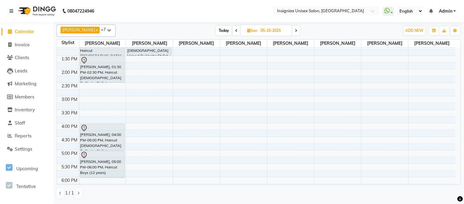
scroll to position [136, 0]
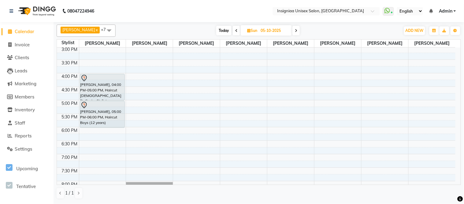
click at [268, 30] on input "05-10-2025" at bounding box center [274, 30] width 31 height 9
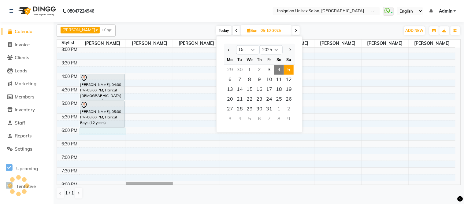
click at [105, 133] on div "10:00 AM 10:30 AM 11:00 AM 11:30 AM 12:00 PM 12:30 PM 1:00 PM 1:30 PM 2:00 PM 2…" at bounding box center [256, 73] width 399 height 323
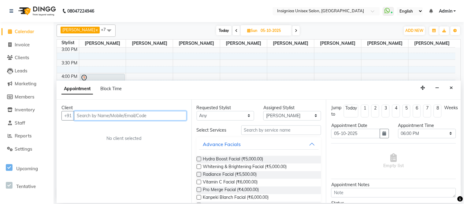
click at [116, 111] on input "text" at bounding box center [130, 115] width 113 height 9
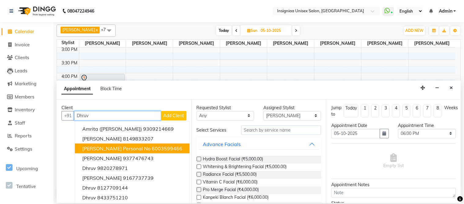
click at [124, 147] on span "[PERSON_NAME] Personal No" at bounding box center [116, 148] width 68 height 6
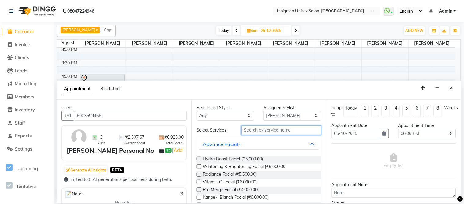
click at [267, 132] on input "text" at bounding box center [281, 129] width 80 height 9
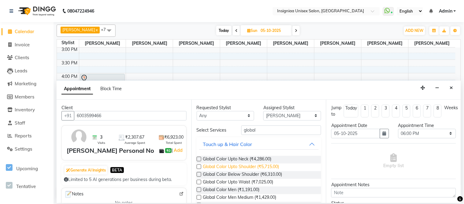
click at [274, 170] on span "Global Color Upto Shoulder (₹5,715.00)" at bounding box center [241, 167] width 76 height 8
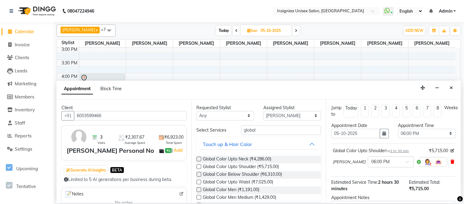
click at [451, 162] on icon at bounding box center [453, 161] width 4 height 4
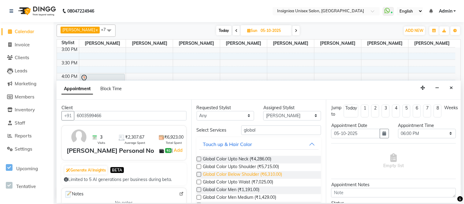
click at [250, 172] on span "Global Color Below Shoulder (₹6,310.00)" at bounding box center [242, 175] width 79 height 8
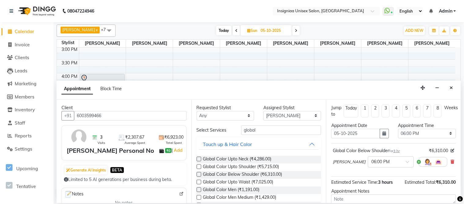
scroll to position [58, 0]
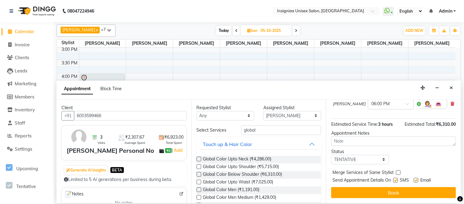
click at [417, 179] on label at bounding box center [416, 179] width 5 height 5
click at [417, 179] on input "checkbox" at bounding box center [416, 180] width 4 height 4
click at [397, 181] on label at bounding box center [396, 179] width 5 height 5
click at [397, 181] on input "checkbox" at bounding box center [396, 180] width 4 height 4
click at [397, 181] on label at bounding box center [396, 179] width 5 height 5
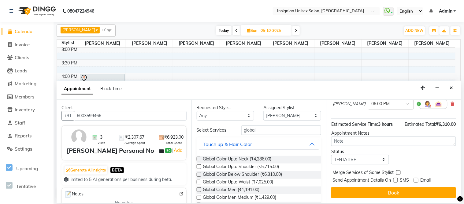
click at [397, 181] on input "checkbox" at bounding box center [396, 180] width 4 height 4
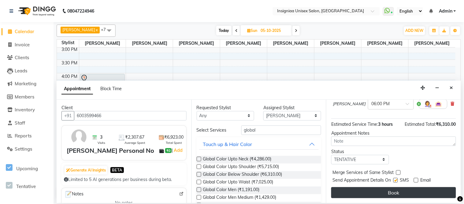
click at [380, 189] on button "Book" at bounding box center [393, 192] width 125 height 11
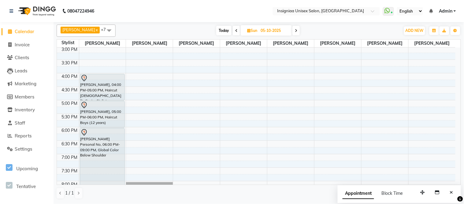
click at [221, 32] on span "Today" at bounding box center [223, 30] width 15 height 9
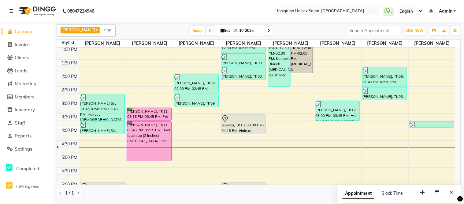
scroll to position [26, 0]
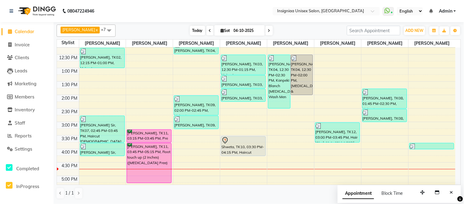
click at [190, 31] on span "Today" at bounding box center [197, 30] width 15 height 9
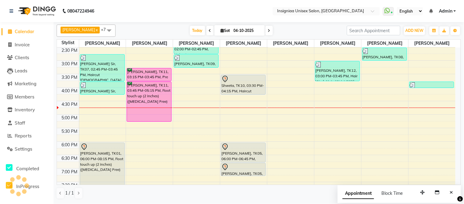
scroll to position [120, 0]
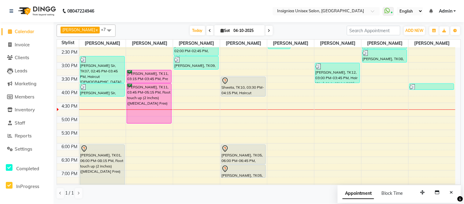
click at [374, 73] on div "10:00 AM 10:30 AM 11:00 AM 11:30 AM 12:00 PM 12:30 PM 1:00 PM 1:30 PM 2:00 PM 2…" at bounding box center [256, 89] width 399 height 323
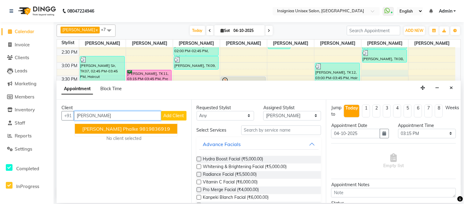
click at [140, 130] on ngb-highlight "9819836919" at bounding box center [155, 128] width 31 height 6
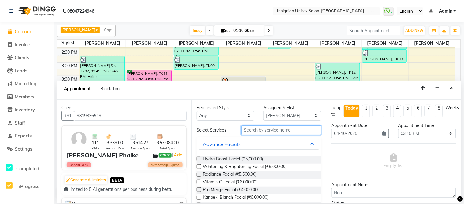
click at [273, 128] on input "text" at bounding box center [281, 129] width 80 height 9
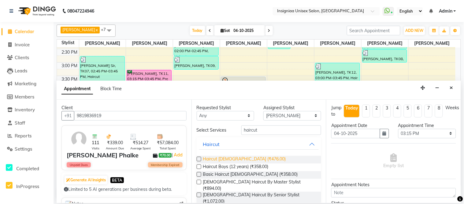
click at [216, 157] on span "Haircut [DEMOGRAPHIC_DATA] (₹476.00)" at bounding box center [244, 159] width 83 height 8
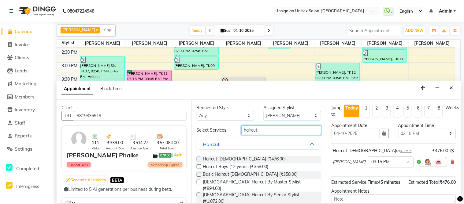
drag, startPoint x: 252, startPoint y: 131, endPoint x: 215, endPoint y: 131, distance: 37.0
click at [215, 131] on div "Select Services haircut" at bounding box center [259, 129] width 134 height 9
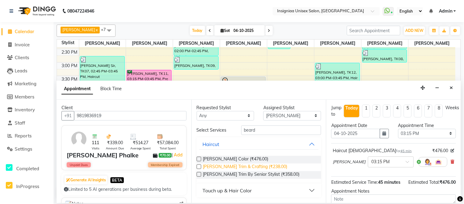
click at [240, 165] on span "[PERSON_NAME] Trim & Crafting (₹238.00)" at bounding box center [245, 167] width 84 height 8
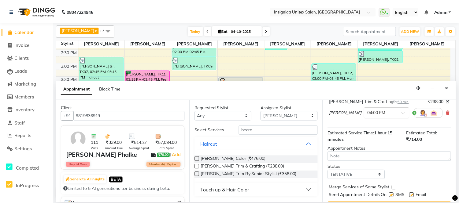
scroll to position [92, 0]
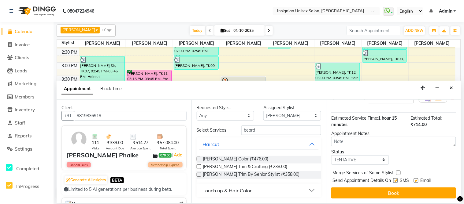
click at [417, 178] on label at bounding box center [416, 180] width 5 height 5
click at [417, 179] on input "checkbox" at bounding box center [416, 181] width 4 height 4
click at [395, 181] on label at bounding box center [396, 180] width 5 height 5
click at [395, 181] on input "checkbox" at bounding box center [396, 181] width 4 height 4
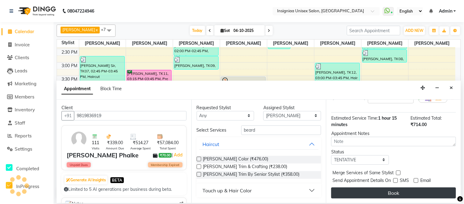
click at [397, 189] on button "Book" at bounding box center [393, 192] width 125 height 11
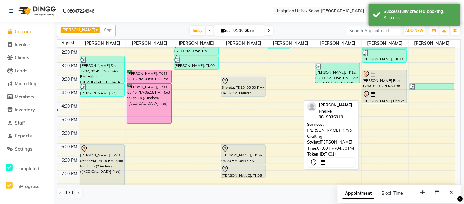
click at [391, 99] on div "[PERSON_NAME] Phalke, TK14, 04:00 PM-04:30 PM, [PERSON_NAME] Trim & Crafting" at bounding box center [385, 96] width 44 height 13
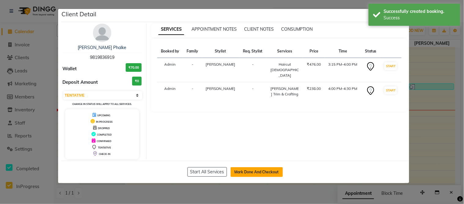
click at [247, 175] on button "Mark Done And Checkout" at bounding box center [257, 172] width 52 height 10
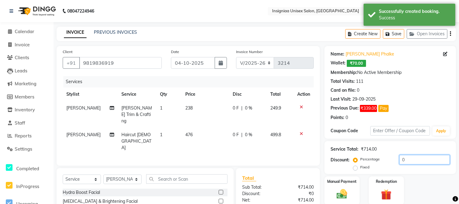
click at [400, 157] on input "0" at bounding box center [425, 159] width 50 height 9
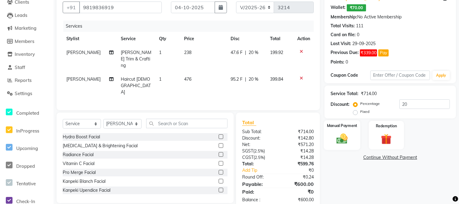
click at [343, 138] on img at bounding box center [342, 138] width 18 height 13
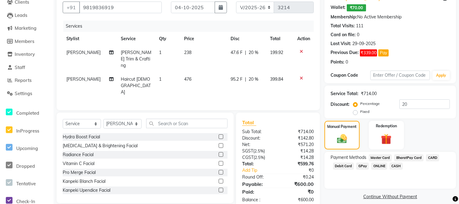
click at [395, 167] on span "CASH" at bounding box center [396, 165] width 13 height 7
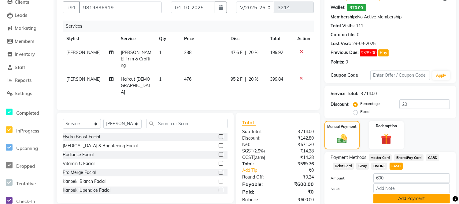
click at [398, 198] on button "Add Payment" at bounding box center [412, 197] width 77 height 9
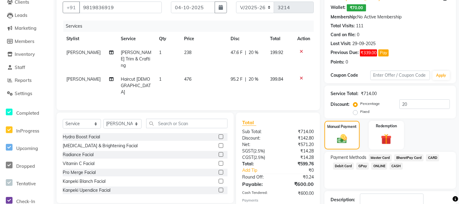
scroll to position [96, 0]
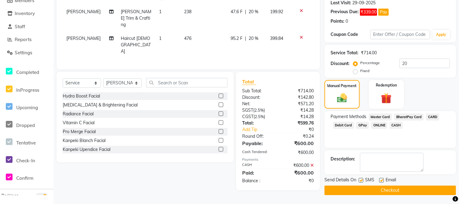
click at [381, 178] on label at bounding box center [381, 179] width 5 height 5
click at [381, 178] on input "checkbox" at bounding box center [381, 180] width 4 height 4
click at [360, 180] on label at bounding box center [361, 179] width 5 height 5
click at [360, 180] on input "checkbox" at bounding box center [361, 180] width 4 height 4
click at [366, 189] on button "Checkout" at bounding box center [391, 189] width 132 height 9
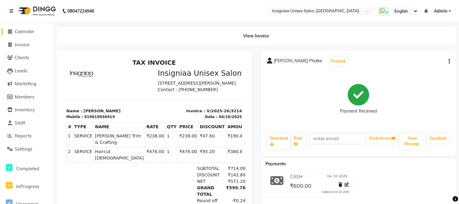
click at [34, 32] on span "Calendar" at bounding box center [25, 31] width 20 height 6
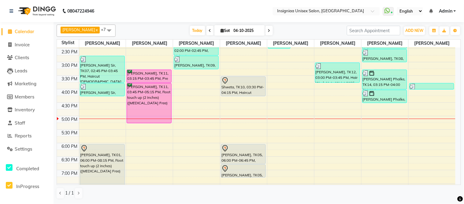
scroll to position [108, 0]
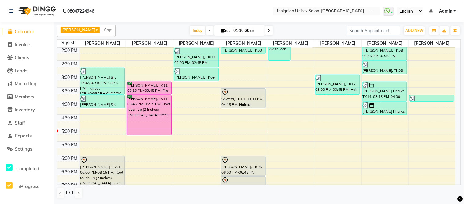
click at [291, 127] on div "10:00 AM 10:30 AM 11:00 AM 11:30 AM 12:00 PM 12:30 PM 1:00 PM 1:30 PM 2:00 PM 2…" at bounding box center [256, 100] width 399 height 323
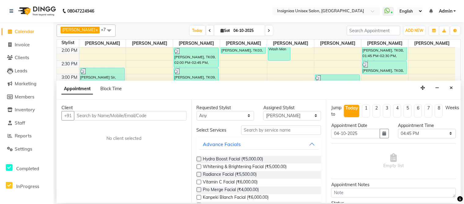
click at [82, 115] on input "text" at bounding box center [130, 115] width 113 height 9
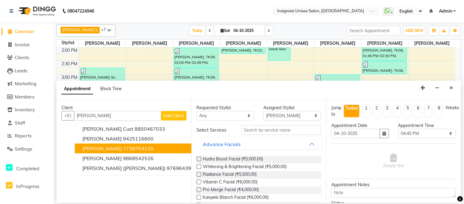
click at [99, 145] on span "[PERSON_NAME]" at bounding box center [101, 148] width 39 height 6
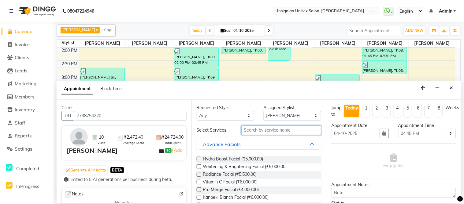
click at [268, 131] on input "text" at bounding box center [281, 129] width 80 height 9
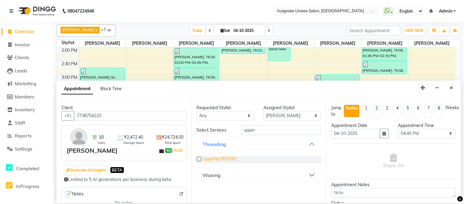
click at [231, 159] on span "Upperlip (₹53.00)" at bounding box center [219, 159] width 33 height 8
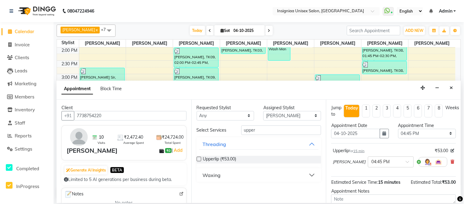
scroll to position [58, 0]
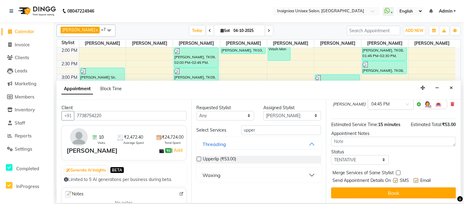
click at [416, 180] on label at bounding box center [416, 180] width 5 height 5
click at [416, 180] on input "checkbox" at bounding box center [416, 181] width 4 height 4
click at [398, 180] on label at bounding box center [396, 180] width 5 height 5
click at [398, 180] on input "checkbox" at bounding box center [396, 181] width 4 height 4
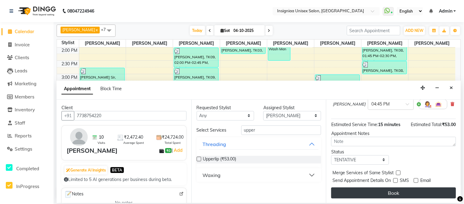
click at [399, 189] on button "Book" at bounding box center [393, 192] width 125 height 11
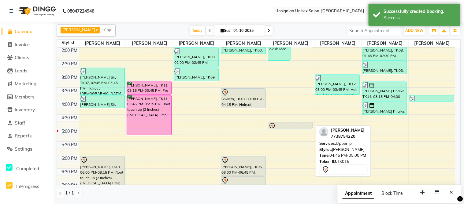
click at [280, 125] on div at bounding box center [291, 125] width 44 height 7
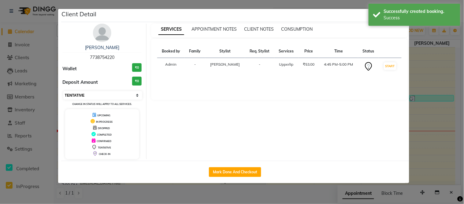
click at [78, 96] on select "Select IN SERVICE CONFIRMED TENTATIVE CHECK IN MARK DONE DROPPED UPCOMING" at bounding box center [102, 95] width 79 height 9
click at [63, 91] on select "Select IN SERVICE CONFIRMED TENTATIVE CHECK IN MARK DONE DROPPED UPCOMING" at bounding box center [102, 95] width 79 height 9
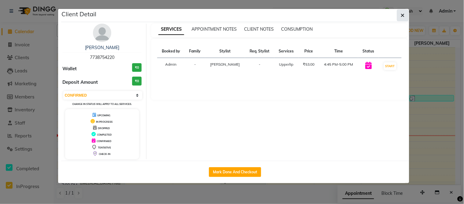
click at [405, 16] on button "button" at bounding box center [403, 15] width 12 height 12
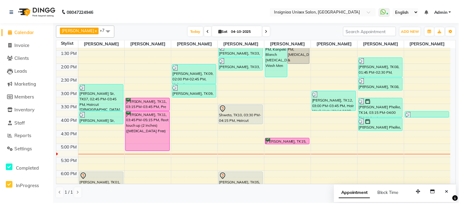
scroll to position [108, 0]
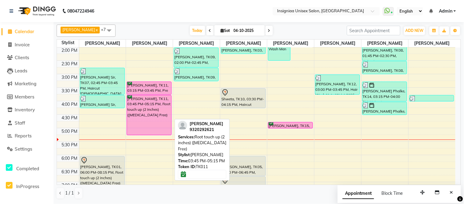
click at [145, 122] on div "[PERSON_NAME], TK11, 03:45 PM-05:15 PM, Root touch up (2 inches) ([MEDICAL_DATA…" at bounding box center [149, 114] width 44 height 39
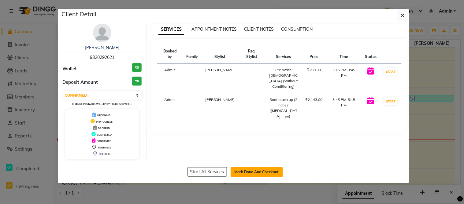
click at [245, 171] on button "Mark Done And Checkout" at bounding box center [257, 172] width 52 height 10
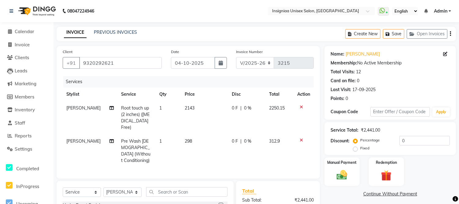
scroll to position [68, 0]
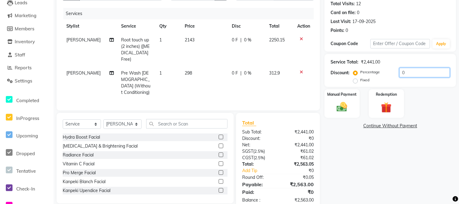
click at [400, 73] on input "0" at bounding box center [425, 72] width 50 height 9
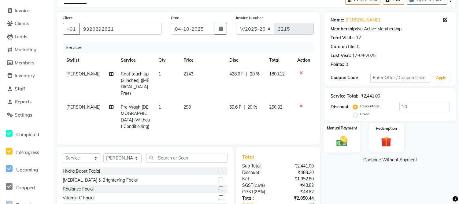
click at [342, 146] on img at bounding box center [342, 140] width 18 height 13
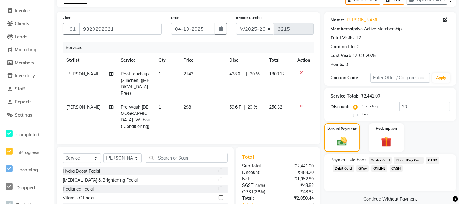
click at [395, 168] on span "CASH" at bounding box center [396, 168] width 13 height 7
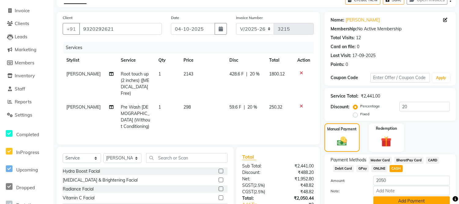
click at [392, 199] on button "Add Payment" at bounding box center [412, 200] width 77 height 9
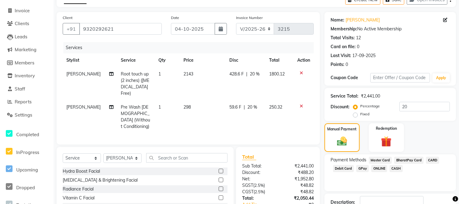
scroll to position [96, 0]
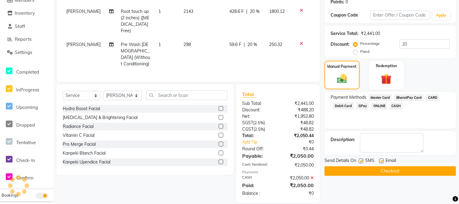
click at [383, 162] on div "Email" at bounding box center [390, 161] width 22 height 8
click at [383, 162] on label at bounding box center [381, 160] width 5 height 5
click at [383, 162] on input "checkbox" at bounding box center [381, 161] width 4 height 4
click at [362, 160] on label at bounding box center [361, 160] width 5 height 5
click at [362, 160] on input "checkbox" at bounding box center [361, 161] width 4 height 4
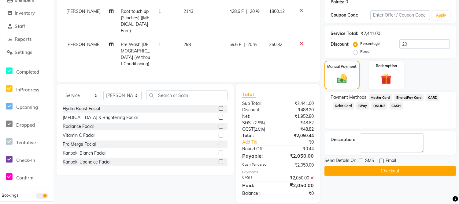
click at [365, 171] on button "Checkout" at bounding box center [391, 170] width 132 height 9
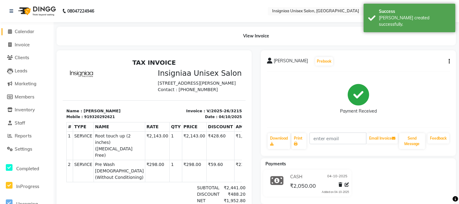
drag, startPoint x: 16, startPoint y: 31, endPoint x: 21, endPoint y: 36, distance: 7.1
click at [16, 31] on span "Calendar" at bounding box center [25, 31] width 20 height 6
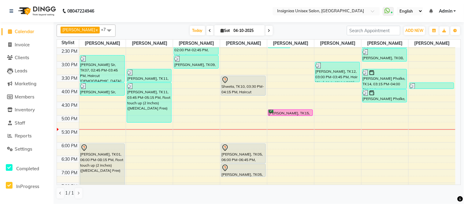
scroll to position [136, 0]
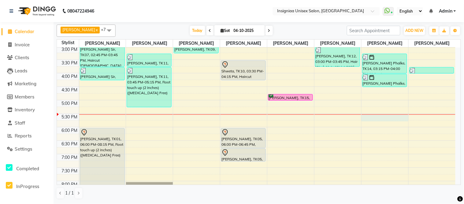
click at [372, 117] on div "10:00 AM 10:30 AM 11:00 AM 11:30 AM 12:00 PM 12:30 PM 1:00 PM 1:30 PM 2:00 PM 2…" at bounding box center [256, 73] width 399 height 323
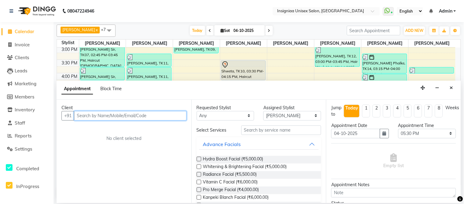
click at [123, 116] on input "text" at bounding box center [130, 115] width 113 height 9
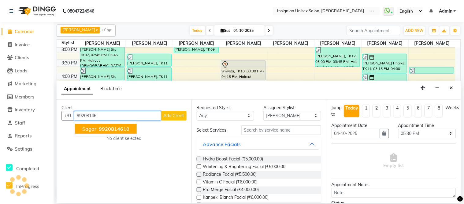
click at [105, 131] on span "99208146" at bounding box center [111, 128] width 24 height 6
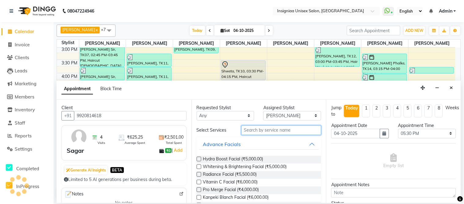
click at [257, 127] on input "text" at bounding box center [281, 129] width 80 height 9
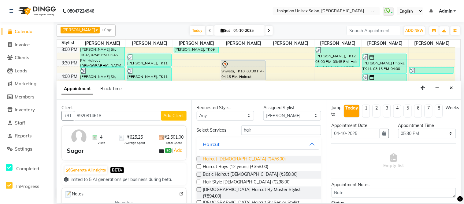
click at [207, 157] on span "Haircut [DEMOGRAPHIC_DATA] (₹476.00)" at bounding box center [244, 159] width 83 height 8
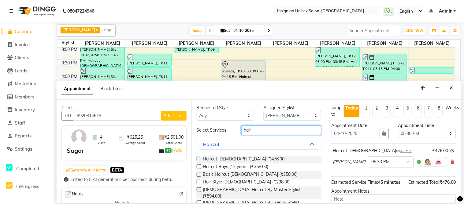
drag, startPoint x: 261, startPoint y: 130, endPoint x: 217, endPoint y: 130, distance: 44.1
click at [217, 130] on div "Select Services hair" at bounding box center [259, 129] width 134 height 9
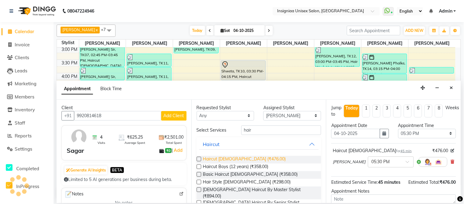
click at [234, 158] on span "Haircut [DEMOGRAPHIC_DATA] (₹476.00)" at bounding box center [244, 159] width 83 height 8
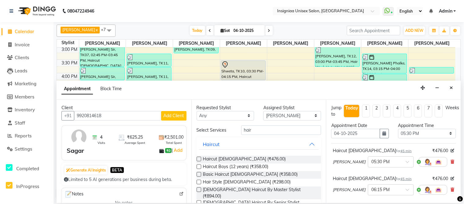
scroll to position [92, 0]
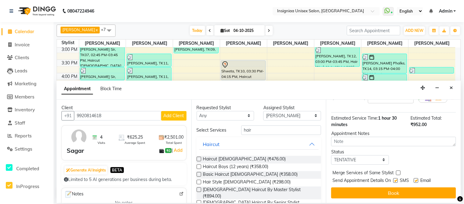
click at [417, 181] on label at bounding box center [416, 180] width 5 height 5
click at [417, 181] on input "checkbox" at bounding box center [416, 181] width 4 height 4
click at [398, 181] on label at bounding box center [396, 180] width 5 height 5
click at [398, 181] on input "checkbox" at bounding box center [396, 181] width 4 height 4
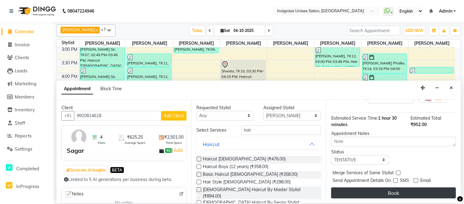
click at [403, 193] on button "Book" at bounding box center [393, 192] width 125 height 11
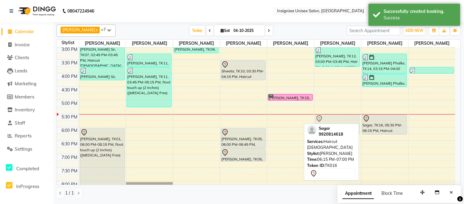
drag, startPoint x: 372, startPoint y: 143, endPoint x: 338, endPoint y: 123, distance: 39.6
click at [338, 123] on tr "[PERSON_NAME], TK02, 12:15 PM-01:00 PM, Haircut [DEMOGRAPHIC_DATA] [PERSON_NAME…" at bounding box center [256, 73] width 399 height 323
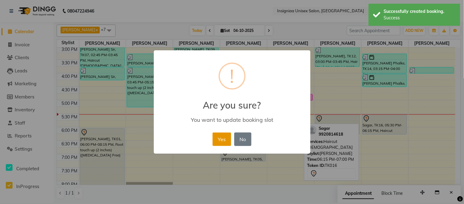
click at [217, 142] on button "Yes" at bounding box center [222, 138] width 19 height 13
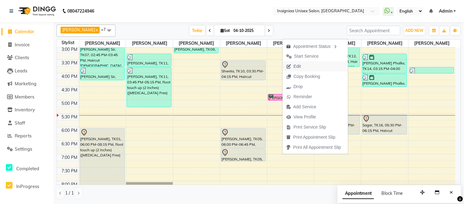
click at [301, 65] on span "Edit" at bounding box center [294, 66] width 22 height 10
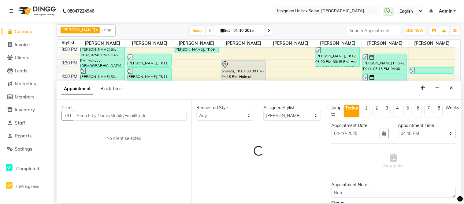
scroll to position [188, 0]
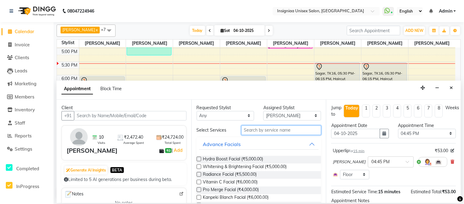
click at [259, 130] on input "text" at bounding box center [281, 129] width 80 height 9
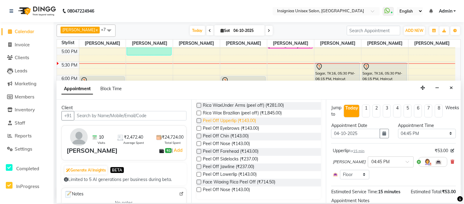
scroll to position [54, 0]
click at [220, 117] on span "Peel Off Upperlip (₹143.00)" at bounding box center [229, 121] width 53 height 8
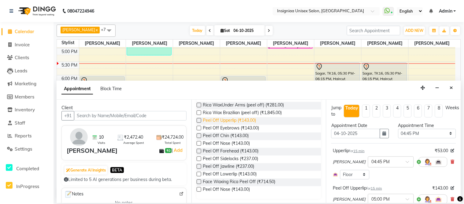
click at [220, 118] on span "Peel Off Upperlip (₹143.00)" at bounding box center [229, 121] width 53 height 8
click at [451, 162] on icon at bounding box center [453, 161] width 4 height 4
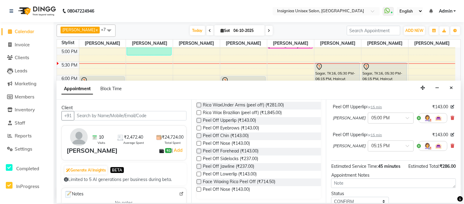
scroll to position [80, 0]
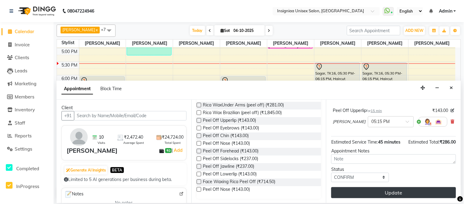
click at [417, 190] on button "Update" at bounding box center [393, 192] width 125 height 11
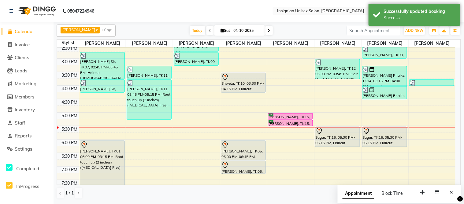
scroll to position [120, 0]
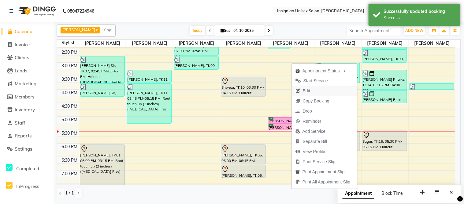
click at [305, 88] on span "Edit" at bounding box center [306, 91] width 7 height 6
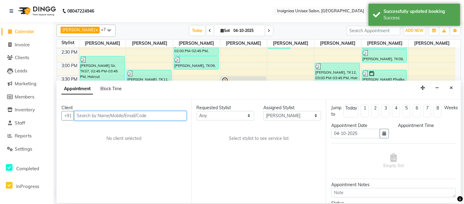
scroll to position [188, 0]
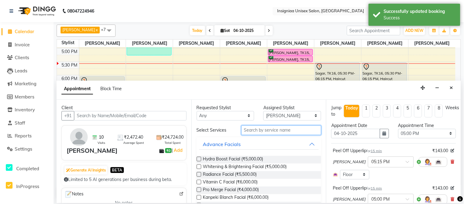
click at [263, 130] on input "text" at bounding box center [281, 129] width 80 height 9
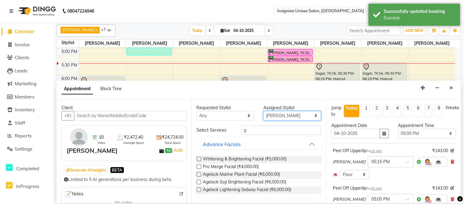
click at [279, 115] on select "Select [PERSON_NAME] [PERSON_NAME] [PERSON_NAME] [PERSON_NAME] [PERSON_NAME] [P…" at bounding box center [292, 115] width 58 height 9
click at [263, 111] on select "Select [PERSON_NAME] [PERSON_NAME] [PERSON_NAME] [PERSON_NAME] [PERSON_NAME] [P…" at bounding box center [292, 115] width 58 height 9
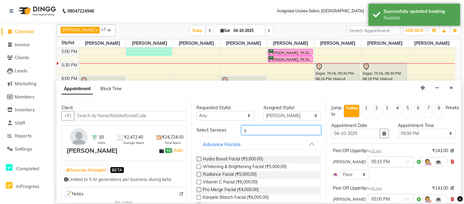
click at [256, 132] on input "g" at bounding box center [281, 129] width 80 height 9
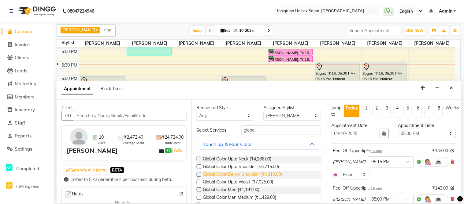
click at [223, 174] on span "Global Color Below Shoulder (₹6,310.00)" at bounding box center [242, 175] width 79 height 8
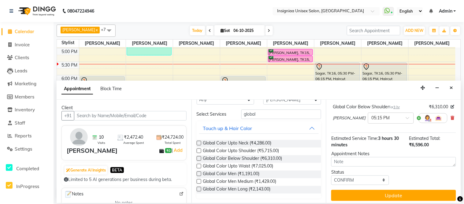
scroll to position [128, 0]
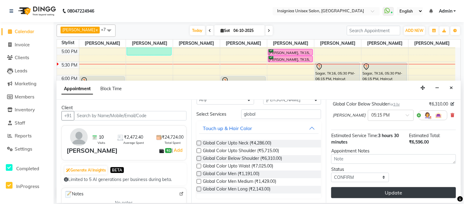
click at [421, 190] on button "Update" at bounding box center [393, 192] width 125 height 11
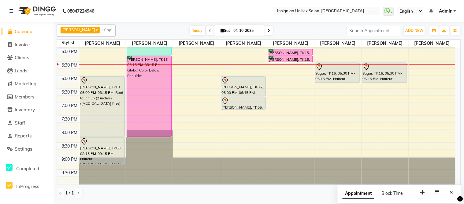
scroll to position [154, 0]
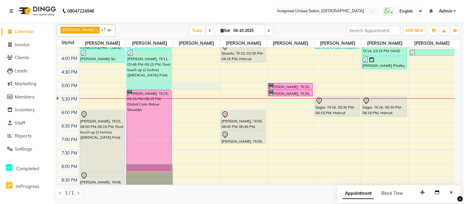
click at [190, 87] on div "10:00 AM 10:30 AM 11:00 AM 11:30 AM 12:00 PM 12:30 PM 1:00 PM 1:30 PM 2:00 PM 2…" at bounding box center [256, 55] width 399 height 323
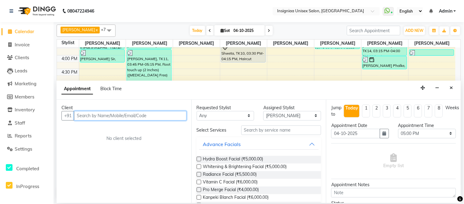
click at [123, 114] on input "text" at bounding box center [130, 115] width 113 height 9
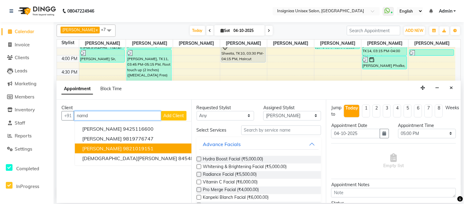
click at [111, 145] on span "[PERSON_NAME]" at bounding box center [101, 148] width 39 height 6
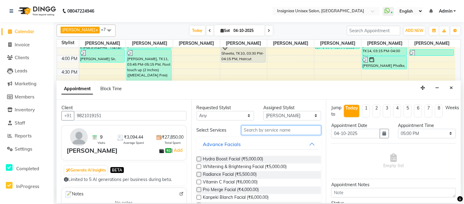
click at [258, 129] on input "text" at bounding box center [281, 129] width 80 height 9
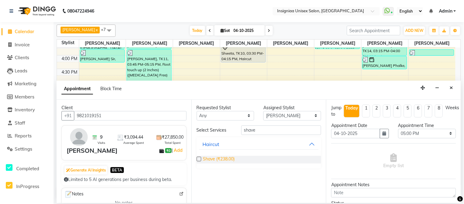
click at [221, 159] on span "Shave (₹238.00)" at bounding box center [219, 159] width 32 height 8
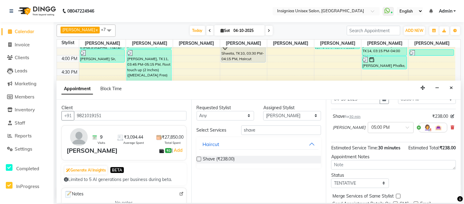
scroll to position [64, 0]
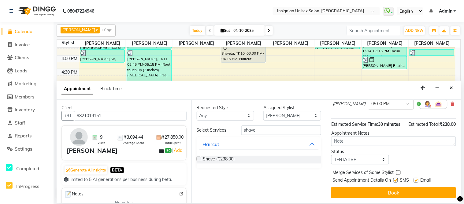
click at [417, 180] on label at bounding box center [416, 179] width 5 height 5
click at [417, 180] on input "checkbox" at bounding box center [416, 180] width 4 height 4
click at [397, 180] on label at bounding box center [396, 179] width 5 height 5
click at [397, 180] on input "checkbox" at bounding box center [396, 180] width 4 height 4
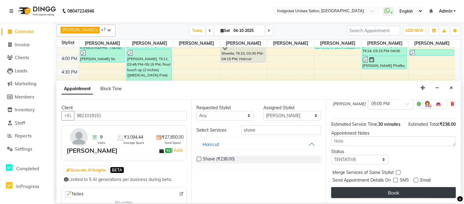
click at [399, 192] on button "Book" at bounding box center [393, 192] width 125 height 11
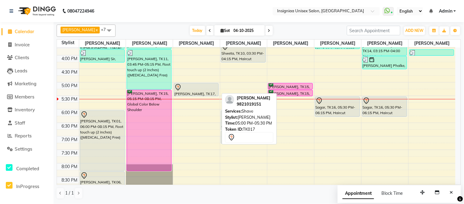
click at [186, 88] on div at bounding box center [196, 87] width 44 height 7
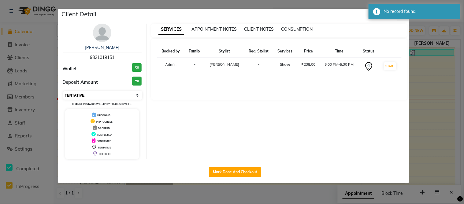
click at [92, 99] on select "Select IN SERVICE CONFIRMED TENTATIVE CHECK IN MARK DONE DROPPED UPCOMING" at bounding box center [102, 95] width 79 height 9
click at [63, 91] on select "Select IN SERVICE CONFIRMED TENTATIVE CHECK IN MARK DONE DROPPED UPCOMING" at bounding box center [102, 95] width 79 height 9
click at [6, 23] on ngb-modal-window "Client Detail [PERSON_NAME] 9821019151 Wallet ₹0 Deposit Amount ₹0 Select IN SE…" at bounding box center [232, 102] width 464 height 204
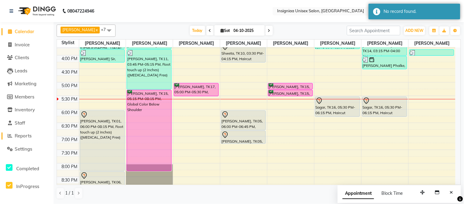
click at [28, 136] on span "Reports" at bounding box center [23, 136] width 17 height 6
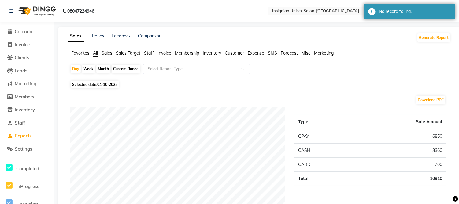
click at [27, 34] on link "Calendar" at bounding box center [27, 31] width 50 height 7
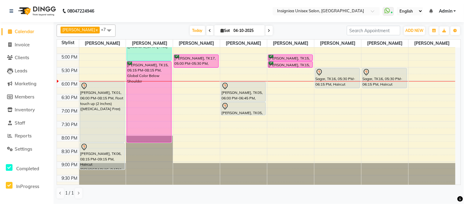
scroll to position [188, 0]
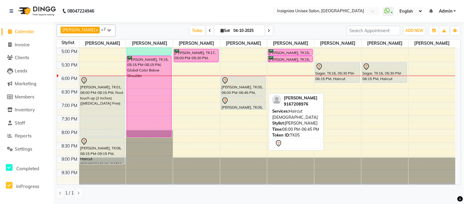
click at [245, 81] on div at bounding box center [244, 80] width 44 height 7
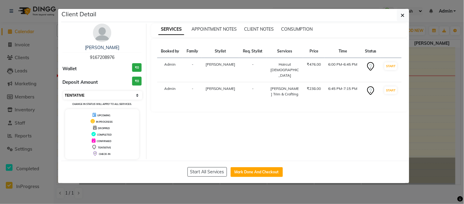
click at [73, 94] on select "Select IN SERVICE CONFIRMED TENTATIVE CHECK IN MARK DONE DROPPED UPCOMING" at bounding box center [102, 95] width 79 height 9
click at [63, 91] on select "Select IN SERVICE CONFIRMED TENTATIVE CHECK IN MARK DONE DROPPED UPCOMING" at bounding box center [102, 95] width 79 height 9
click at [403, 15] on icon "button" at bounding box center [403, 15] width 4 height 5
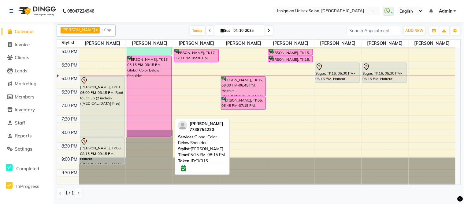
scroll to position [154, 0]
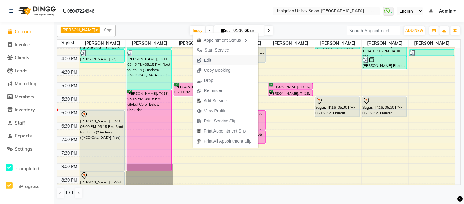
click at [208, 60] on span "Edit" at bounding box center [207, 60] width 7 height 6
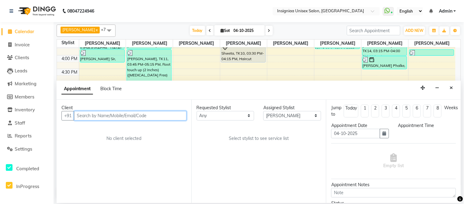
scroll to position [188, 0]
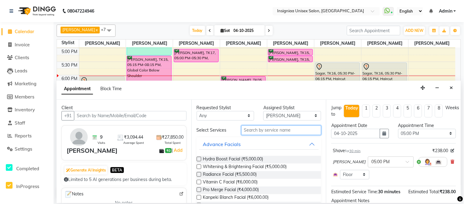
click at [249, 126] on input "text" at bounding box center [281, 129] width 80 height 9
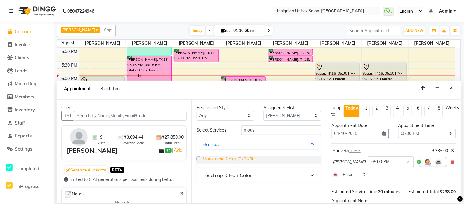
click at [245, 157] on span "Moustache Color (₹298.00)" at bounding box center [229, 159] width 53 height 8
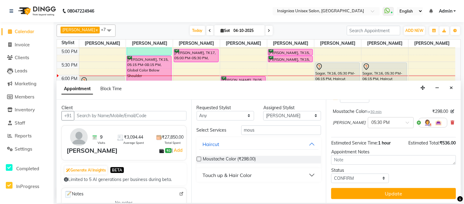
scroll to position [77, 0]
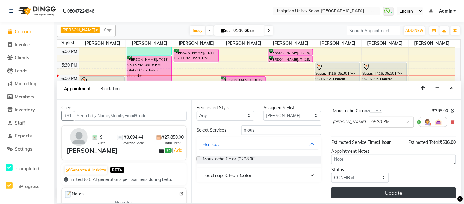
click at [406, 190] on button "Update" at bounding box center [393, 192] width 125 height 11
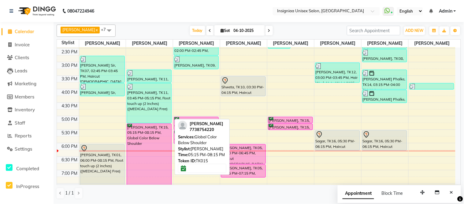
scroll to position [120, 0]
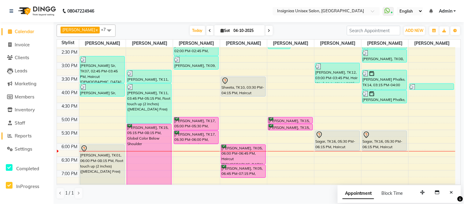
drag, startPoint x: 25, startPoint y: 135, endPoint x: 24, endPoint y: 131, distance: 4.0
click at [25, 135] on span "Reports" at bounding box center [23, 136] width 17 height 6
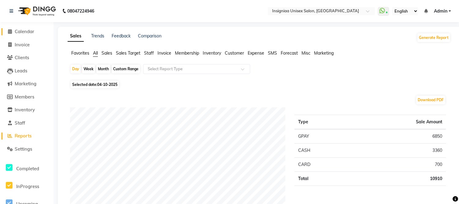
click at [31, 33] on span "Calendar" at bounding box center [25, 31] width 20 height 6
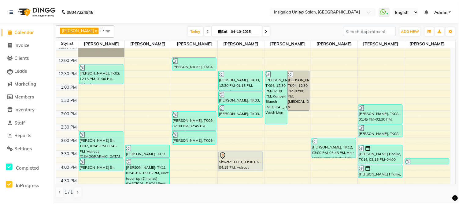
scroll to position [102, 0]
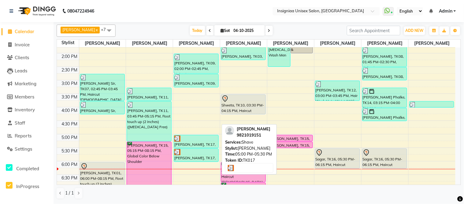
click at [201, 144] on div "[PERSON_NAME], TK17, 05:00 PM-05:30 PM, Shave" at bounding box center [196, 141] width 44 height 13
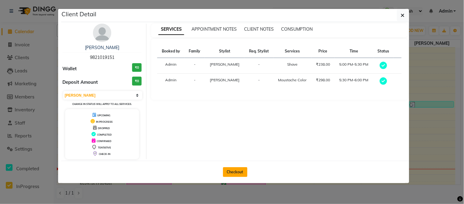
click at [238, 174] on button "Checkout" at bounding box center [235, 172] width 24 height 10
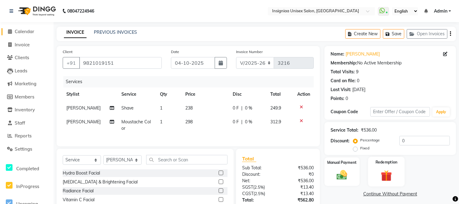
scroll to position [34, 0]
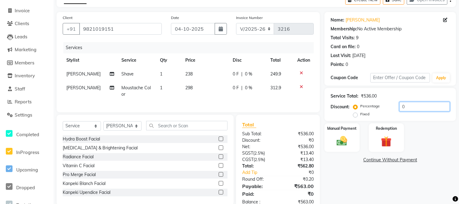
click at [400, 106] on input "0" at bounding box center [425, 106] width 50 height 9
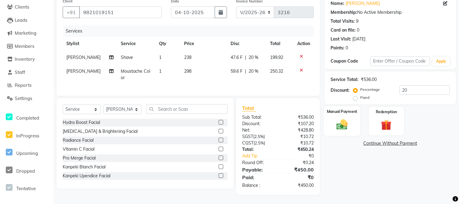
click at [339, 118] on img at bounding box center [342, 124] width 18 height 13
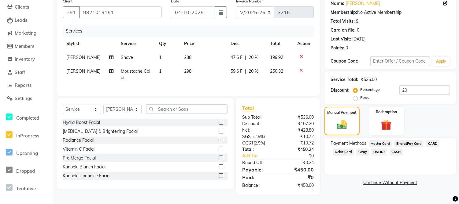
click at [393, 148] on span "CASH" at bounding box center [396, 151] width 13 height 7
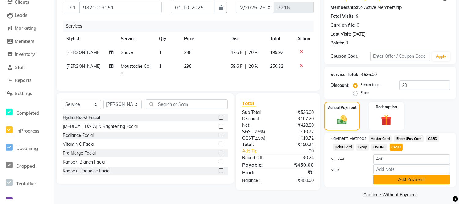
click at [393, 181] on button "Add Payment" at bounding box center [412, 178] width 77 height 9
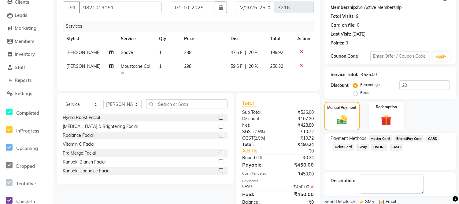
scroll to position [77, 0]
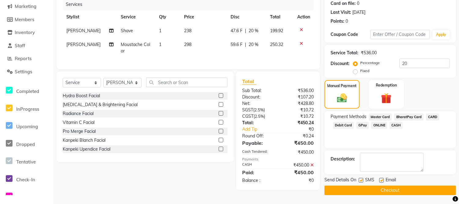
click at [380, 178] on label at bounding box center [381, 179] width 5 height 5
click at [380, 178] on input "checkbox" at bounding box center [381, 180] width 4 height 4
click at [360, 180] on label at bounding box center [361, 179] width 5 height 5
click at [360, 180] on input "checkbox" at bounding box center [361, 180] width 4 height 4
click at [360, 190] on button "Checkout" at bounding box center [391, 189] width 132 height 9
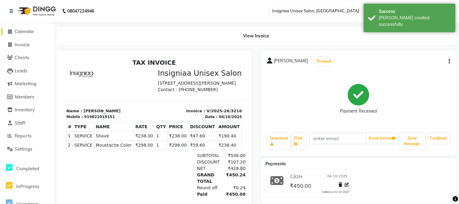
click at [21, 30] on span "Calendar" at bounding box center [25, 31] width 20 height 6
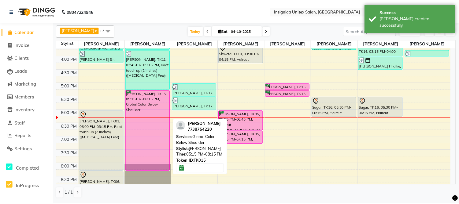
scroll to position [188, 0]
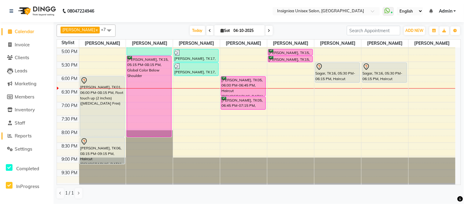
click at [24, 135] on span "Reports" at bounding box center [23, 136] width 17 height 6
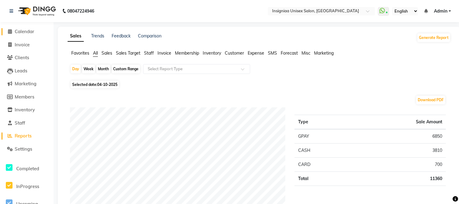
click at [21, 32] on span "Calendar" at bounding box center [25, 31] width 20 height 6
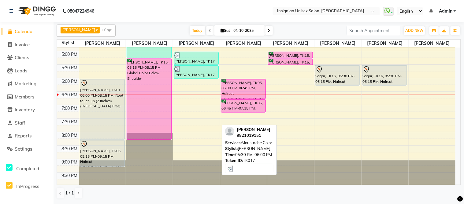
scroll to position [188, 0]
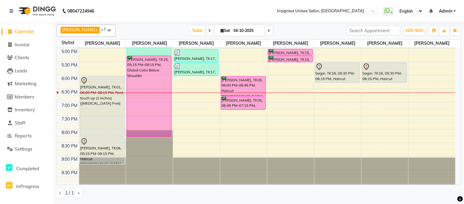
click at [381, 99] on div "10:00 AM 10:30 AM 11:00 AM 11:30 AM 12:00 PM 12:30 PM 1:00 PM 1:30 PM 2:00 PM 2…" at bounding box center [256, 21] width 399 height 323
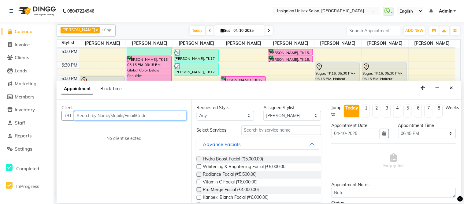
click at [107, 118] on input "text" at bounding box center [130, 115] width 113 height 9
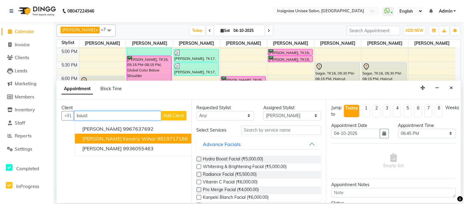
click at [114, 139] on span "[PERSON_NAME] kendriy wihar" at bounding box center [119, 138] width 74 height 6
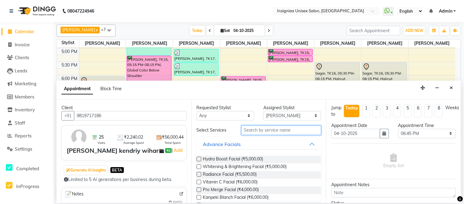
click at [247, 131] on input "text" at bounding box center [281, 129] width 80 height 9
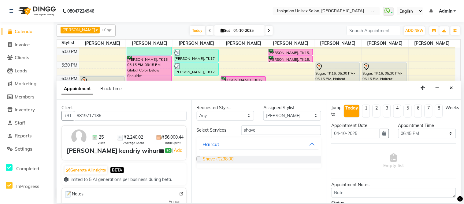
click at [227, 158] on span "Shave (₹238.00)" at bounding box center [219, 159] width 32 height 8
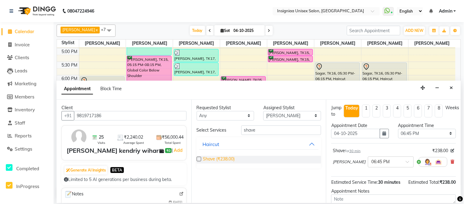
click at [225, 157] on span "Shave (₹238.00)" at bounding box center [219, 159] width 32 height 8
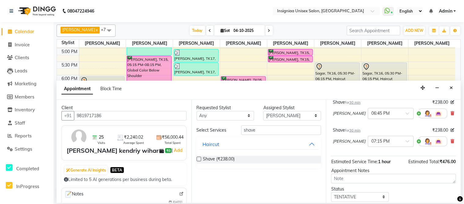
scroll to position [86, 0]
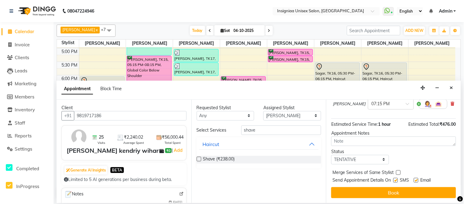
click at [416, 179] on label at bounding box center [416, 179] width 5 height 5
click at [416, 179] on input "checkbox" at bounding box center [416, 180] width 4 height 4
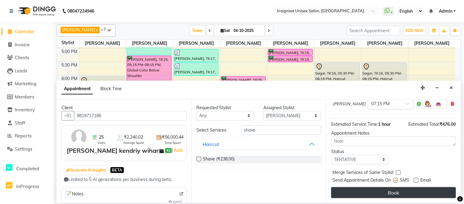
click at [410, 188] on button "Book" at bounding box center [393, 192] width 125 height 11
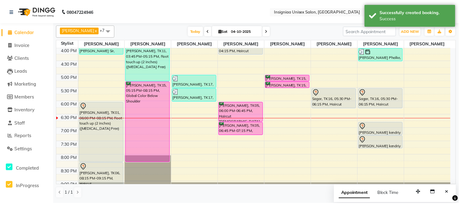
scroll to position [170, 0]
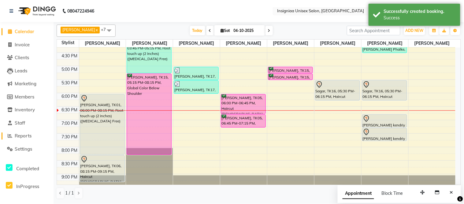
click at [22, 136] on span "Reports" at bounding box center [23, 136] width 17 height 6
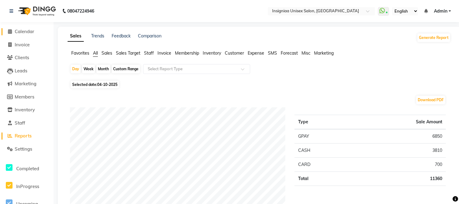
click at [28, 32] on span "Calendar" at bounding box center [25, 31] width 20 height 6
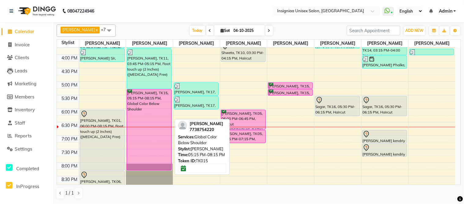
scroll to position [170, 0]
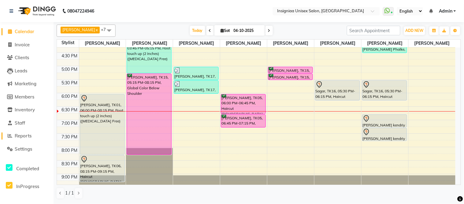
click at [23, 136] on span "Reports" at bounding box center [23, 136] width 17 height 6
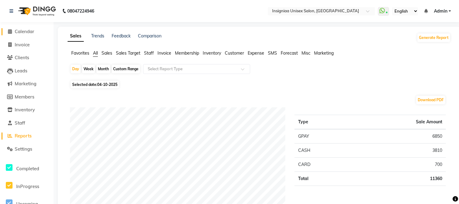
click at [27, 32] on span "Calendar" at bounding box center [25, 31] width 20 height 6
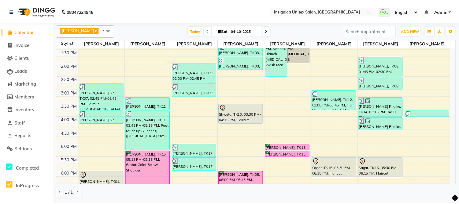
scroll to position [136, 0]
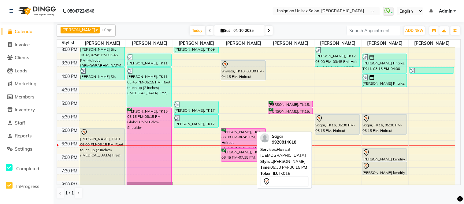
click at [343, 127] on div "Sagar, TK16, 05:30 PM-06:15 PM, Haircut [DEMOGRAPHIC_DATA]" at bounding box center [338, 124] width 44 height 20
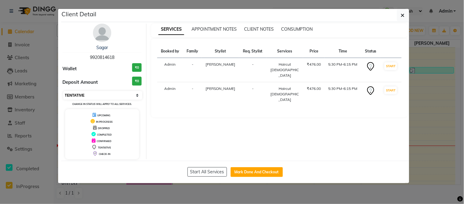
click at [80, 95] on select "Select IN SERVICE CONFIRMED TENTATIVE CHECK IN MARK DONE DROPPED UPCOMING" at bounding box center [102, 95] width 79 height 9
click at [63, 91] on select "Select IN SERVICE CONFIRMED TENTATIVE CHECK IN MARK DONE DROPPED UPCOMING" at bounding box center [102, 95] width 79 height 9
click at [402, 14] on icon "button" at bounding box center [403, 15] width 4 height 5
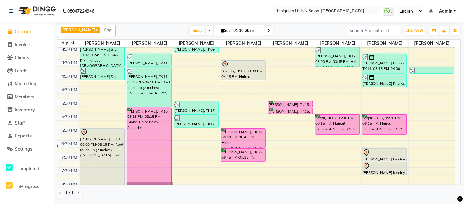
click at [21, 133] on span "Reports" at bounding box center [23, 136] width 17 height 6
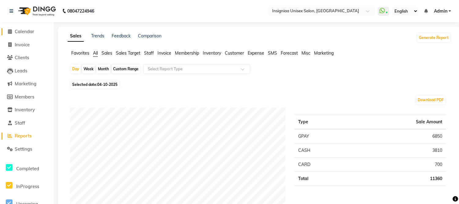
click at [21, 28] on link "Calendar" at bounding box center [27, 31] width 50 height 7
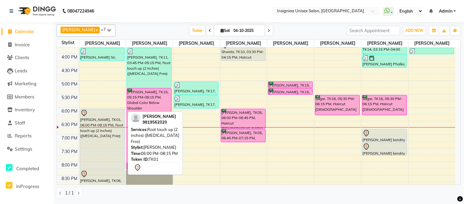
scroll to position [154, 0]
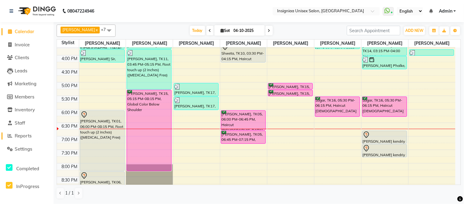
click at [22, 136] on span "Reports" at bounding box center [23, 136] width 17 height 6
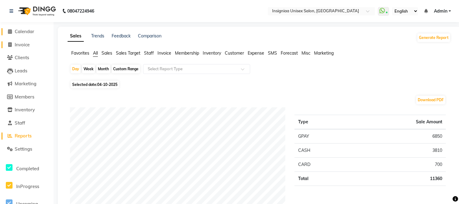
drag, startPoint x: 22, startPoint y: 30, endPoint x: 47, endPoint y: 48, distance: 30.5
click at [22, 30] on span "Calendar" at bounding box center [25, 31] width 20 height 6
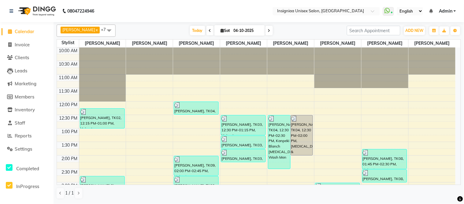
click at [144, 29] on div "[DATE] [DATE]" at bounding box center [231, 30] width 225 height 9
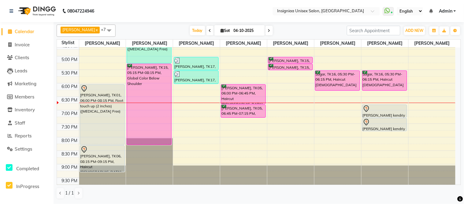
scroll to position [154, 0]
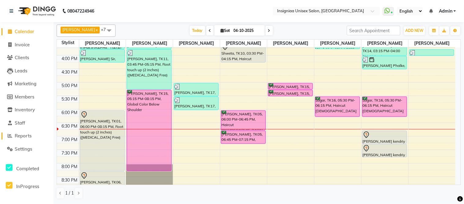
click at [28, 135] on span "Reports" at bounding box center [23, 136] width 17 height 6
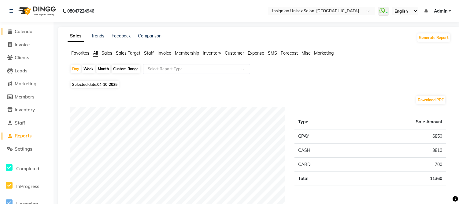
click at [26, 29] on span "Calendar" at bounding box center [25, 31] width 20 height 6
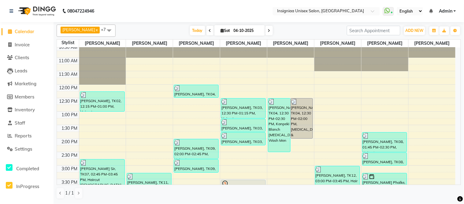
scroll to position [34, 0]
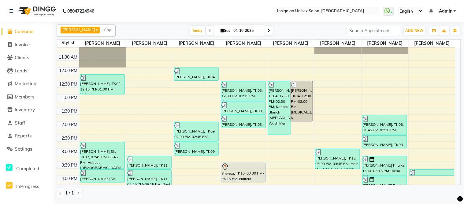
click at [157, 28] on div "[DATE] [DATE]" at bounding box center [231, 30] width 225 height 9
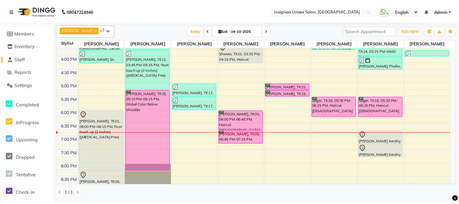
scroll to position [0, 0]
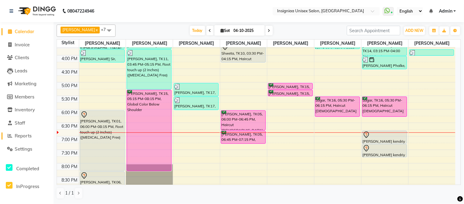
click at [20, 135] on span "Reports" at bounding box center [23, 136] width 17 height 6
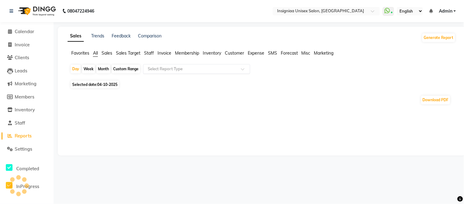
click at [200, 72] on div "Select Report Type" at bounding box center [196, 69] width 107 height 10
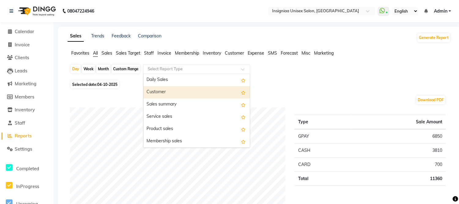
click at [173, 89] on div "Customer" at bounding box center [197, 92] width 106 height 12
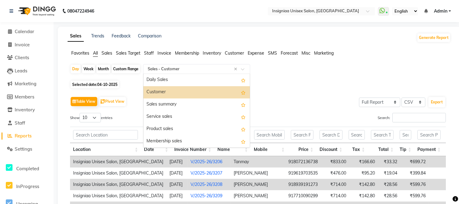
click at [181, 71] on input "text" at bounding box center [191, 69] width 88 height 6
click at [179, 90] on div "Customer" at bounding box center [197, 92] width 106 height 12
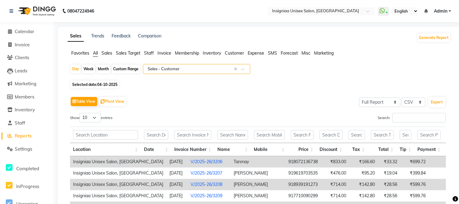
click at [127, 71] on div "Custom Range" at bounding box center [126, 69] width 28 height 9
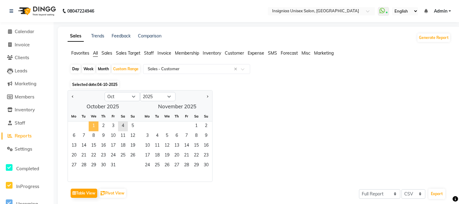
click at [91, 125] on span "1" at bounding box center [94, 126] width 10 height 10
click at [123, 125] on span "4" at bounding box center [123, 126] width 10 height 10
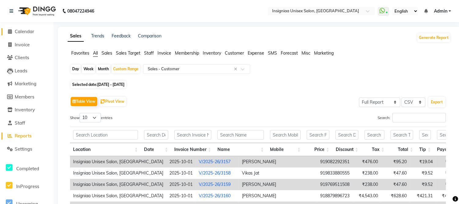
click at [28, 30] on span "Calendar" at bounding box center [25, 31] width 20 height 6
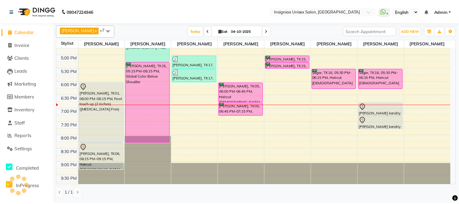
scroll to position [188, 0]
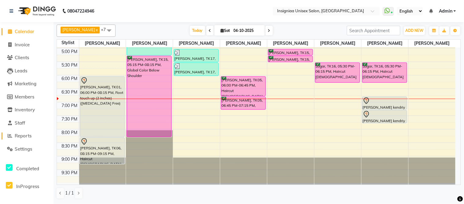
click at [24, 136] on span "Reports" at bounding box center [23, 136] width 17 height 6
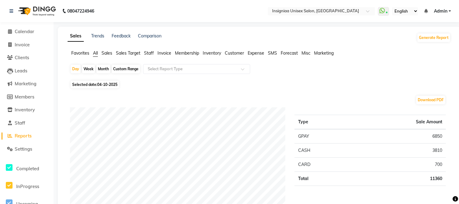
click at [110, 84] on span "04-10-2025" at bounding box center [107, 84] width 20 height 5
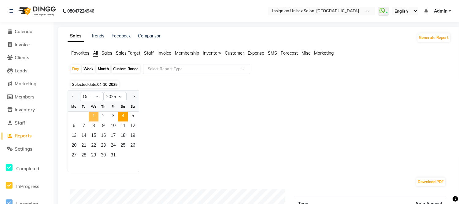
click at [90, 115] on span "1" at bounding box center [94, 116] width 10 height 10
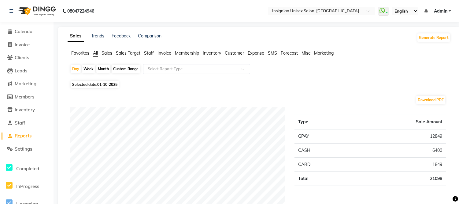
click at [130, 69] on div "Custom Range" at bounding box center [126, 69] width 28 height 9
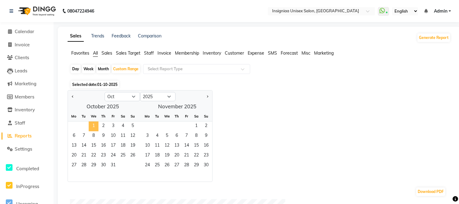
click at [90, 125] on span "1" at bounding box center [94, 126] width 10 height 10
click at [122, 123] on span "4" at bounding box center [123, 126] width 10 height 10
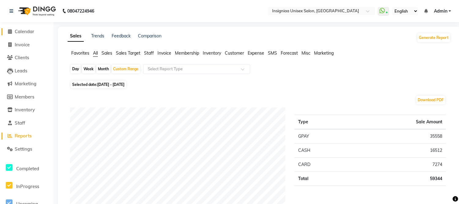
click at [20, 32] on span "Calendar" at bounding box center [25, 31] width 20 height 6
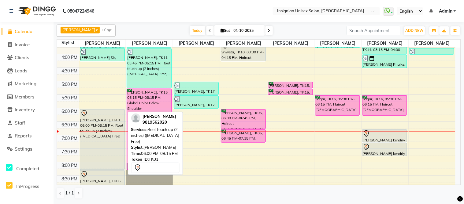
scroll to position [154, 0]
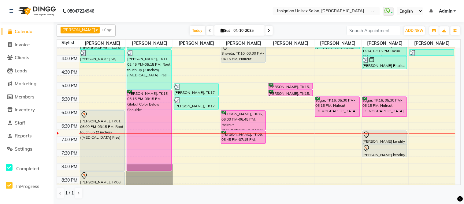
click at [191, 113] on div "10:00 AM 10:30 AM 11:00 AM 11:30 AM 12:00 PM 12:30 PM 1:00 PM 1:30 PM 2:00 PM 2…" at bounding box center [256, 55] width 399 height 323
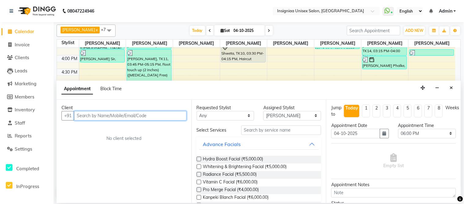
click at [124, 117] on input "text" at bounding box center [130, 115] width 113 height 9
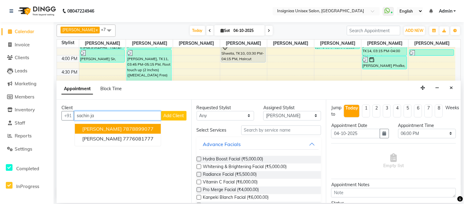
click at [123, 129] on ngb-highlight "7878899077" at bounding box center [138, 128] width 31 height 6
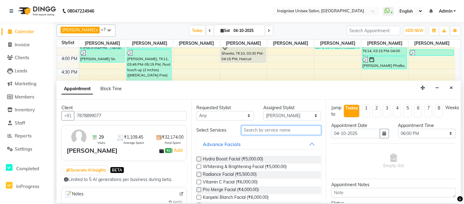
click at [268, 131] on input "text" at bounding box center [281, 129] width 80 height 9
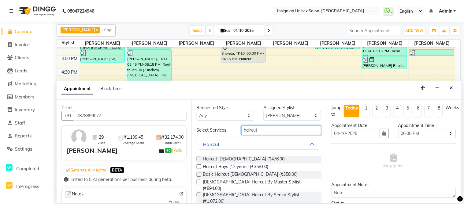
drag, startPoint x: 239, startPoint y: 130, endPoint x: 224, endPoint y: 130, distance: 15.0
click at [224, 130] on div "Select Services haircut" at bounding box center [259, 129] width 134 height 9
click at [212, 165] on span "Haircut Boys (12 years) (₹358.00)" at bounding box center [235, 167] width 65 height 8
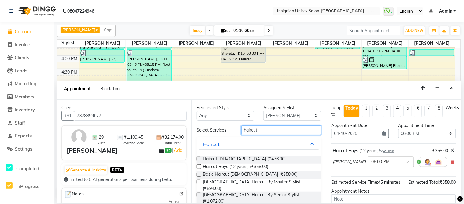
drag, startPoint x: 267, startPoint y: 132, endPoint x: 218, endPoint y: 126, distance: 49.1
click at [218, 126] on div "Select Services haircut" at bounding box center [259, 129] width 134 height 9
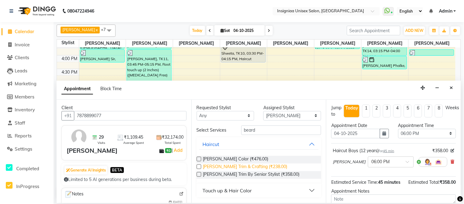
click at [210, 163] on span "[PERSON_NAME] Trim & Crafting (₹238.00)" at bounding box center [245, 167] width 84 height 8
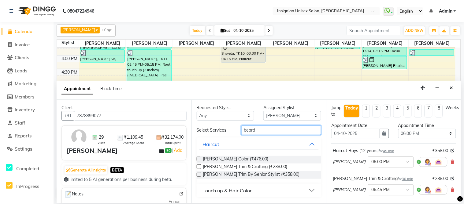
drag, startPoint x: 265, startPoint y: 132, endPoint x: 207, endPoint y: 131, distance: 58.2
click at [207, 132] on div "Select Services [PERSON_NAME]" at bounding box center [259, 129] width 134 height 9
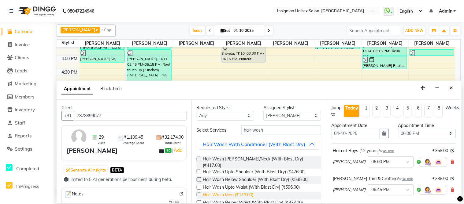
click at [205, 196] on span "Hair Wash Men (₹119.00)" at bounding box center [228, 195] width 50 height 8
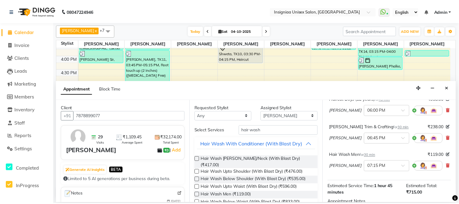
scroll to position [120, 0]
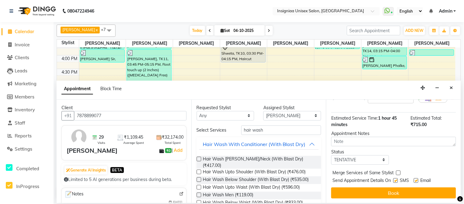
click at [420, 181] on div "Email" at bounding box center [425, 181] width 22 height 8
click at [418, 181] on label at bounding box center [416, 180] width 5 height 5
click at [418, 181] on input "checkbox" at bounding box center [416, 181] width 4 height 4
click at [397, 181] on label at bounding box center [396, 180] width 5 height 5
click at [397, 181] on input "checkbox" at bounding box center [396, 181] width 4 height 4
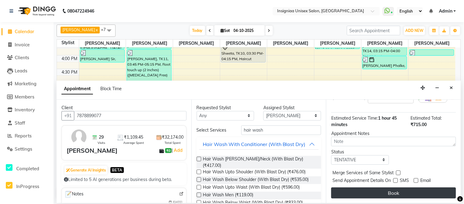
click at [396, 188] on button "Book" at bounding box center [393, 192] width 125 height 11
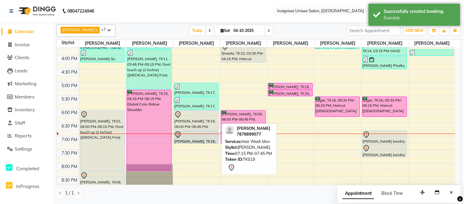
drag, startPoint x: 185, startPoint y: 151, endPoint x: 186, endPoint y: 138, distance: 13.2
click at [186, 138] on div "[PERSON_NAME], TK04, 12:00 PM-12:30 PM, [PERSON_NAME] Trim & Crafting [PERSON_N…" at bounding box center [196, 55] width 47 height 323
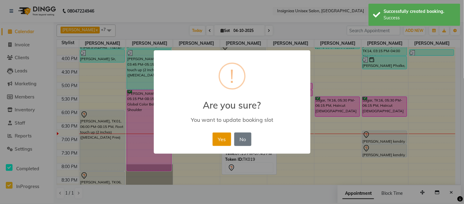
click at [217, 139] on button "Yes" at bounding box center [222, 138] width 19 height 13
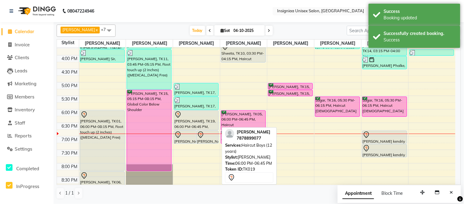
click at [195, 120] on div "[PERSON_NAME], TK19, 06:00 PM-06:45 PM, Haircut Boys (12 years)" at bounding box center [196, 119] width 44 height 19
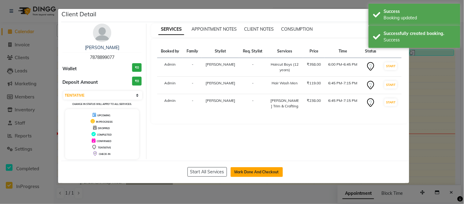
click at [260, 170] on button "Mark Done And Checkout" at bounding box center [257, 172] width 52 height 10
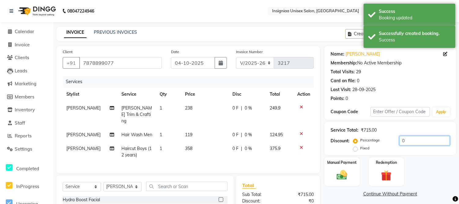
drag, startPoint x: 407, startPoint y: 138, endPoint x: 394, endPoint y: 138, distance: 13.2
click at [394, 138] on div "Percentage Fixed 0" at bounding box center [402, 144] width 95 height 17
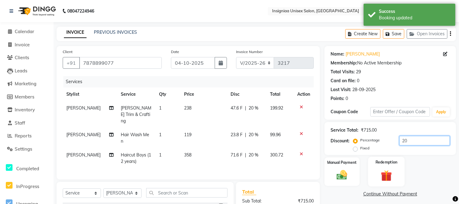
scroll to position [76, 0]
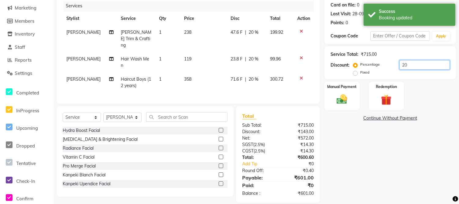
click at [407, 68] on input "20" at bounding box center [425, 64] width 50 height 9
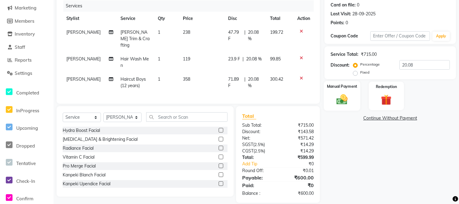
click at [340, 106] on div "Manual Payment" at bounding box center [342, 96] width 37 height 30
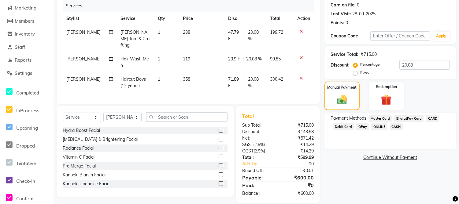
click at [395, 126] on span "CASH" at bounding box center [396, 126] width 13 height 7
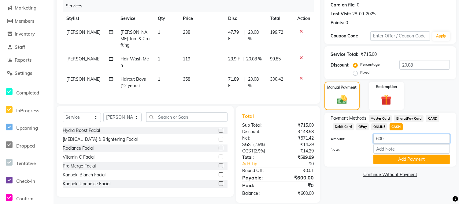
click at [369, 134] on div "600" at bounding box center [412, 138] width 86 height 9
click at [389, 161] on button "Add Payment" at bounding box center [412, 158] width 77 height 9
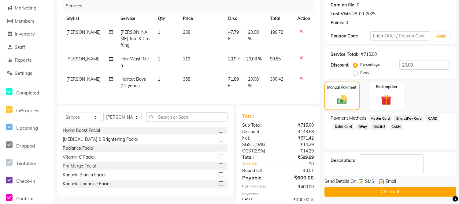
scroll to position [97, 0]
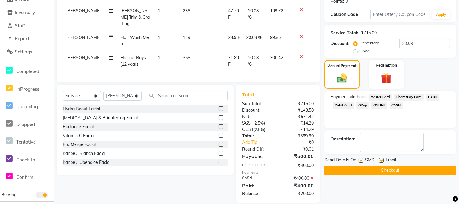
click at [364, 105] on span "GPay" at bounding box center [363, 105] width 13 height 7
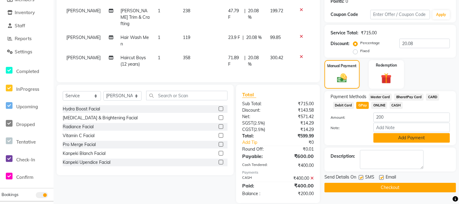
click at [392, 137] on button "Add Payment" at bounding box center [412, 137] width 77 height 9
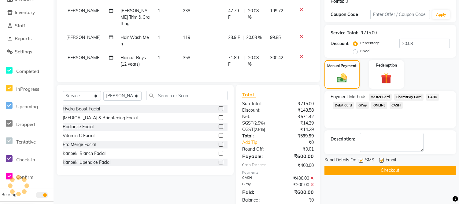
click at [381, 160] on label at bounding box center [381, 160] width 5 height 5
click at [381, 160] on input "checkbox" at bounding box center [381, 160] width 4 height 4
click at [362, 161] on label at bounding box center [361, 160] width 5 height 5
click at [362, 161] on input "checkbox" at bounding box center [361, 160] width 4 height 4
click at [362, 168] on button "Checkout" at bounding box center [391, 169] width 132 height 9
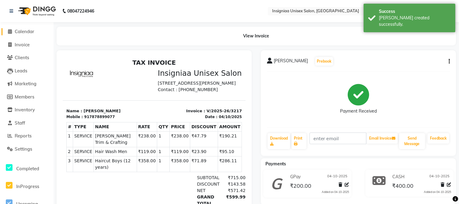
click at [27, 32] on span "Calendar" at bounding box center [25, 31] width 20 height 6
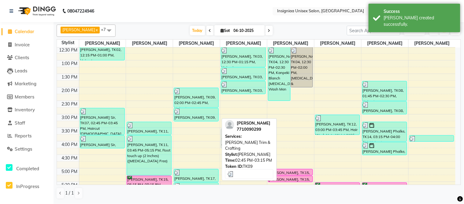
scroll to position [188, 0]
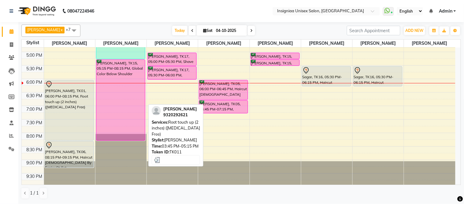
scroll to position [188, 0]
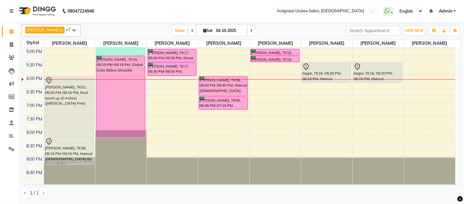
click at [248, 32] on span at bounding box center [251, 30] width 7 height 9
type input "05-10-2025"
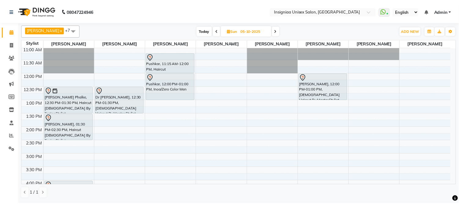
scroll to position [17, 0]
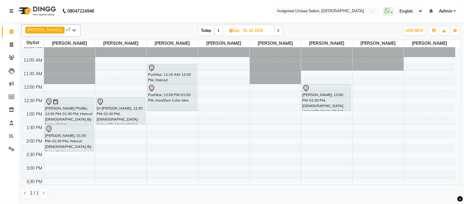
click at [11, 11] on icon at bounding box center [11, 11] width 4 height 4
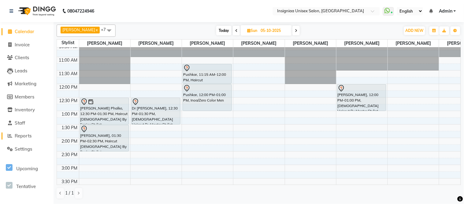
drag, startPoint x: 19, startPoint y: 136, endPoint x: 23, endPoint y: 133, distance: 4.0
click at [20, 136] on span "Reports" at bounding box center [23, 136] width 17 height 6
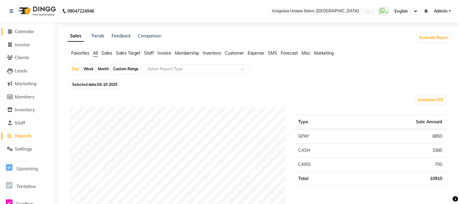
click at [21, 28] on span "Calendar" at bounding box center [25, 31] width 20 height 6
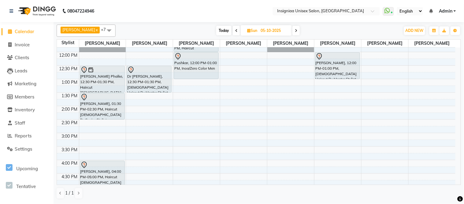
scroll to position [34, 0]
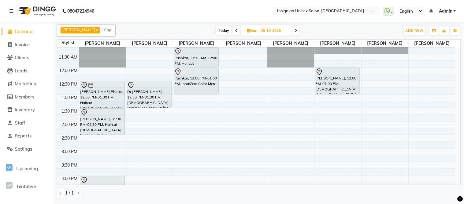
click at [218, 34] on span "Today" at bounding box center [223, 30] width 15 height 9
type input "04-10-2025"
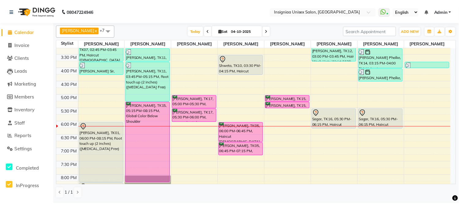
scroll to position [154, 0]
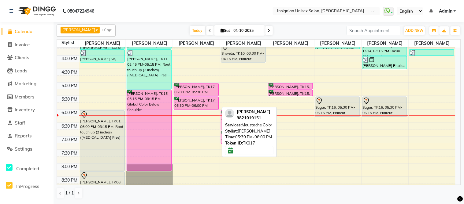
click at [200, 105] on div "[PERSON_NAME], TK17, 05:30 PM-06:00 PM, Moustache Color" at bounding box center [196, 103] width 44 height 13
select select "6"
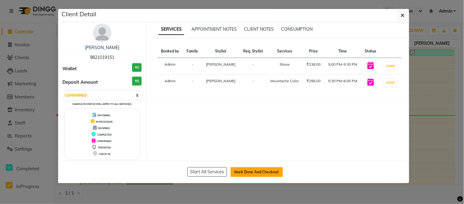
click at [249, 170] on button "Mark Done And Checkout" at bounding box center [257, 172] width 52 height 10
select select "service"
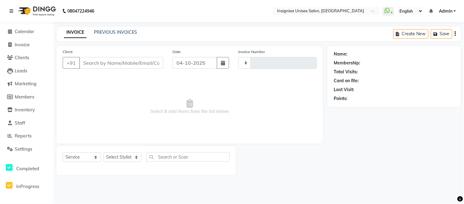
type input "3216"
select select "3"
select select "6999"
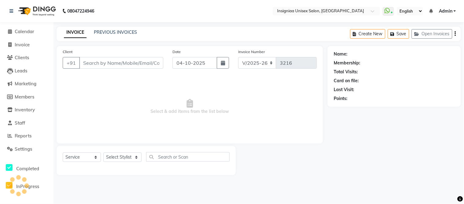
type input "9821019151"
select select "58133"
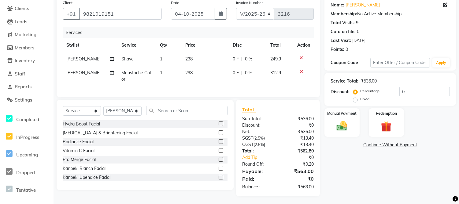
scroll to position [55, 0]
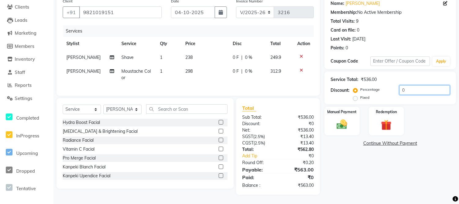
click at [400, 85] on input "0" at bounding box center [425, 89] width 50 height 9
type input "20"
